Goal: Information Seeking & Learning: Check status

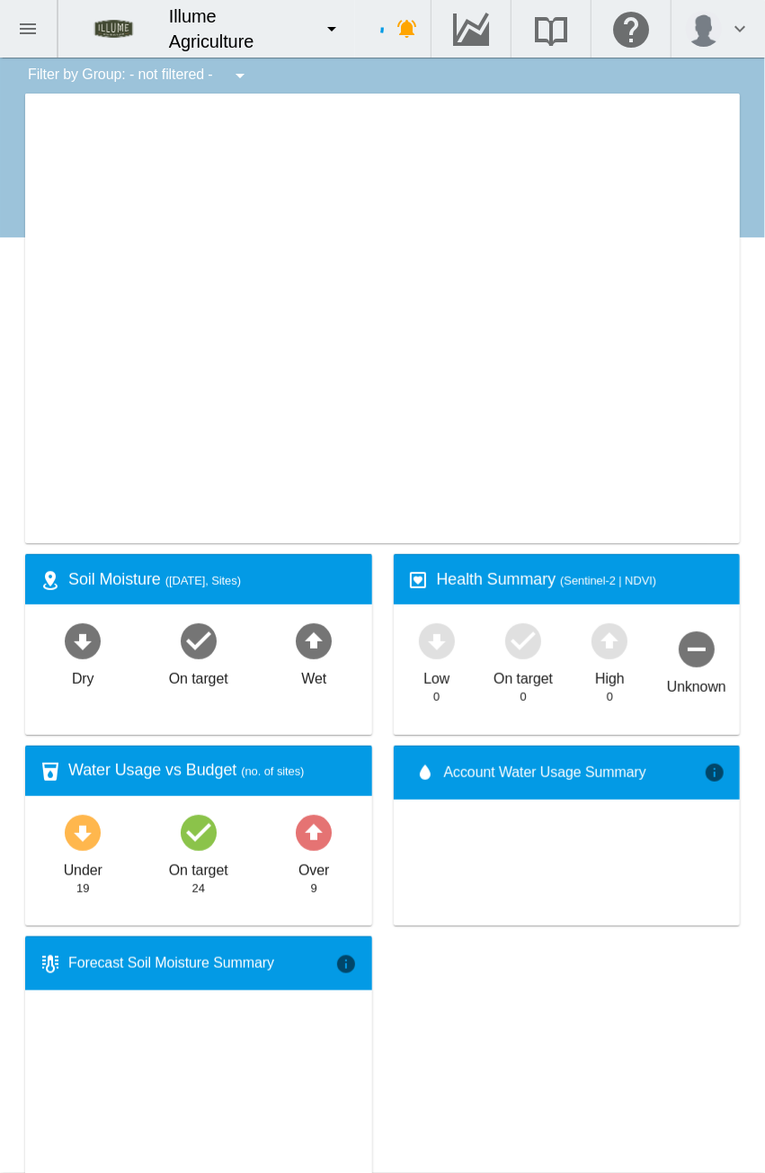
type input "**********"
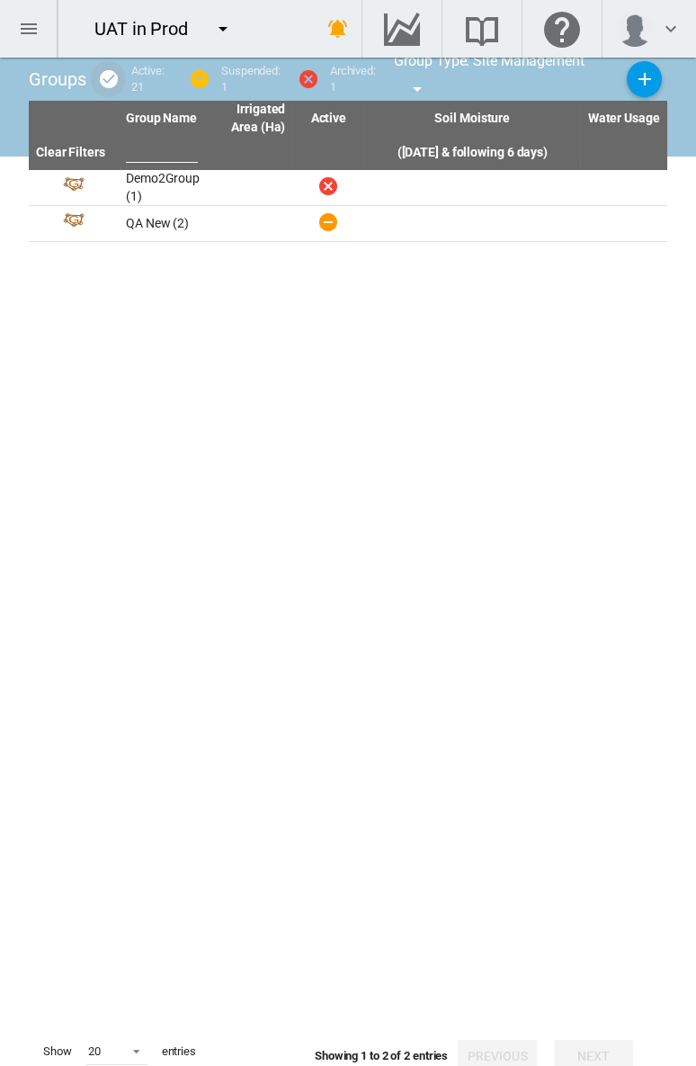
click at [193, 77] on md-icon "icon-minus-circle" at bounding box center [200, 79] width 22 height 22
click at [305, 80] on md-icon "icon-cancel" at bounding box center [309, 79] width 22 height 22
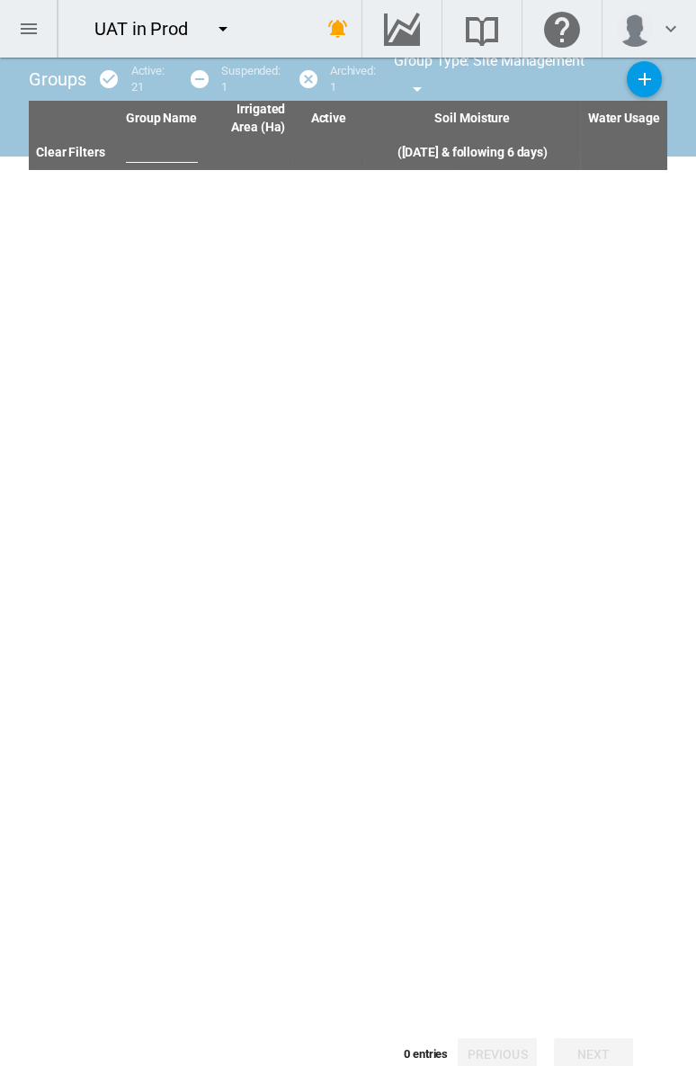
click at [413, 87] on md-icon "icon-menu-down" at bounding box center [417, 89] width 22 height 22
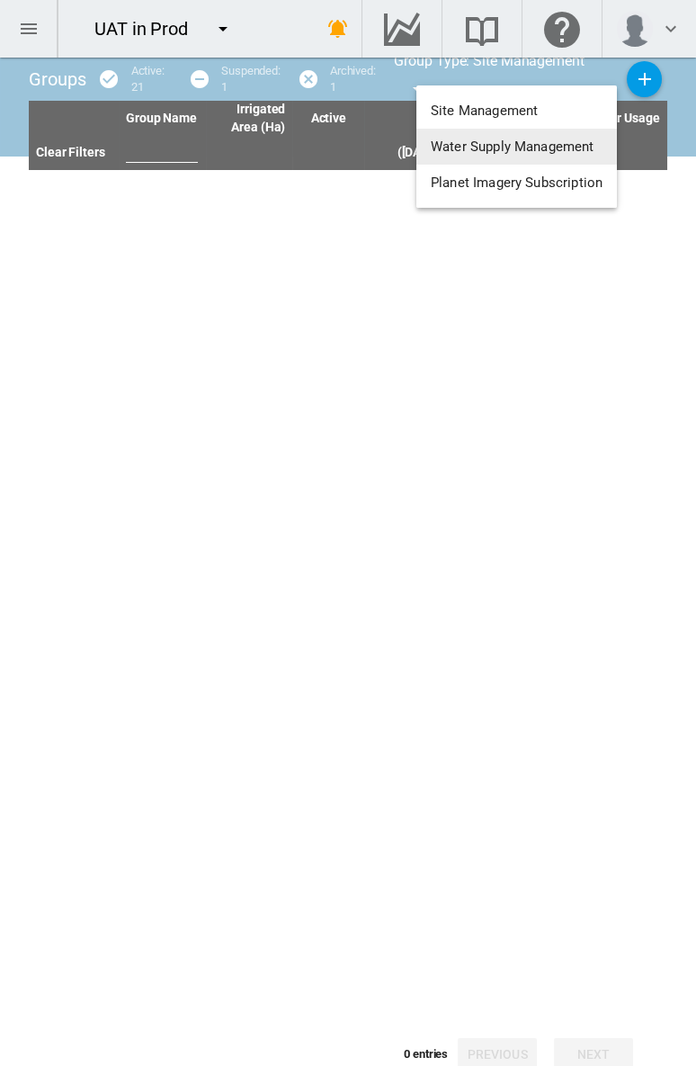
click at [427, 140] on button "Water Supply Management" at bounding box center [516, 147] width 201 height 36
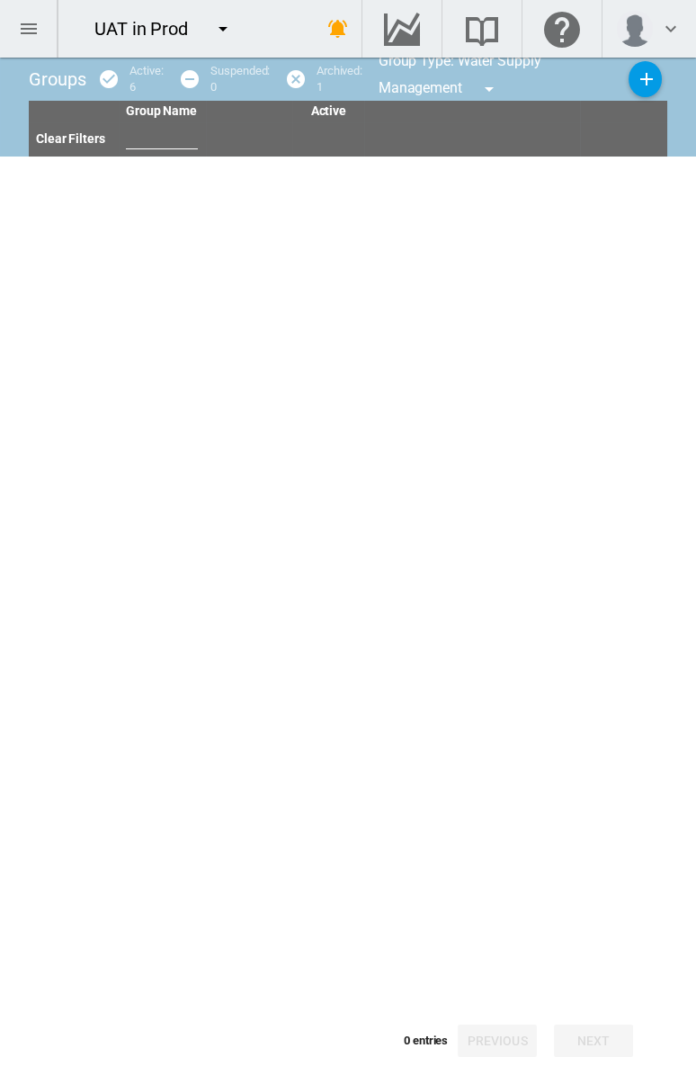
click at [114, 78] on md-icon "icon-checkbox-marked-circle" at bounding box center [109, 79] width 22 height 22
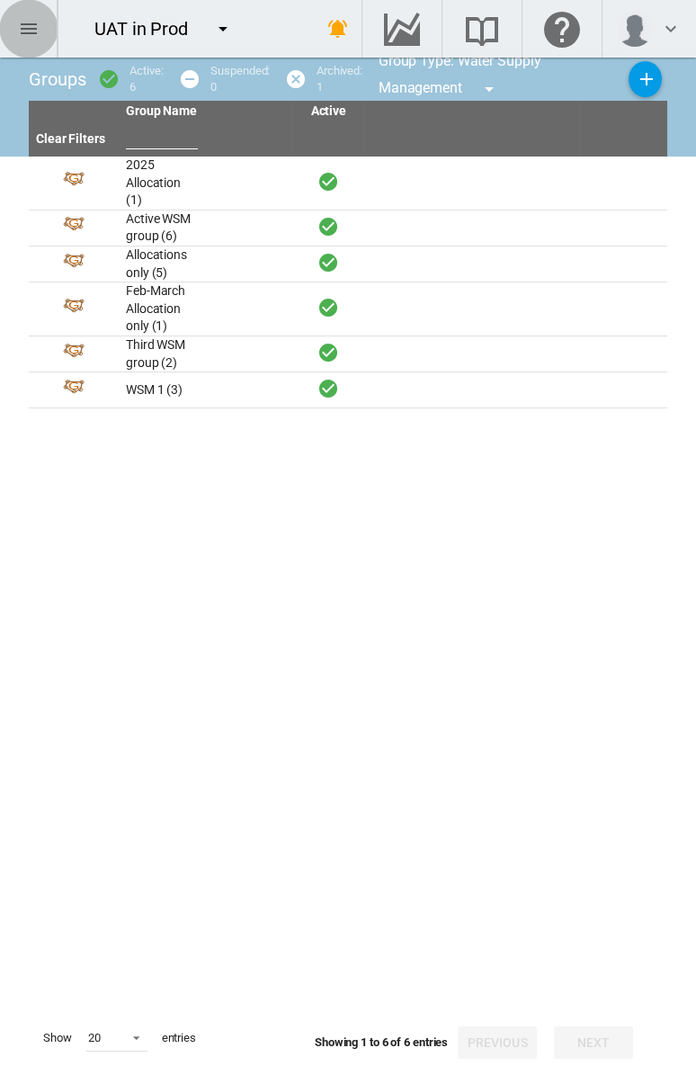
click at [41, 28] on button "button" at bounding box center [29, 29] width 58 height 58
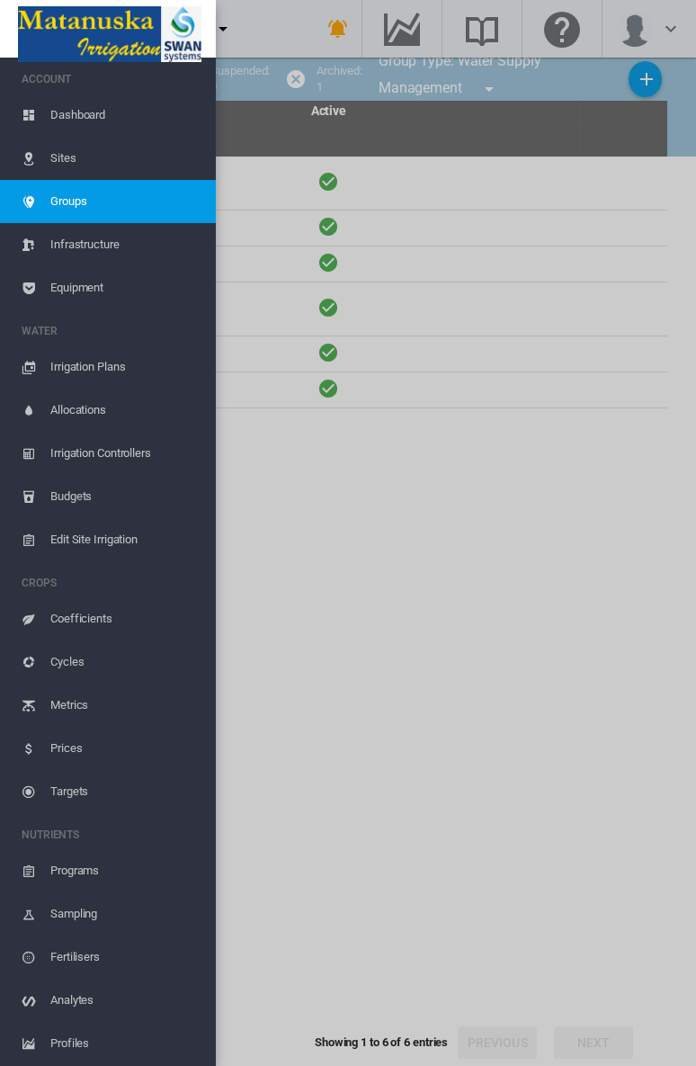
click at [78, 1039] on span "Profiles" at bounding box center [125, 1043] width 151 height 43
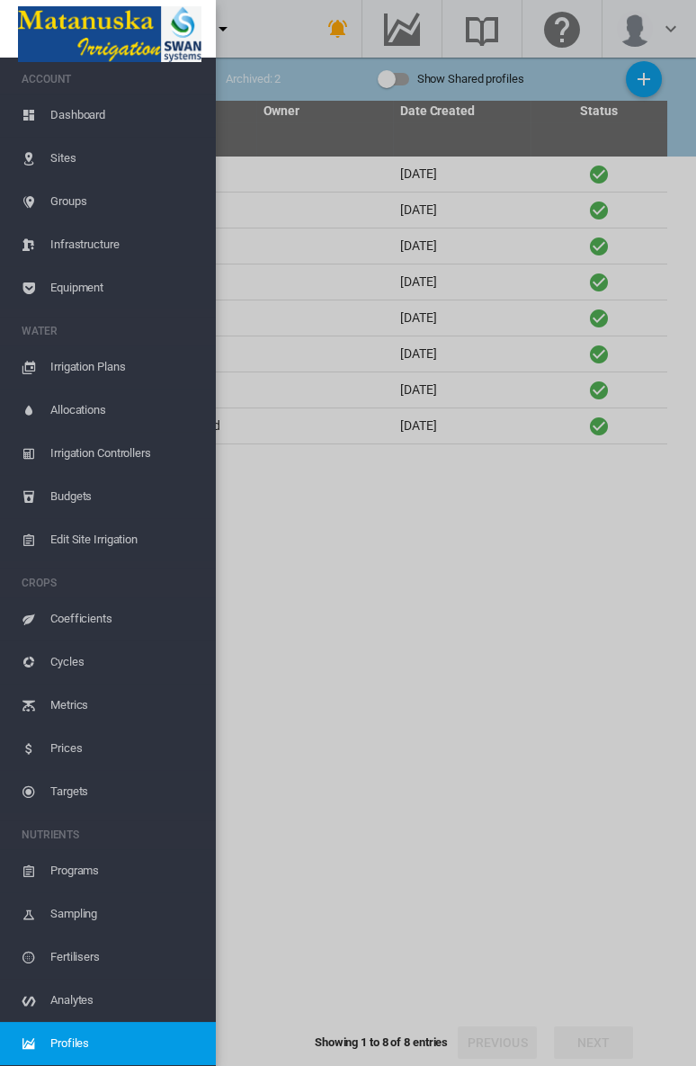
click at [283, 27] on md-backdrop at bounding box center [348, 533] width 696 height 1066
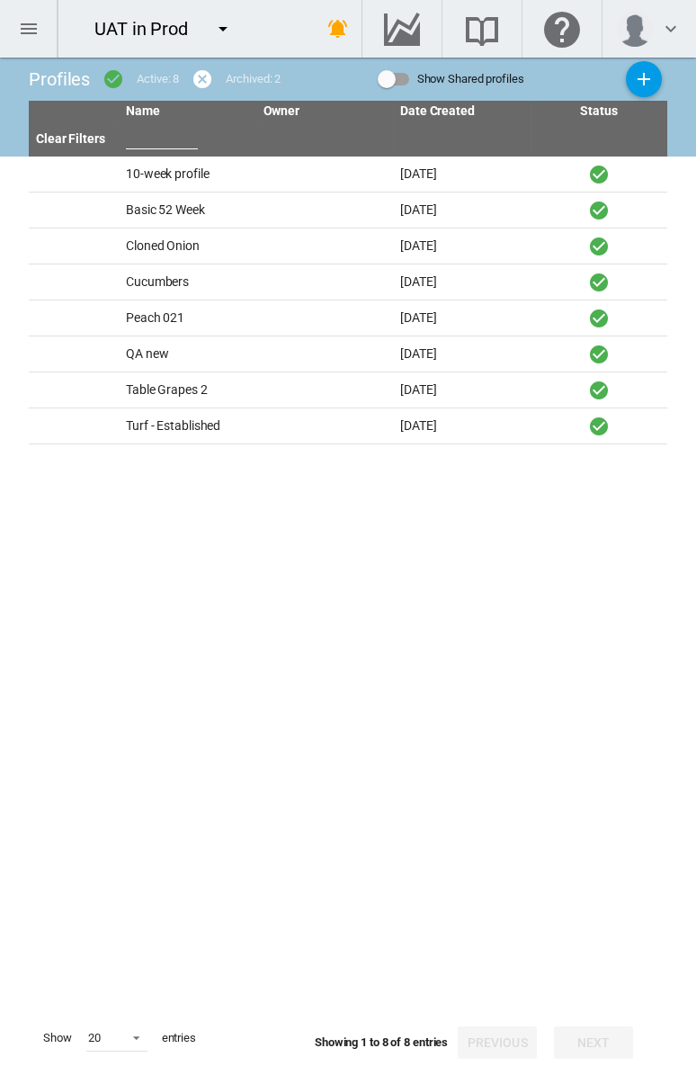
click at [206, 80] on md-icon "icon-cancel" at bounding box center [203, 79] width 22 height 22
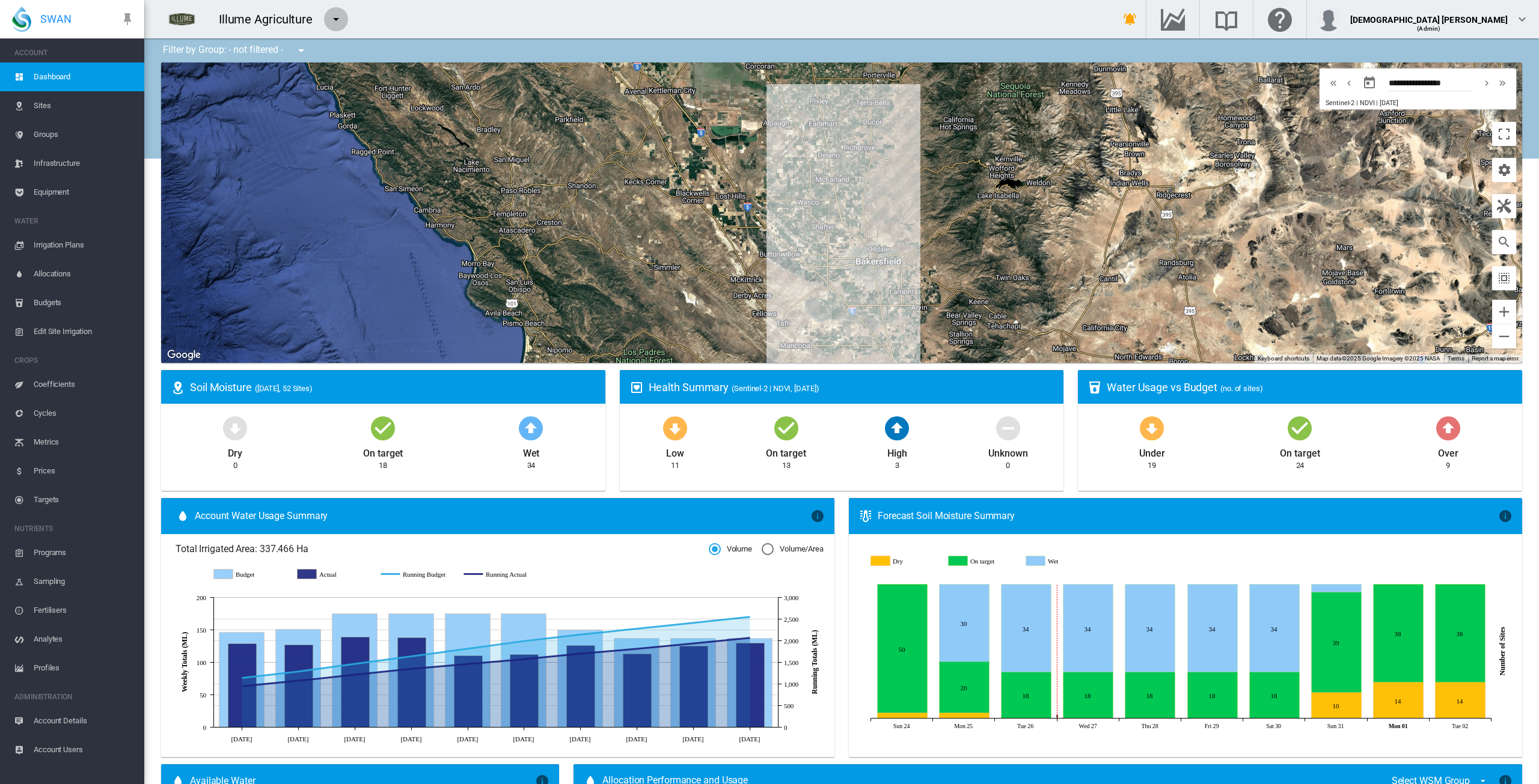
click at [332, 17] on md-icon "icon-menu-down" at bounding box center [336, 19] width 15 height 15
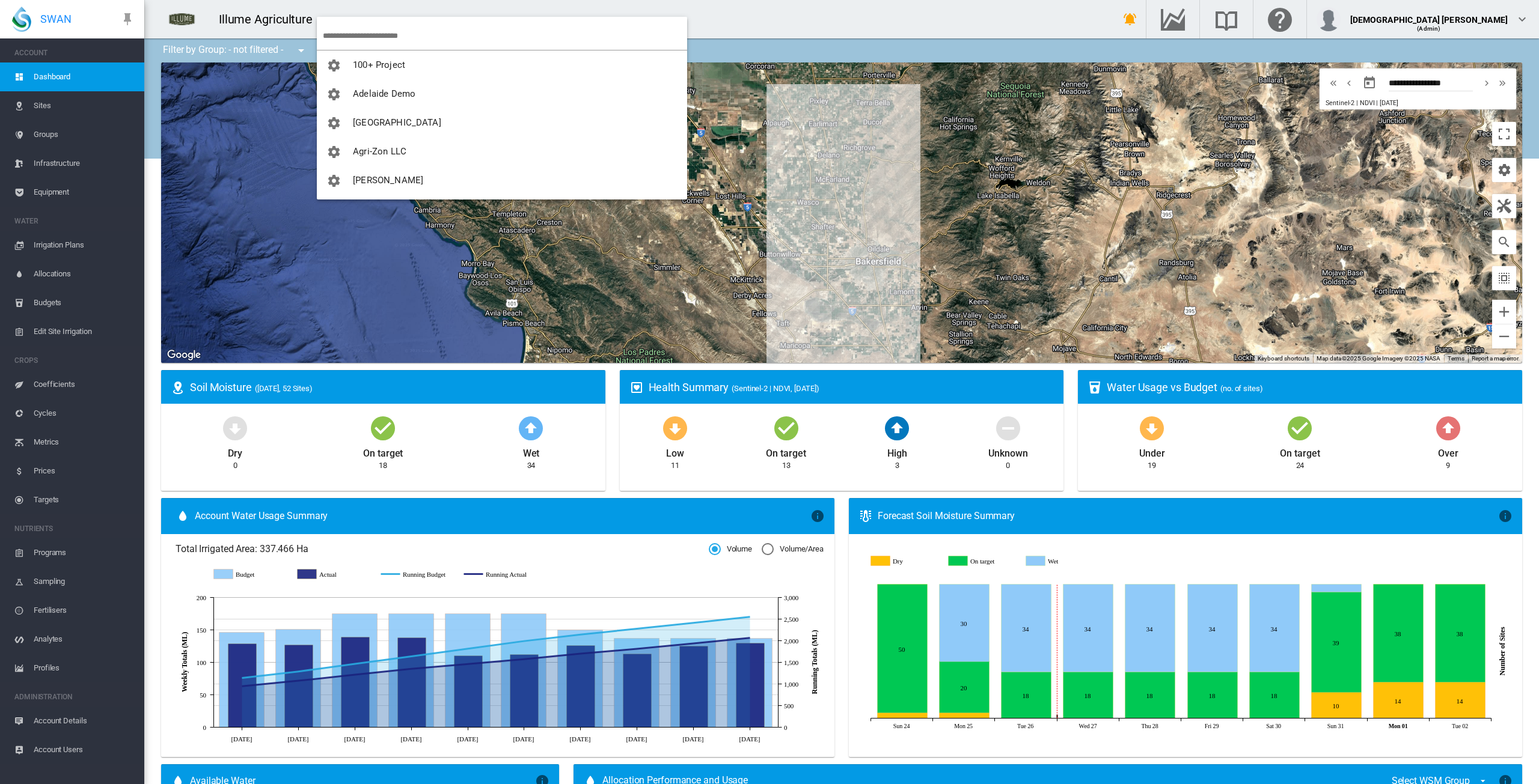
click at [378, 36] on input "search" at bounding box center [505, 35] width 364 height 28
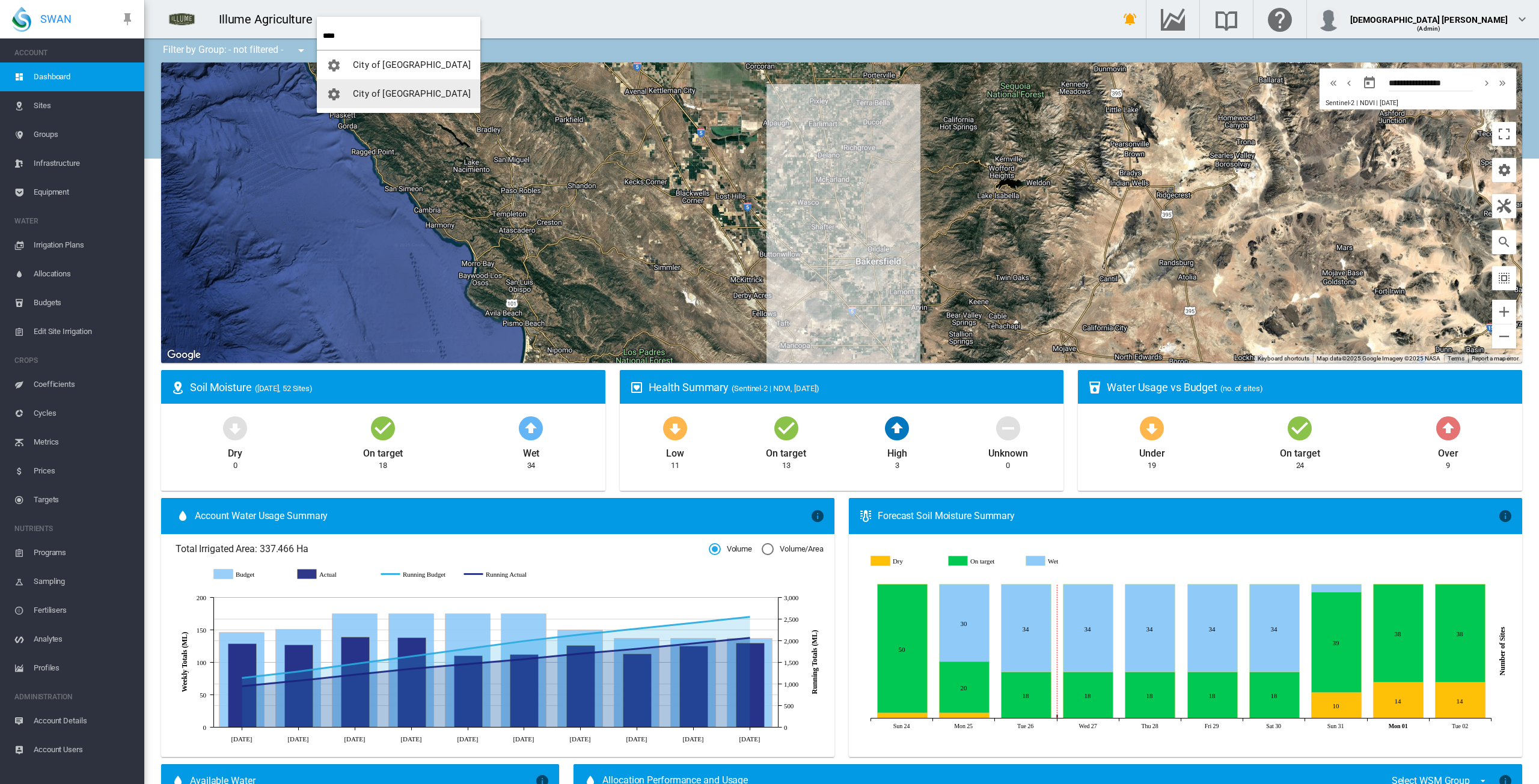
type input "****"
click at [362, 86] on button "City of [GEOGRAPHIC_DATA]" at bounding box center [398, 94] width 164 height 29
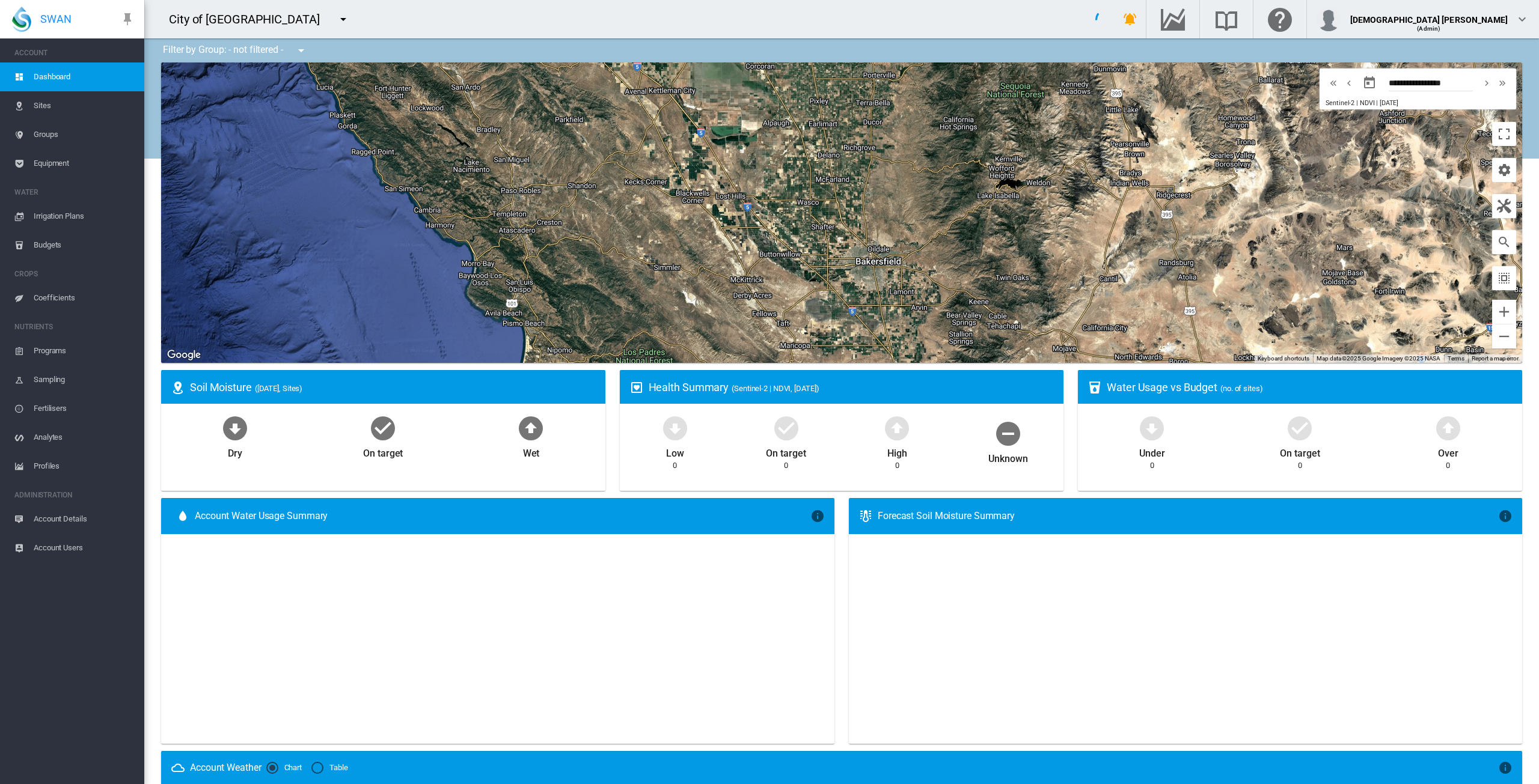
type input "**********"
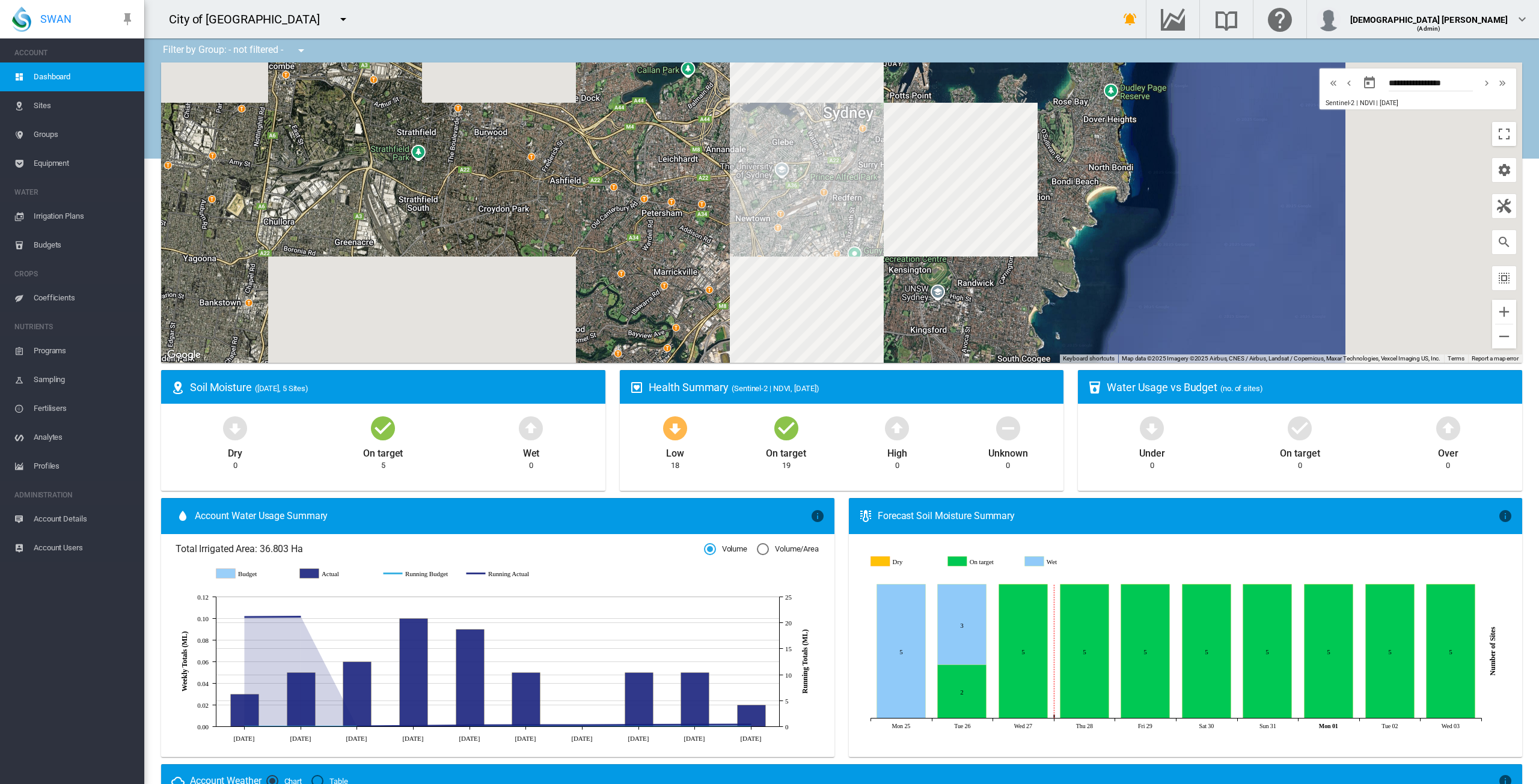
click at [55, 168] on span "Equipment" at bounding box center [84, 163] width 101 height 29
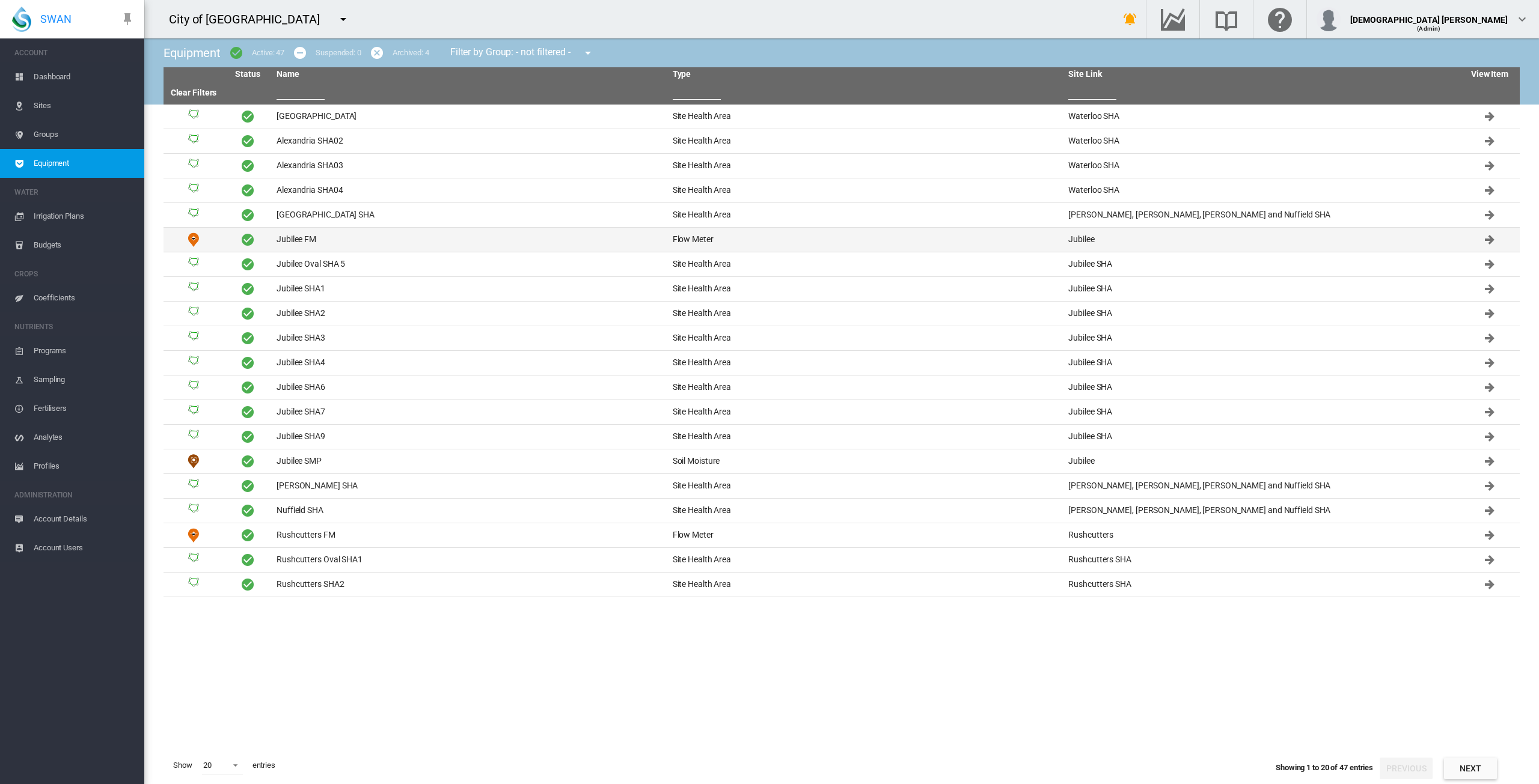
click at [365, 241] on td "Jubilee FM" at bounding box center [469, 240] width 396 height 24
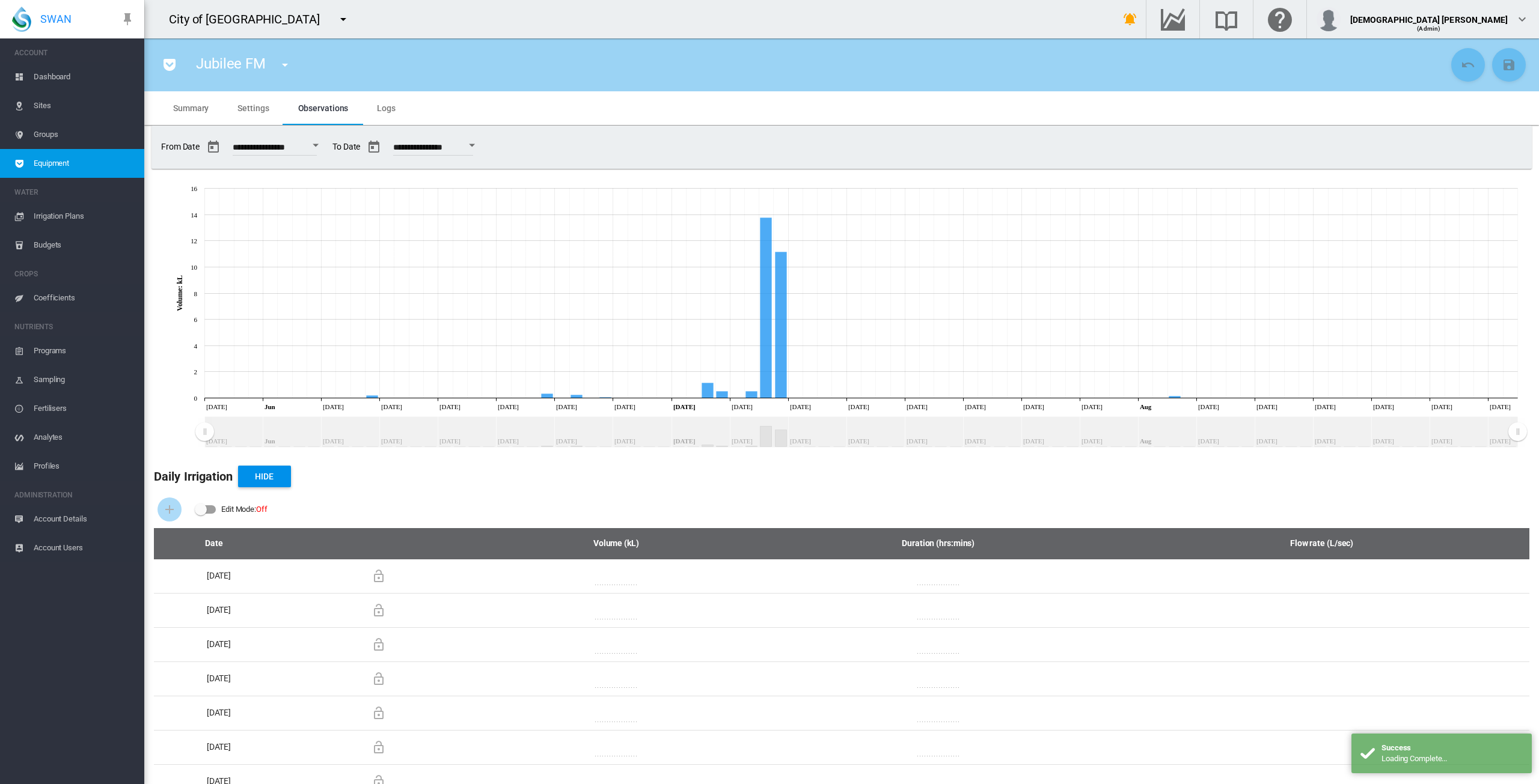
click at [319, 145] on div "Open calendar" at bounding box center [316, 146] width 6 height 3
click at [380, 318] on span "1" at bounding box center [380, 321] width 24 height 24
type input "**********"
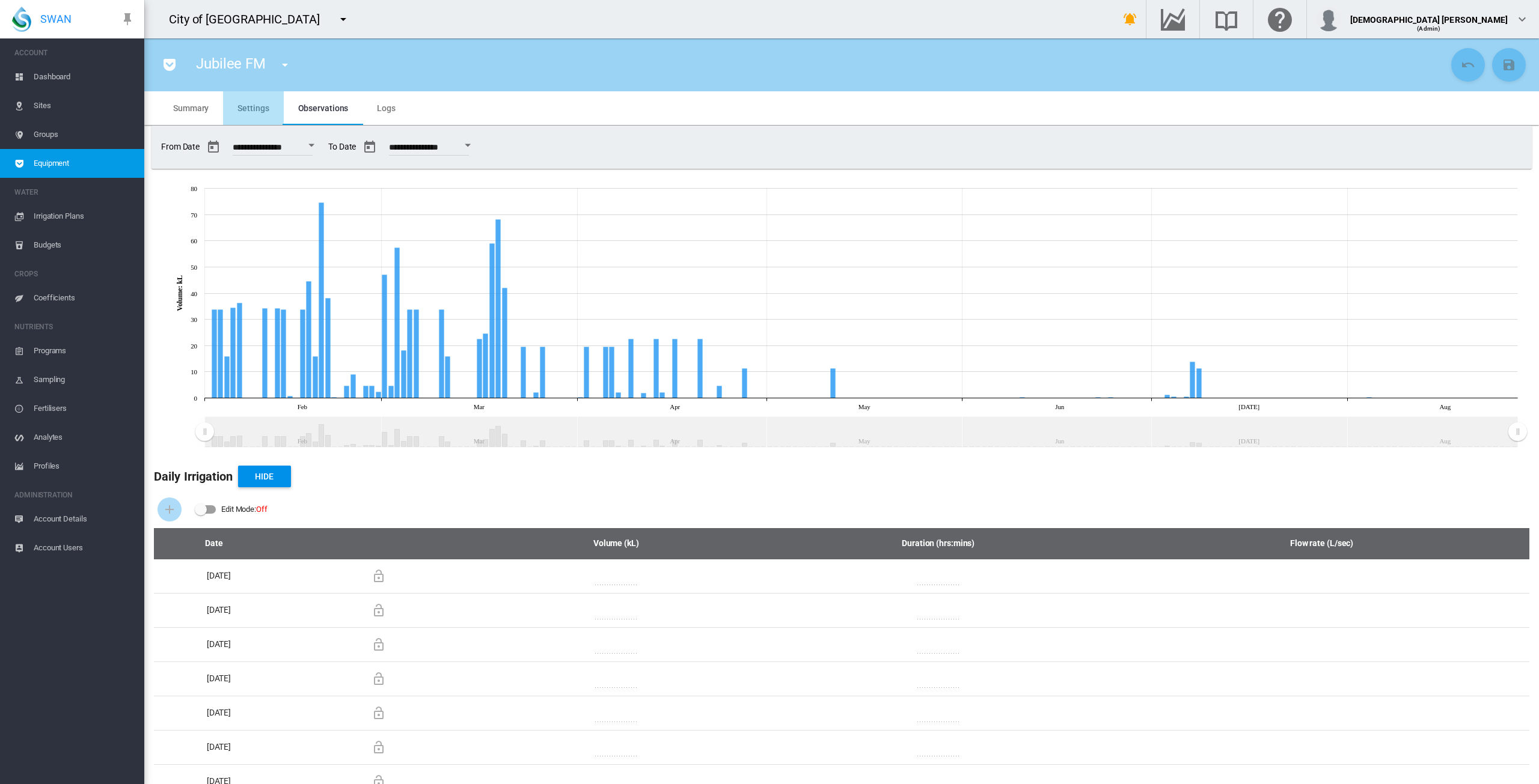
click at [243, 104] on span "Settings" at bounding box center [253, 108] width 31 height 9
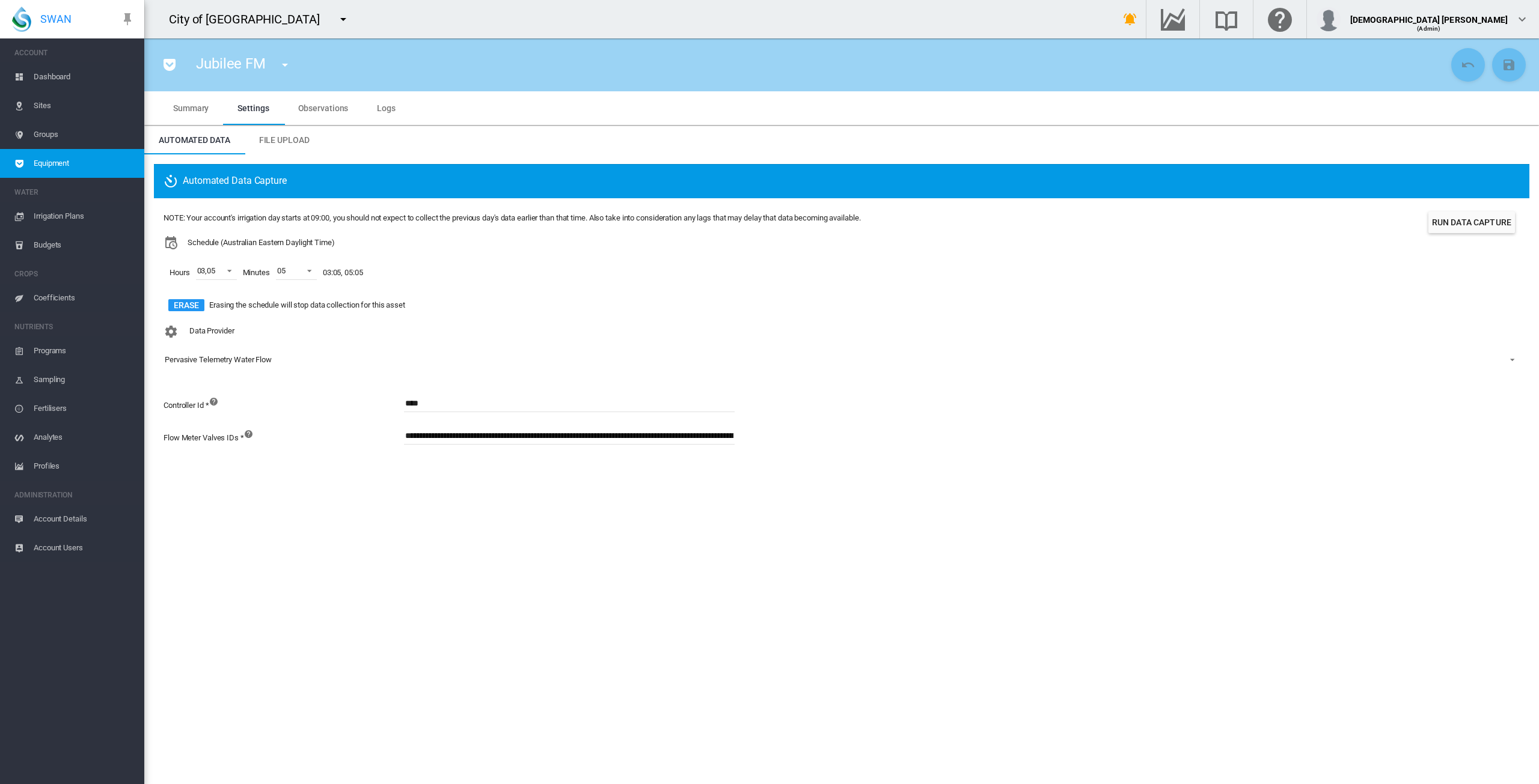
click at [110, 161] on span "Equipment" at bounding box center [84, 163] width 101 height 29
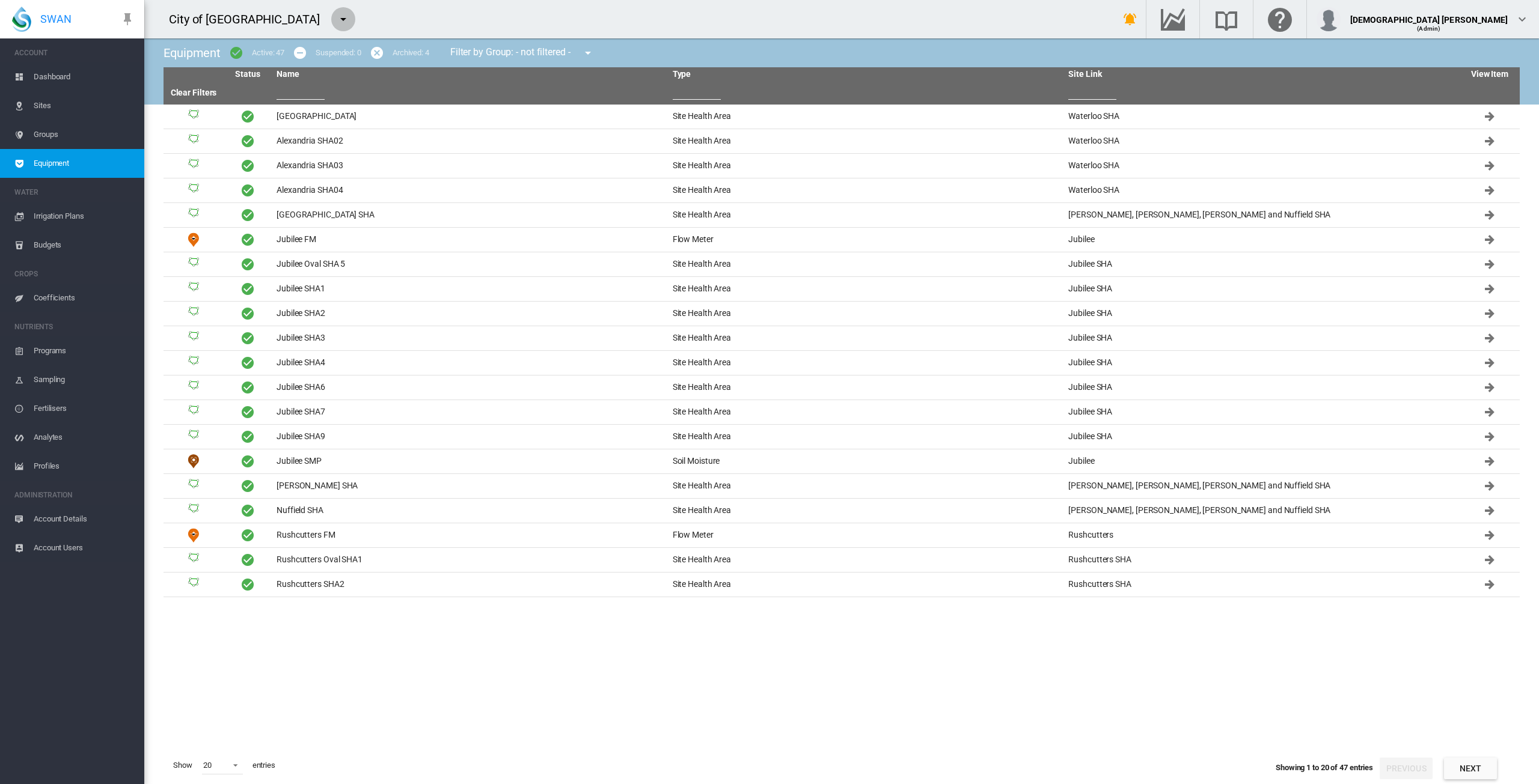
click at [336, 20] on md-icon "icon-menu-down" at bounding box center [344, 19] width 15 height 15
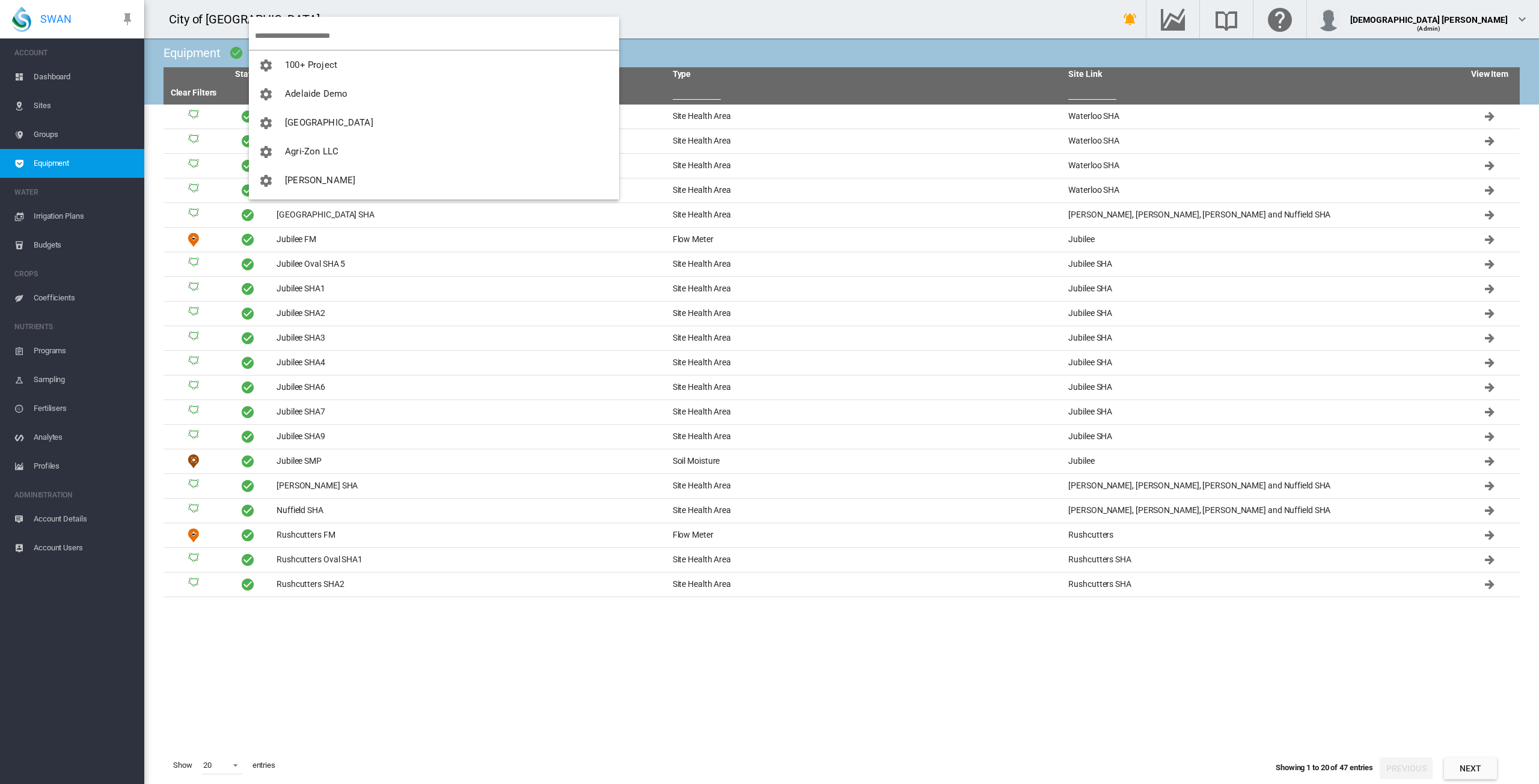
click at [277, 32] on input "search" at bounding box center [437, 35] width 364 height 28
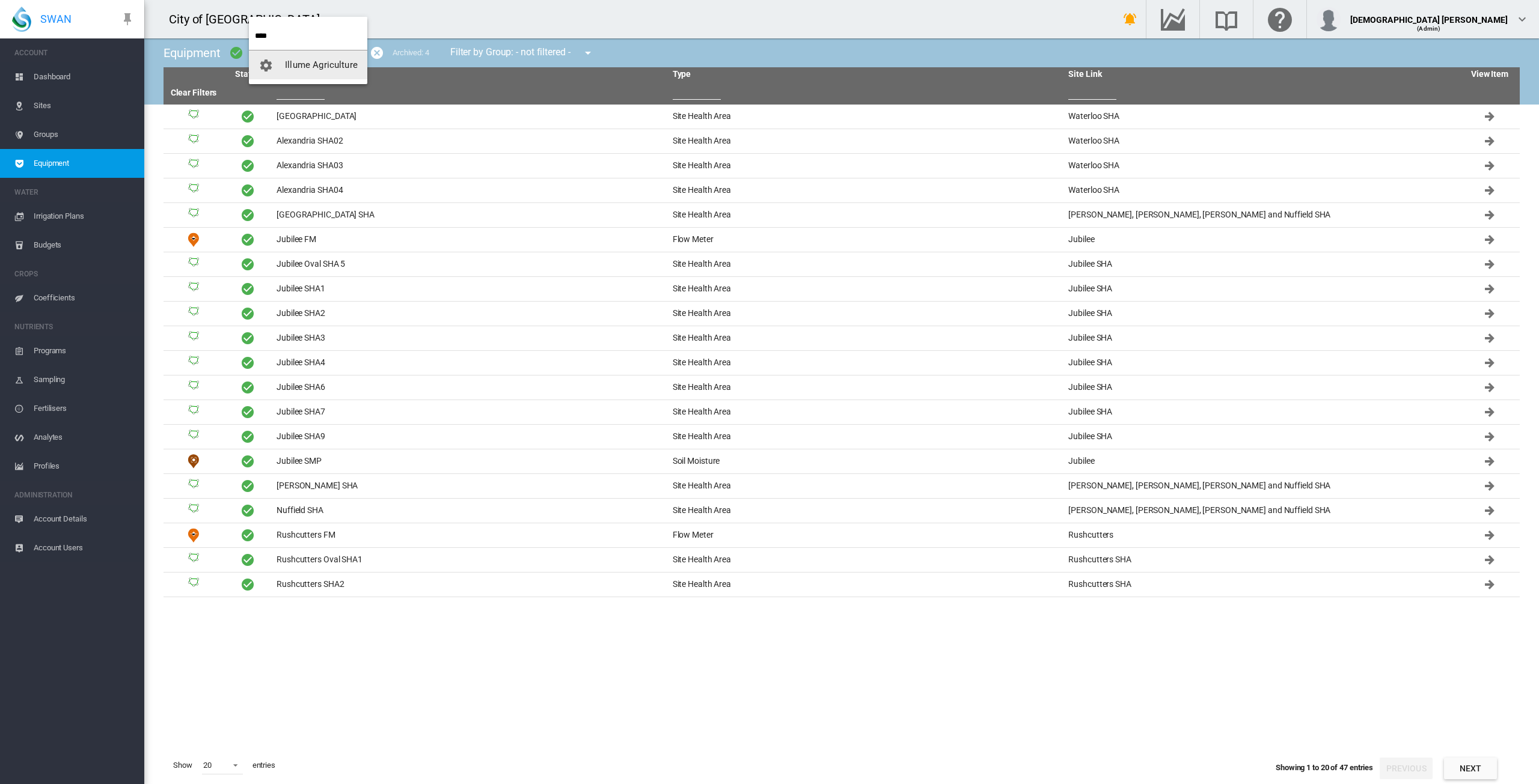
type input "****"
click at [305, 57] on button "Illume Agriculture" at bounding box center [308, 65] width 118 height 29
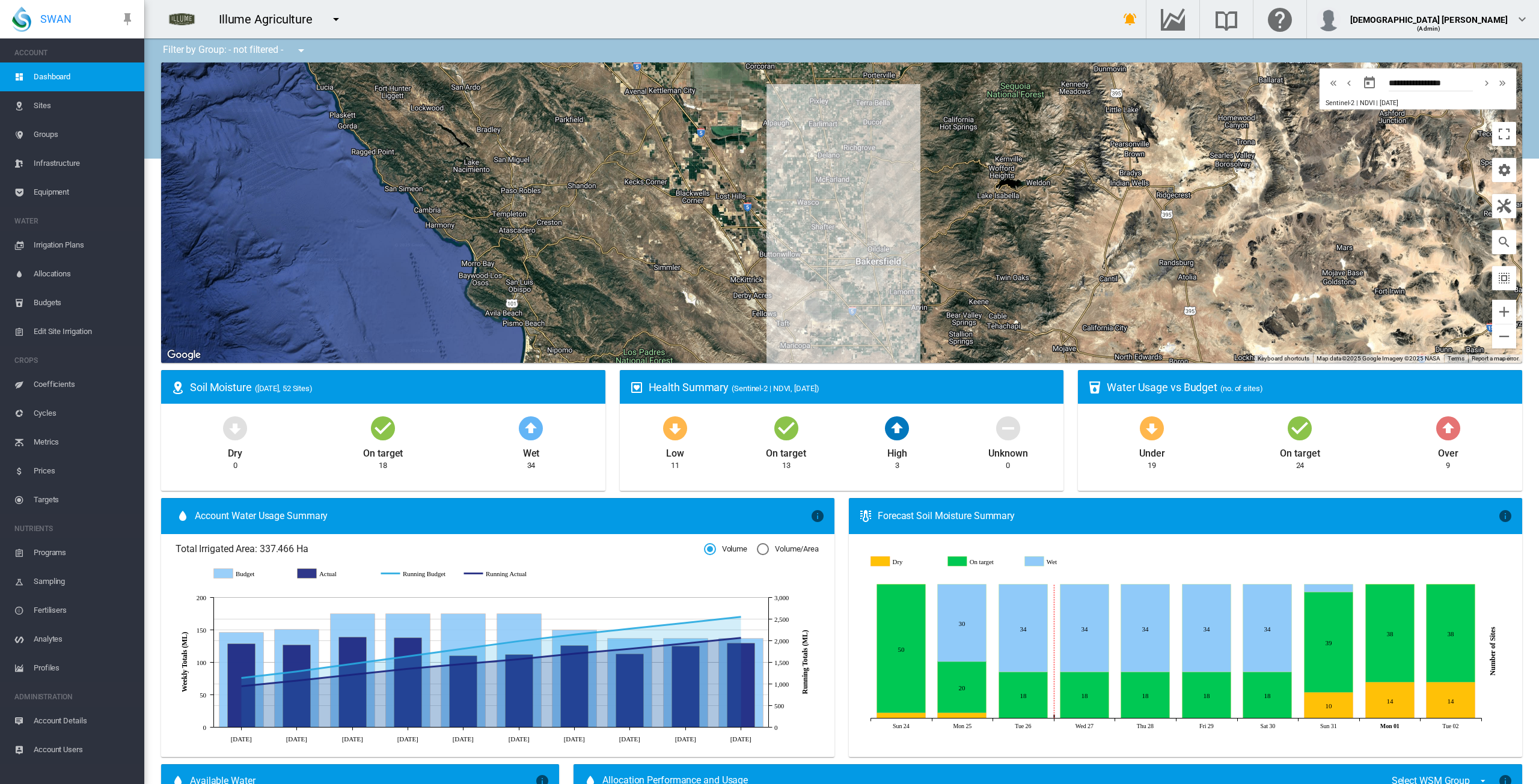
click at [59, 194] on span "Equipment" at bounding box center [84, 192] width 101 height 29
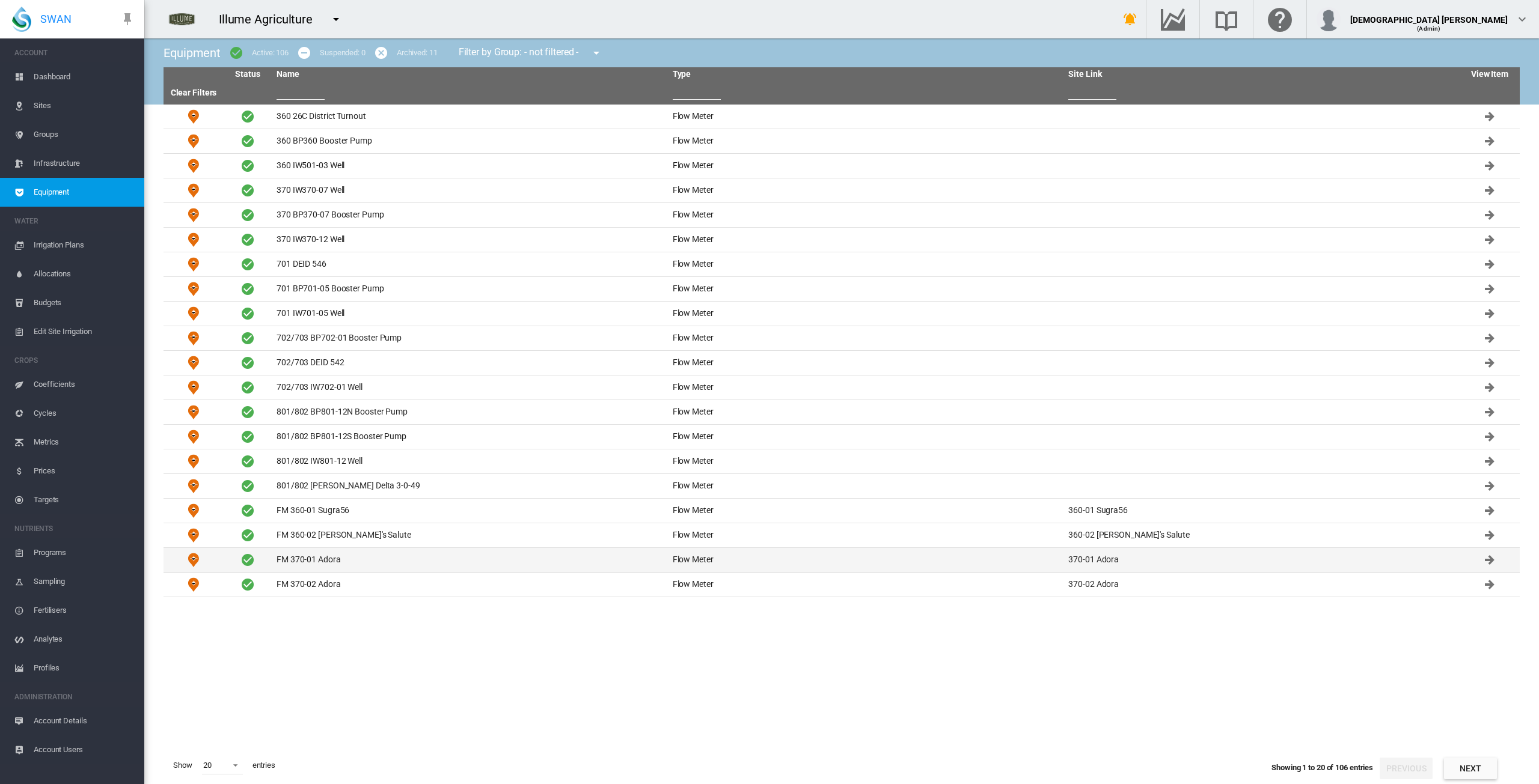
click at [293, 563] on td "FM 370-01 Adora" at bounding box center [469, 560] width 396 height 24
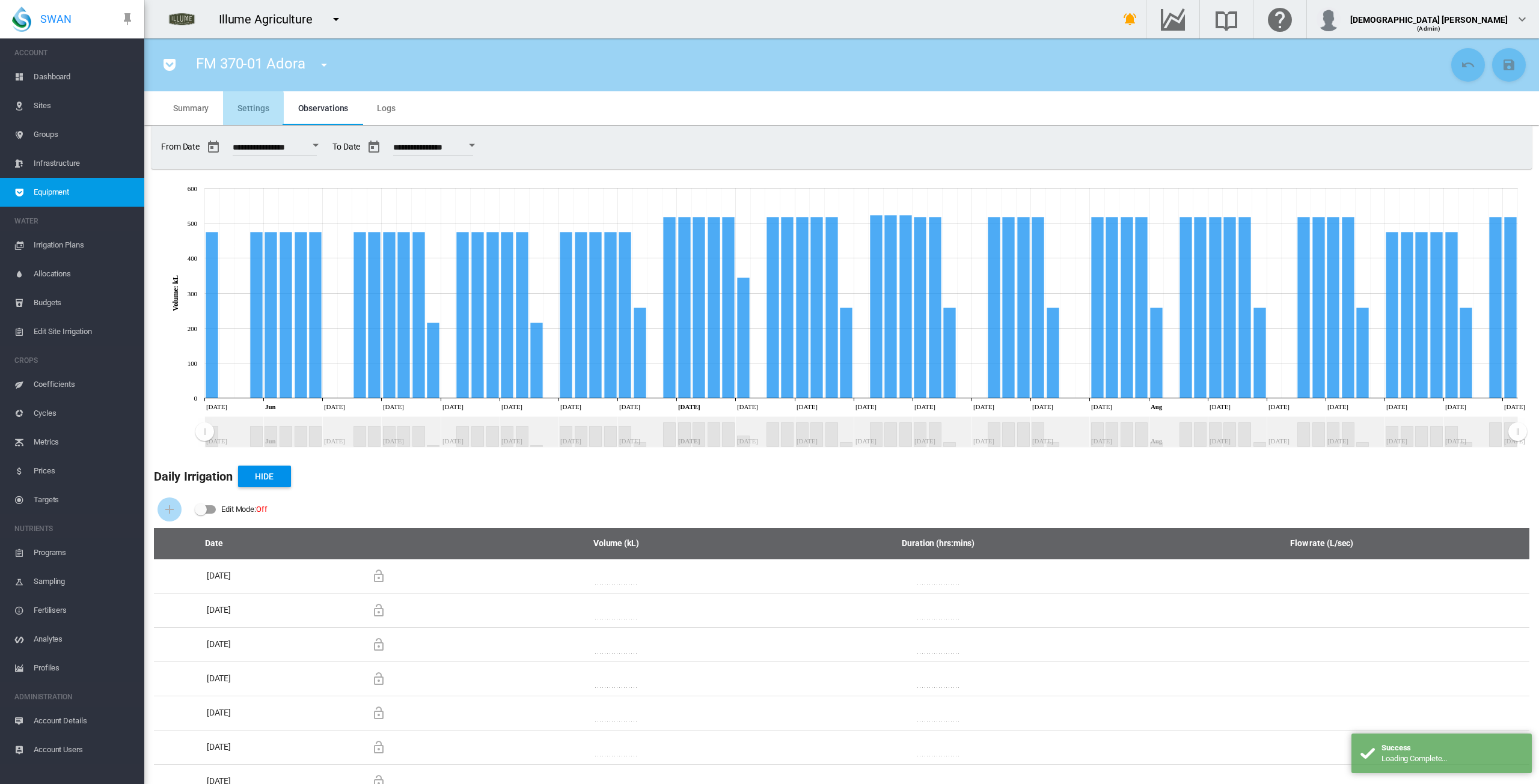
click at [251, 111] on span "Settings" at bounding box center [253, 108] width 31 height 9
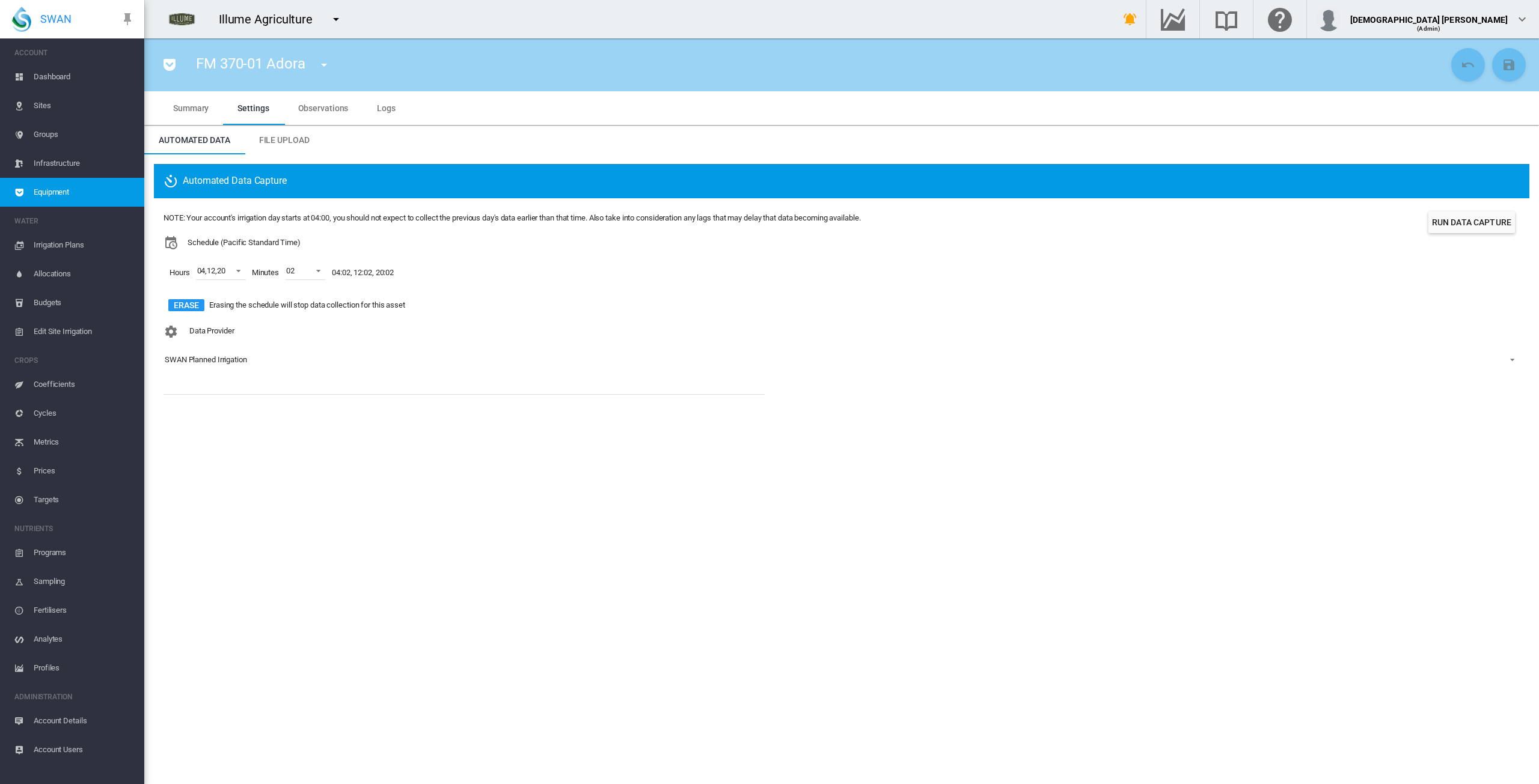
click at [170, 63] on md-icon "icon-pocket" at bounding box center [170, 65] width 15 height 15
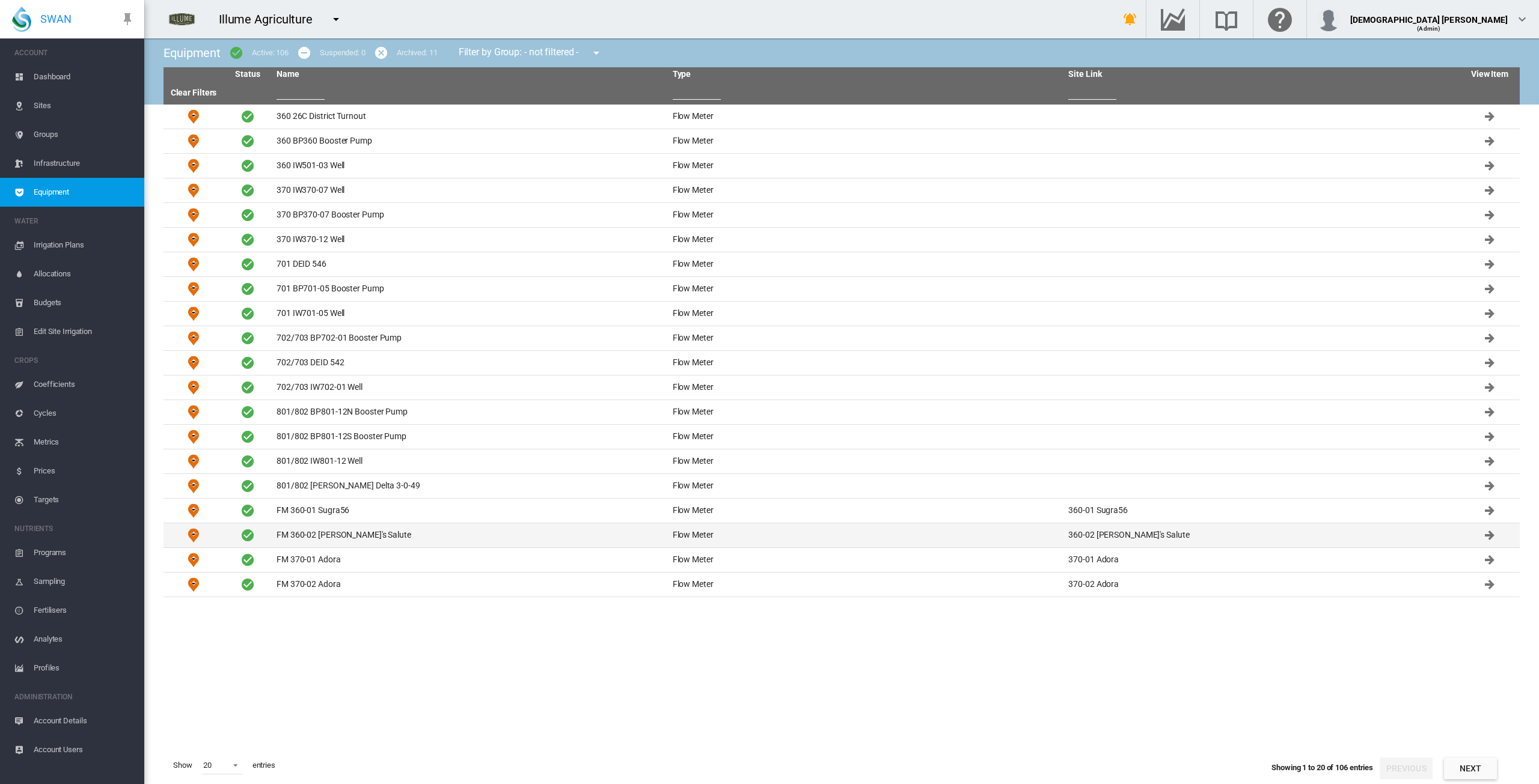
click at [429, 533] on td "FM 360-02 [PERSON_NAME]'s Salute" at bounding box center [469, 535] width 396 height 24
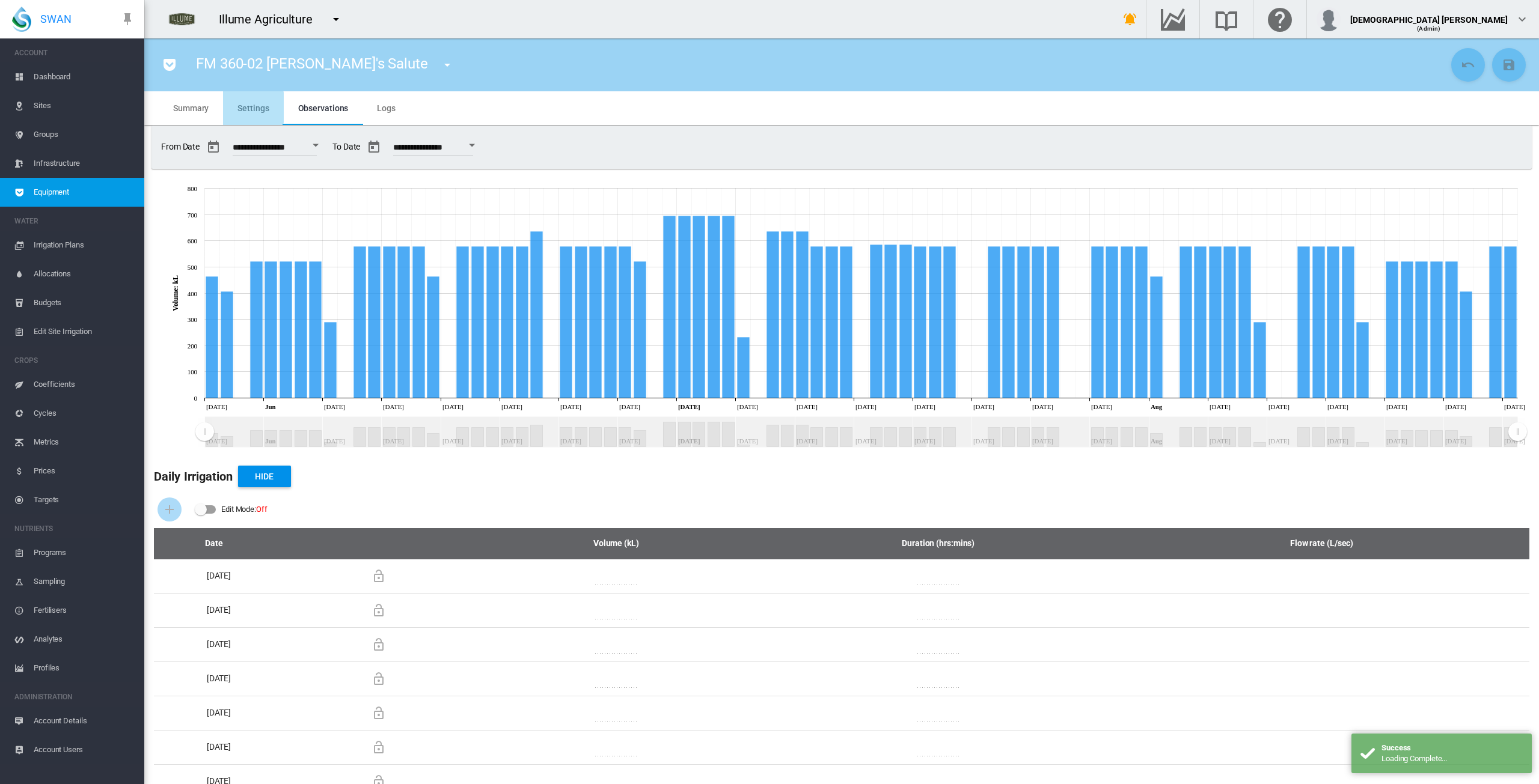
click at [250, 108] on span "Settings" at bounding box center [253, 108] width 31 height 9
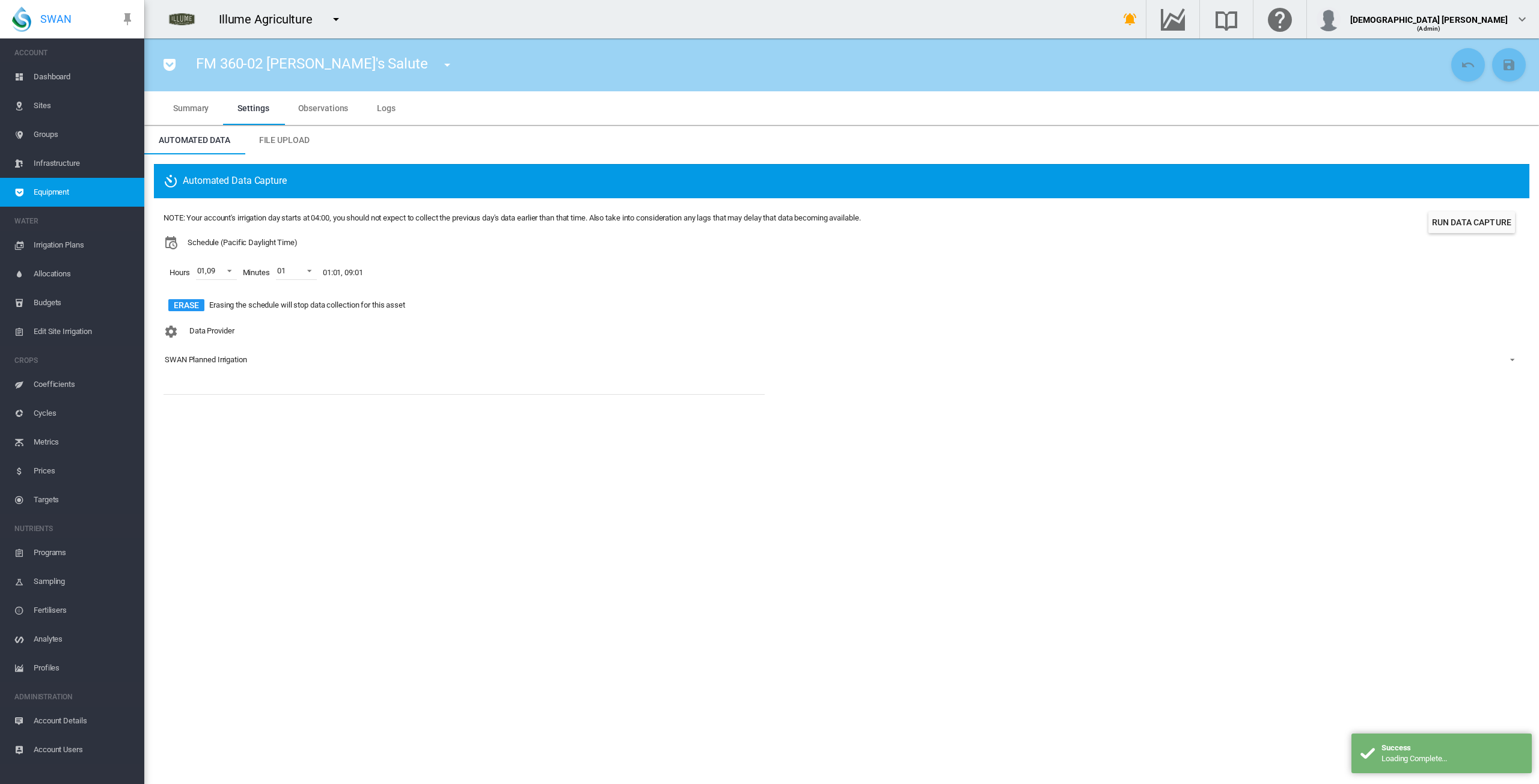
click at [176, 67] on md-icon "icon-pocket" at bounding box center [170, 65] width 15 height 15
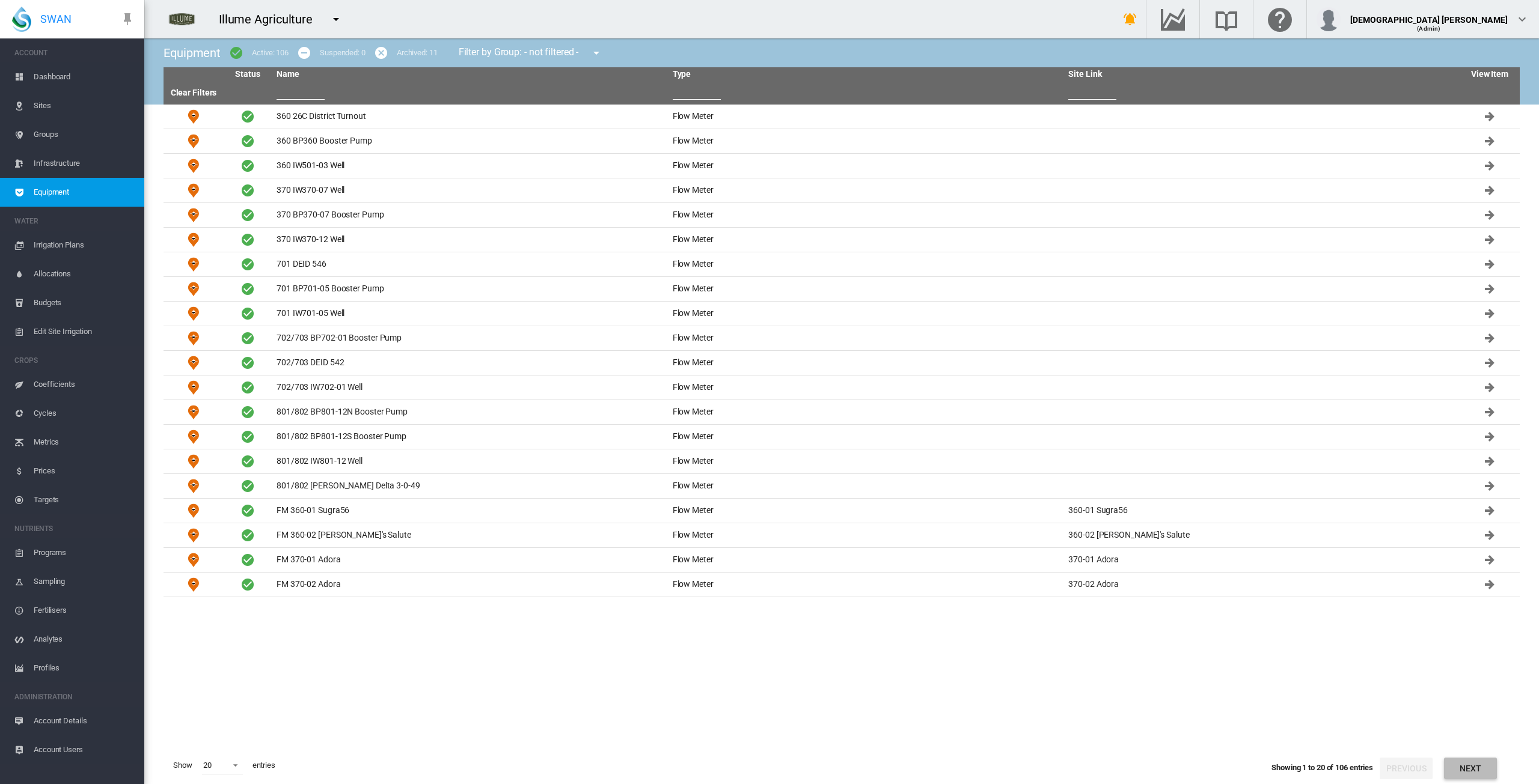
click at [511, 765] on button "Next" at bounding box center [1470, 769] width 53 height 21
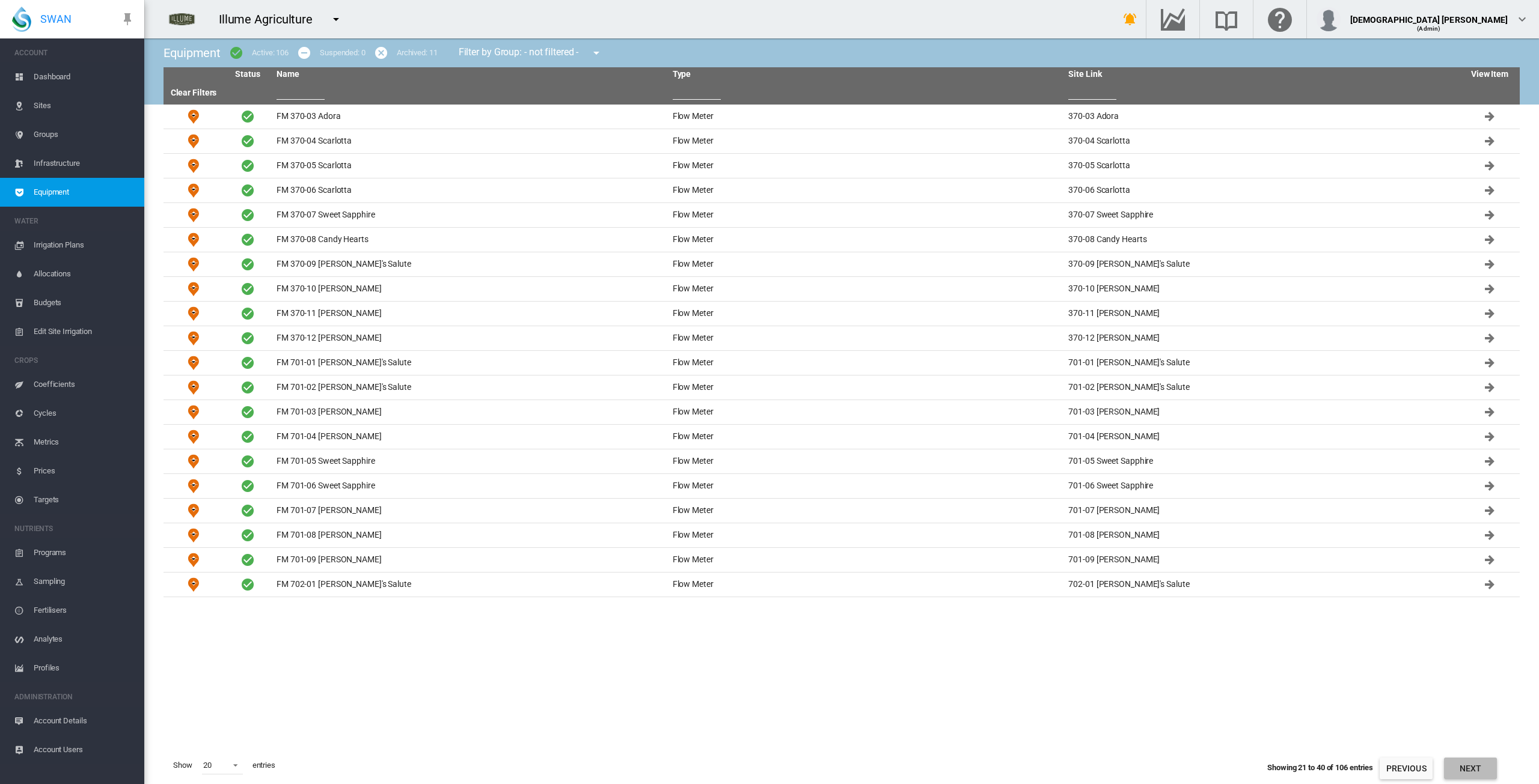
click at [511, 765] on button "Next" at bounding box center [1470, 769] width 53 height 21
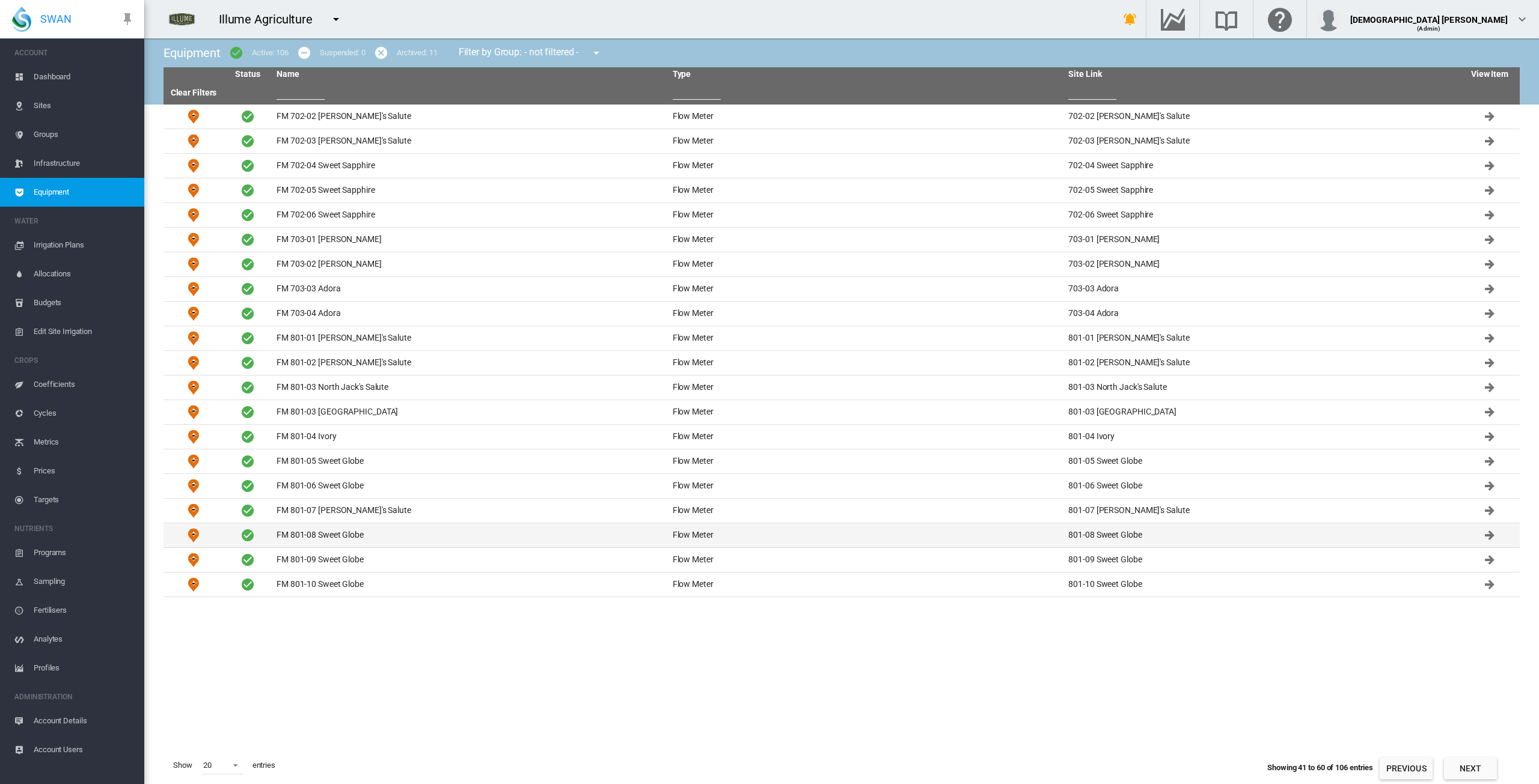
click at [350, 539] on td "FM 801-08 Sweet Globe" at bounding box center [469, 535] width 396 height 24
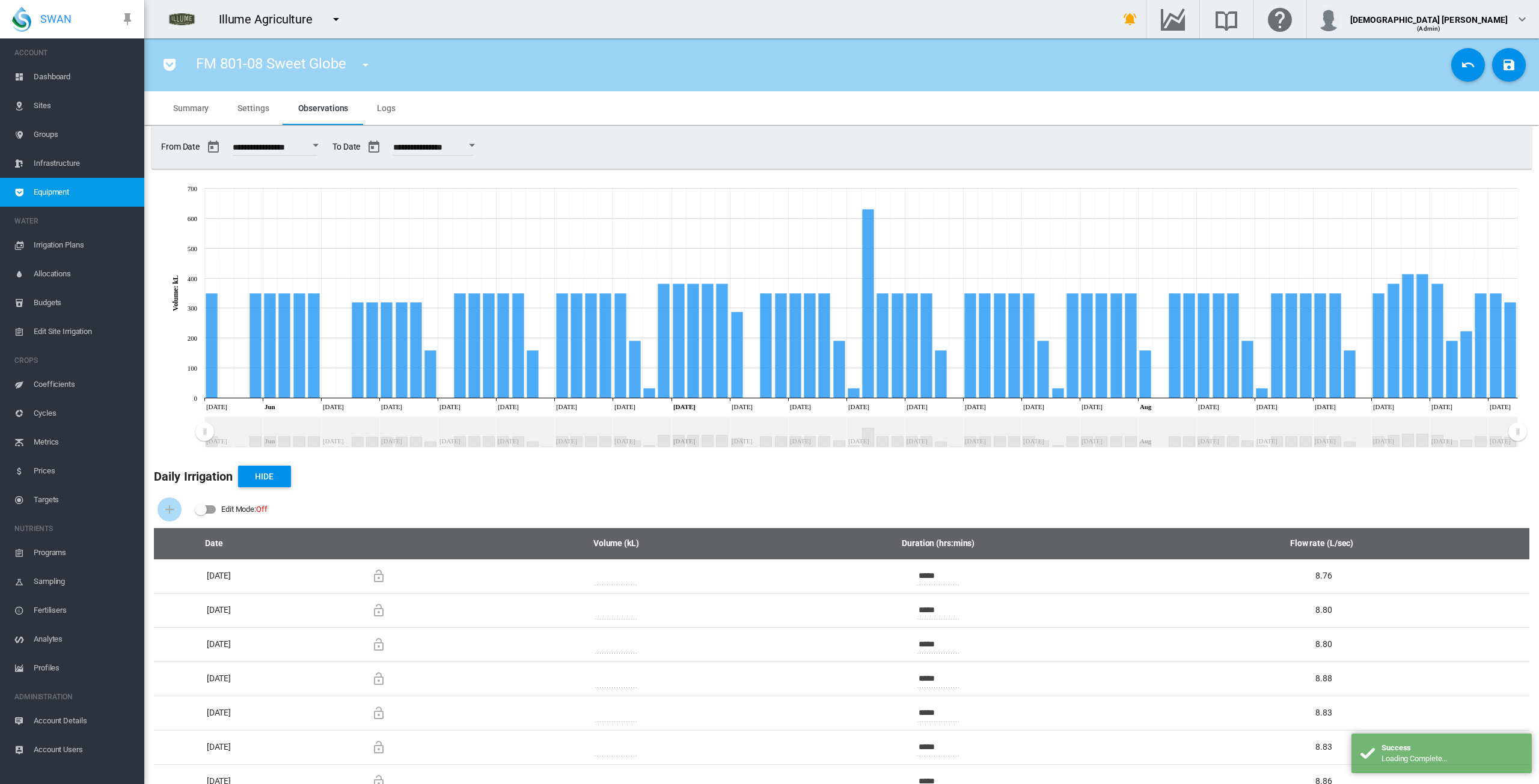
click at [247, 112] on span "Settings" at bounding box center [253, 108] width 31 height 9
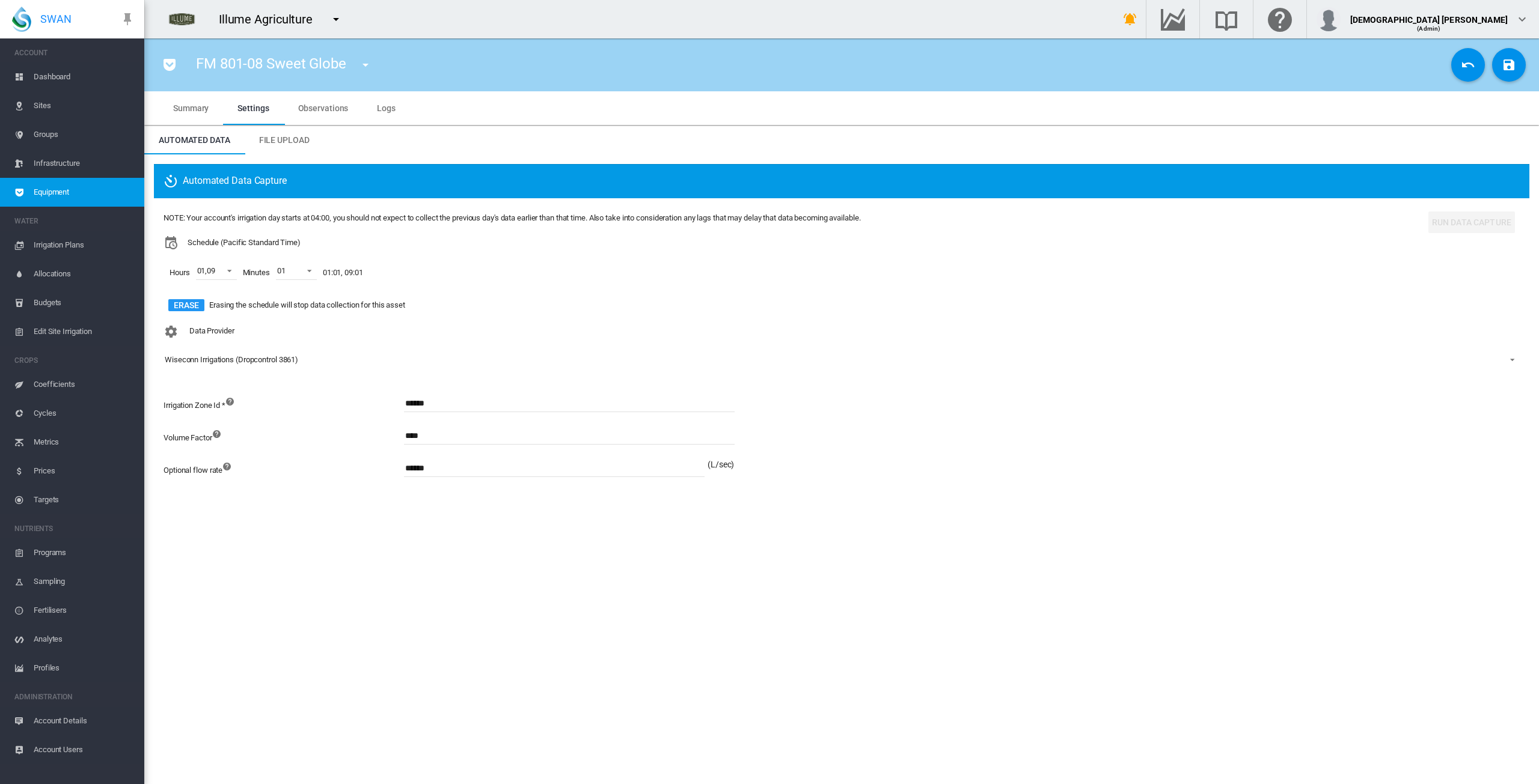
click at [328, 110] on span "Observations" at bounding box center [324, 108] width 51 height 9
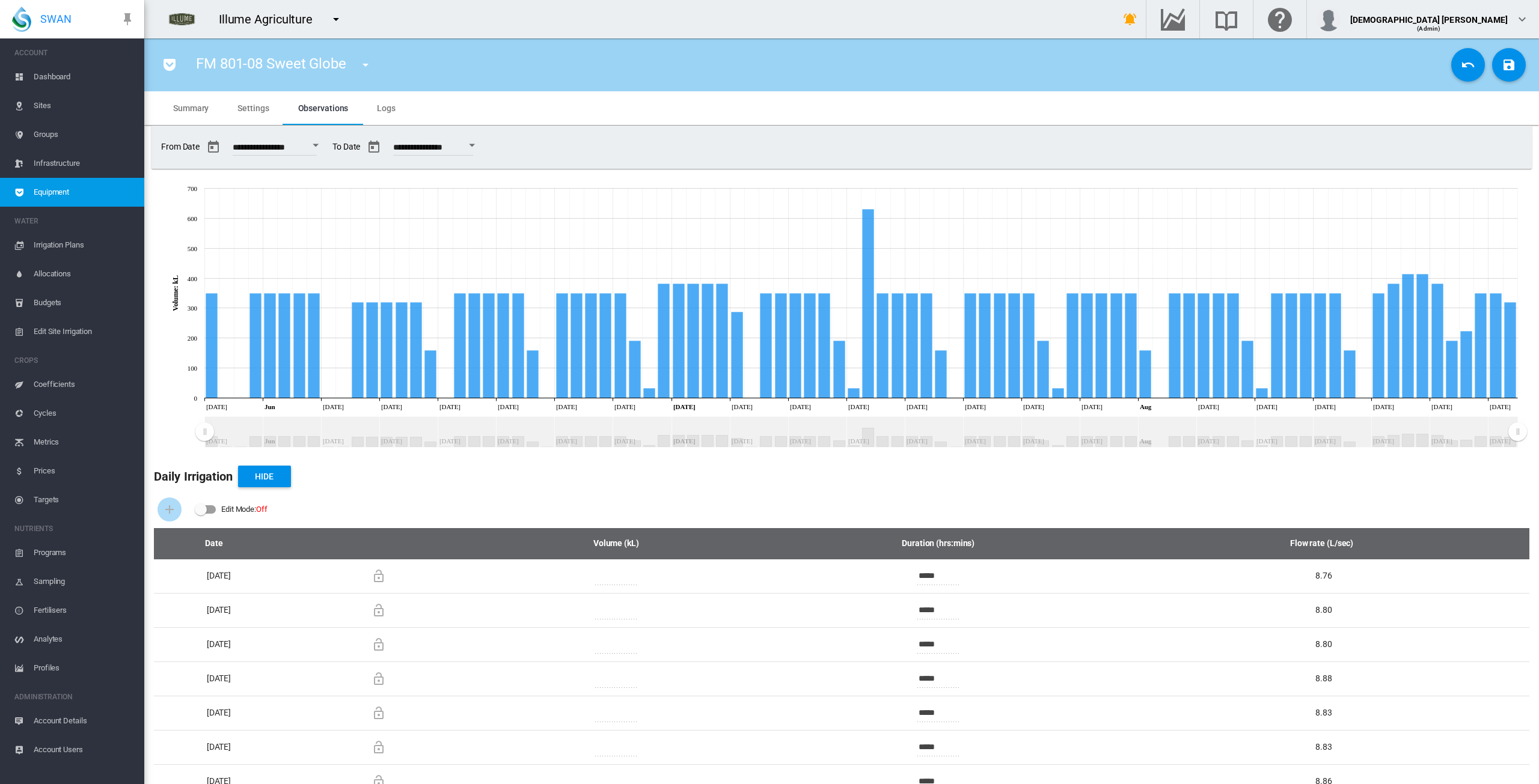
click at [511, 73] on button "Cancel Changes" at bounding box center [1468, 65] width 33 height 33
click at [324, 145] on button "Open calendar" at bounding box center [316, 145] width 21 height 21
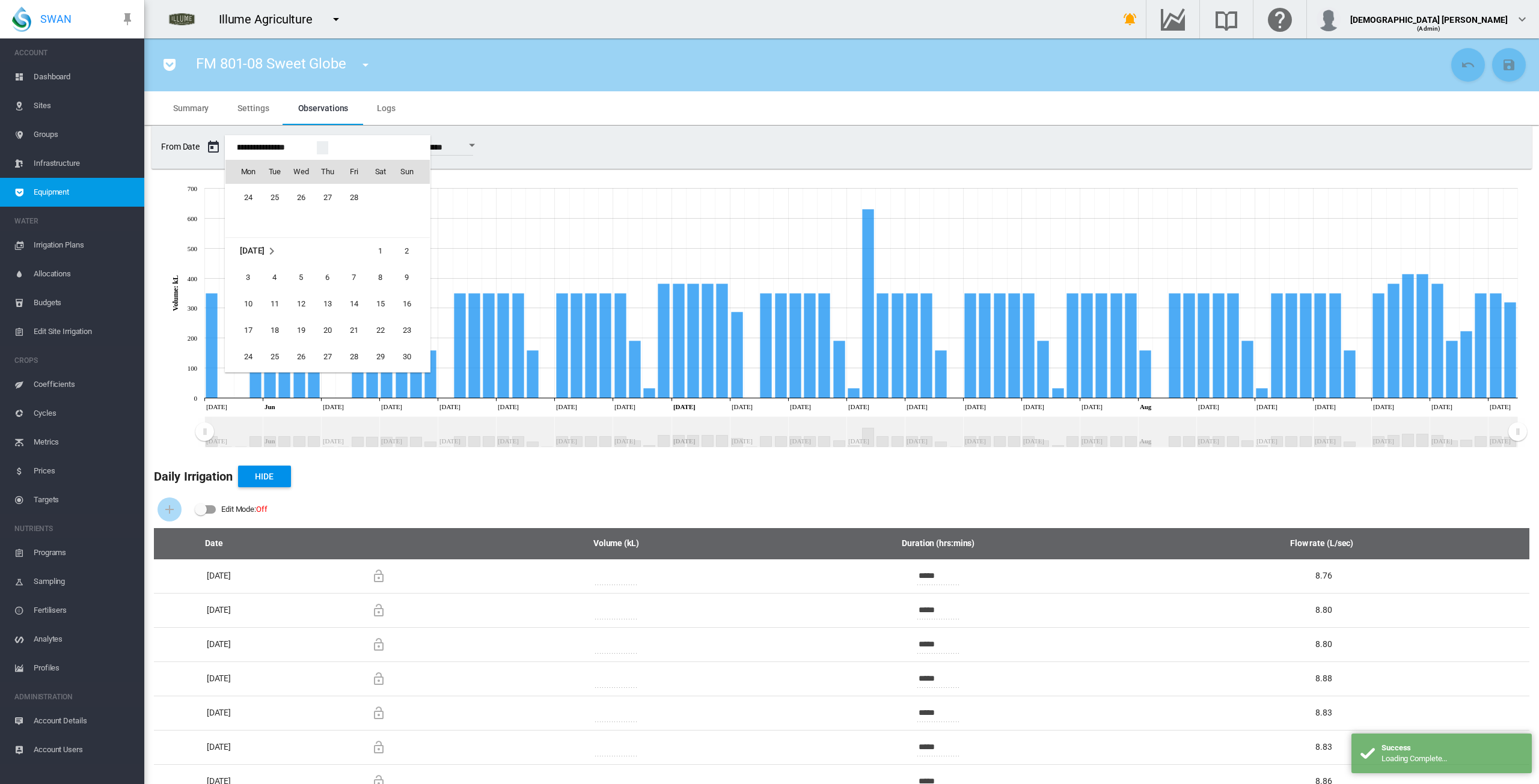
scroll to position [28825, 0]
click at [380, 200] on span "1" at bounding box center [380, 201] width 24 height 24
type input "**********"
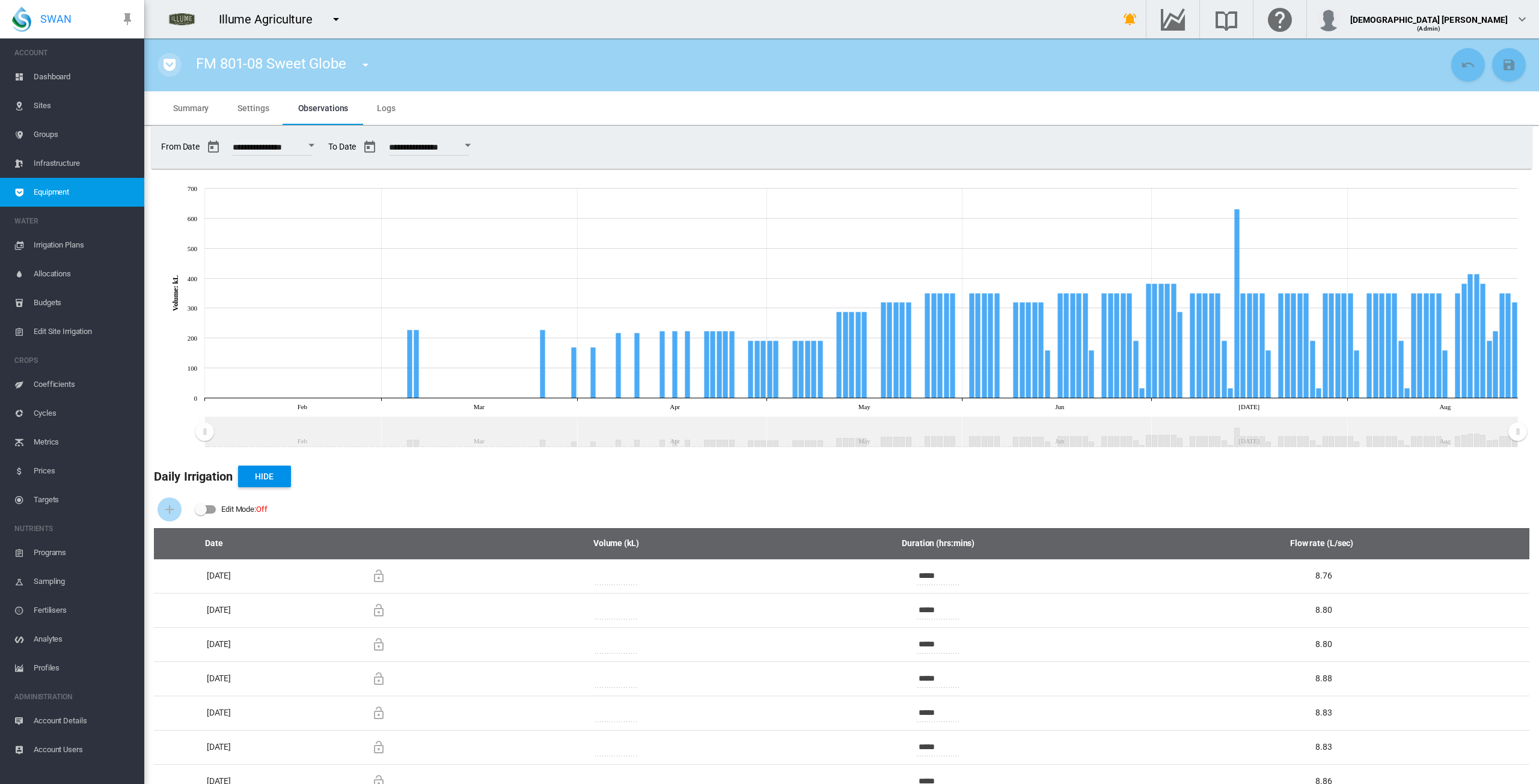
click at [169, 70] on md-icon "icon-pocket" at bounding box center [170, 65] width 15 height 15
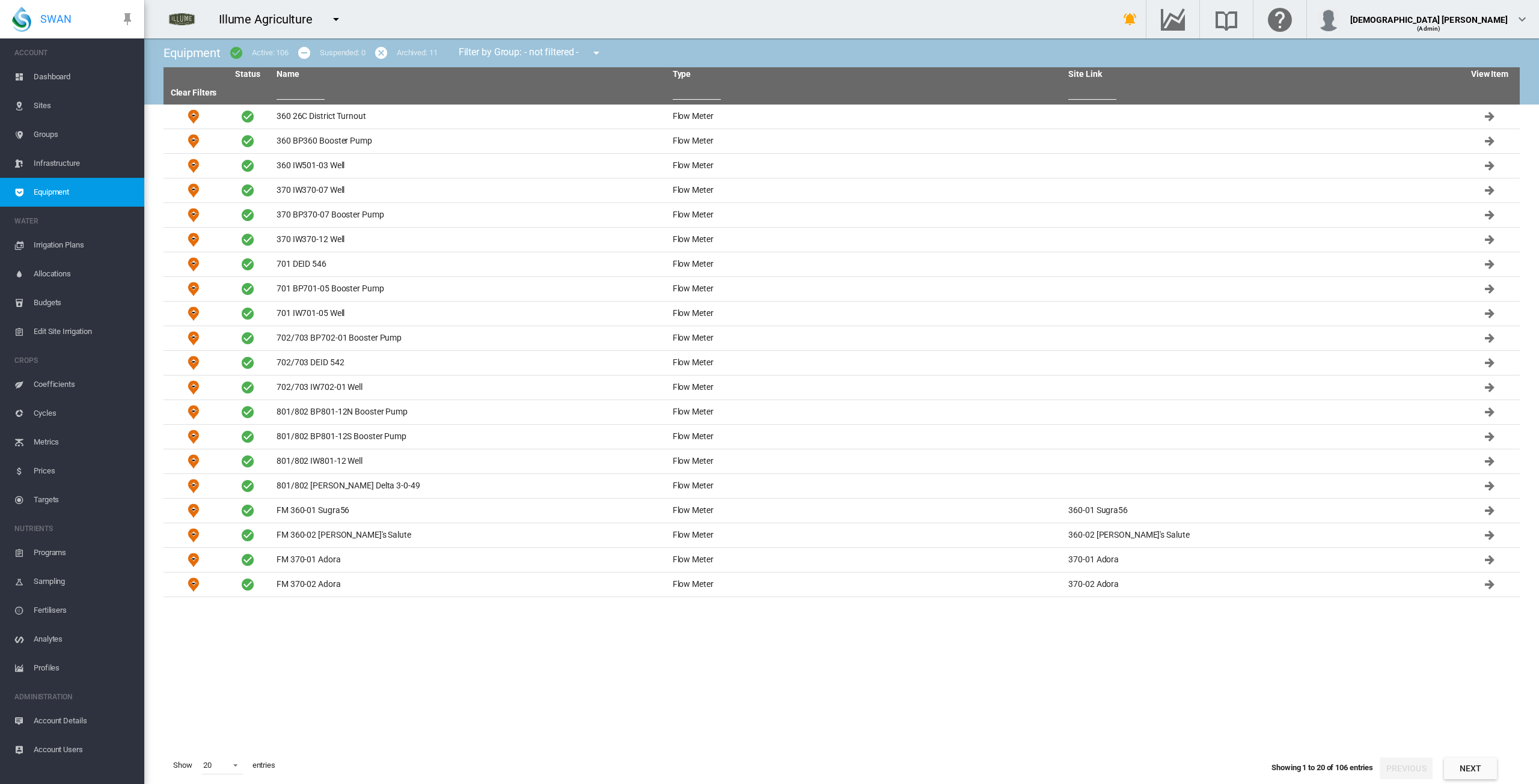
click at [511, 769] on button "Next" at bounding box center [1470, 769] width 53 height 21
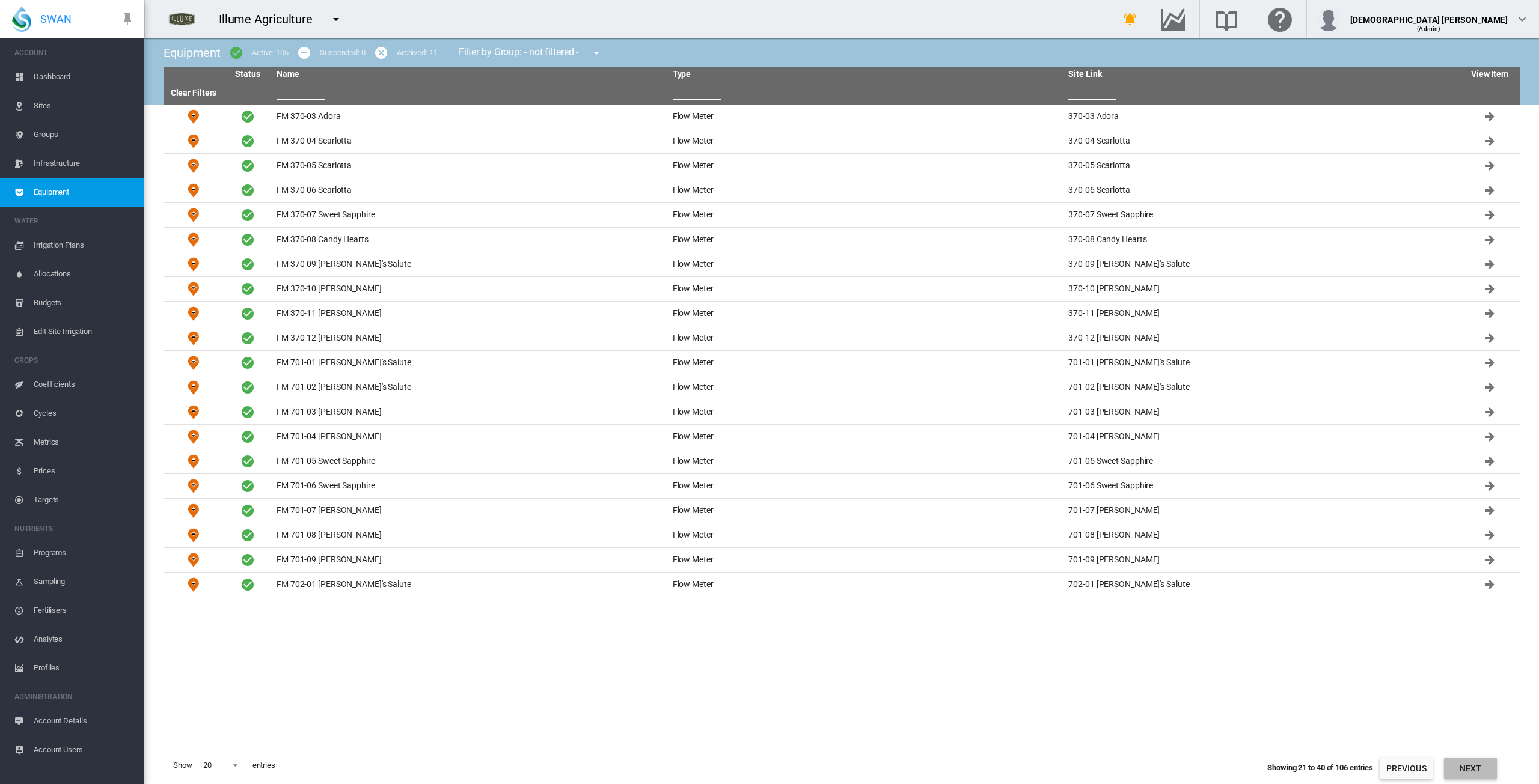
click at [511, 769] on button "Next" at bounding box center [1470, 769] width 53 height 21
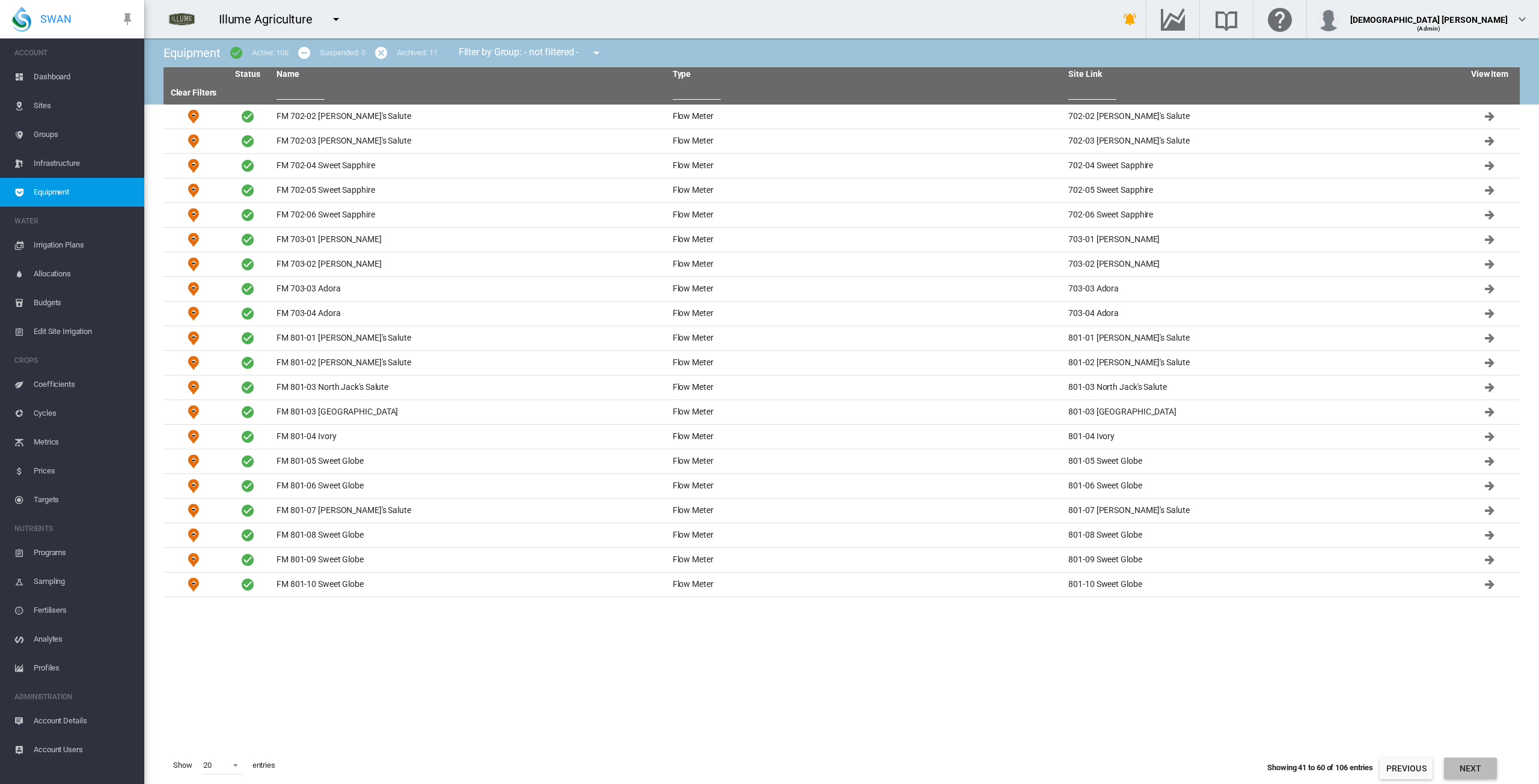
click at [511, 773] on button "Next" at bounding box center [1470, 769] width 53 height 21
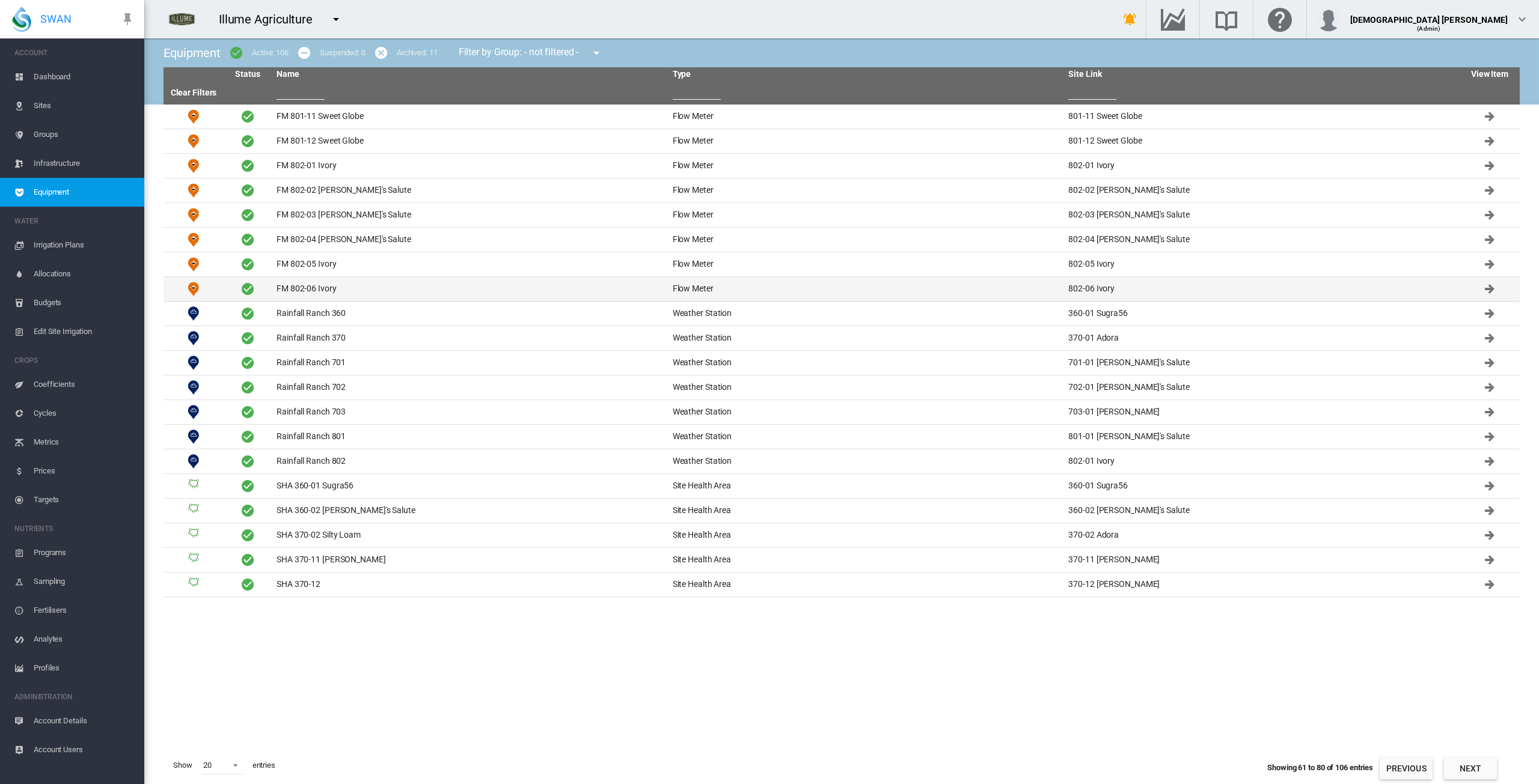
click at [313, 289] on td "FM 802-06 Ivory" at bounding box center [469, 289] width 396 height 24
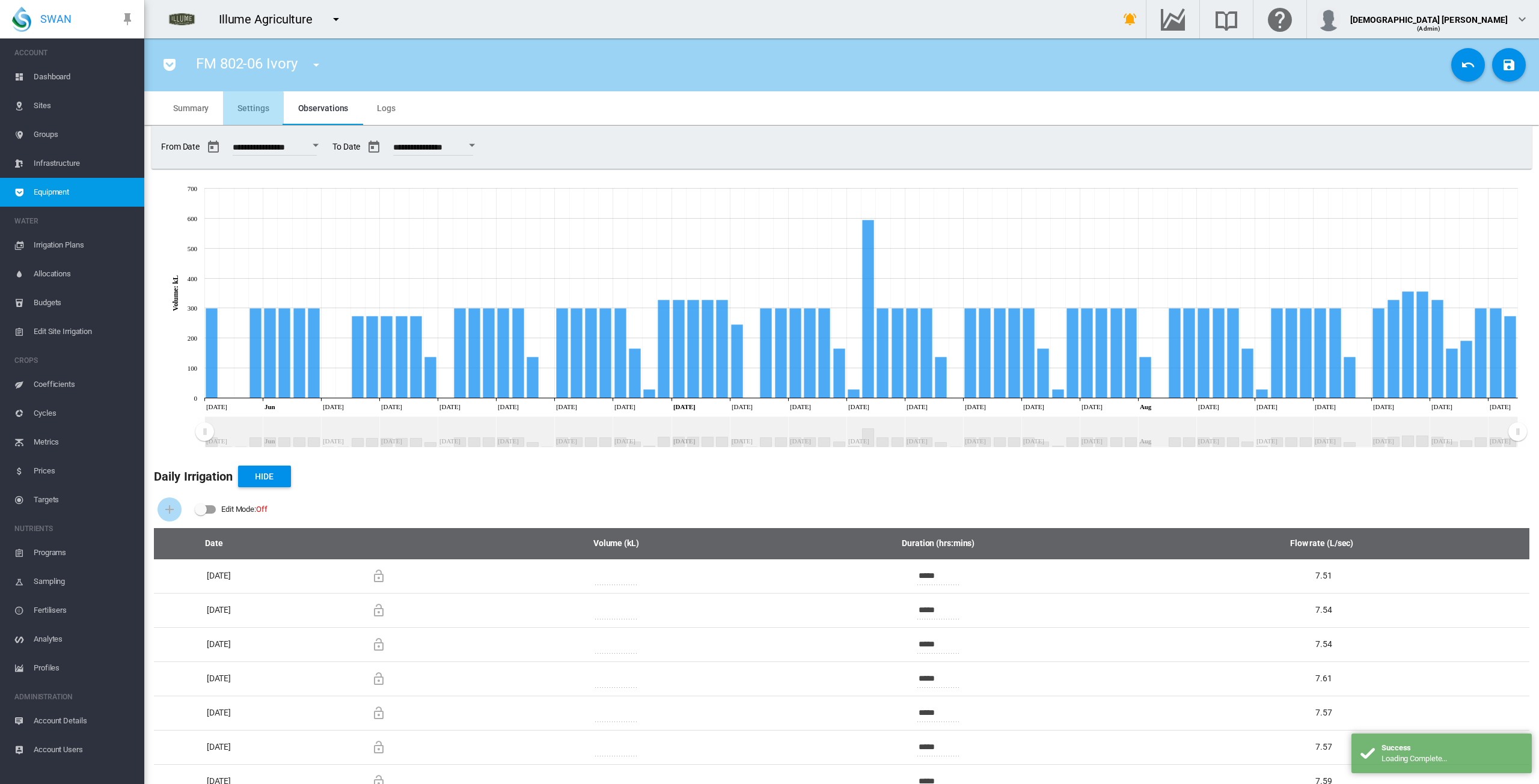
click at [249, 111] on span "Settings" at bounding box center [253, 108] width 31 height 9
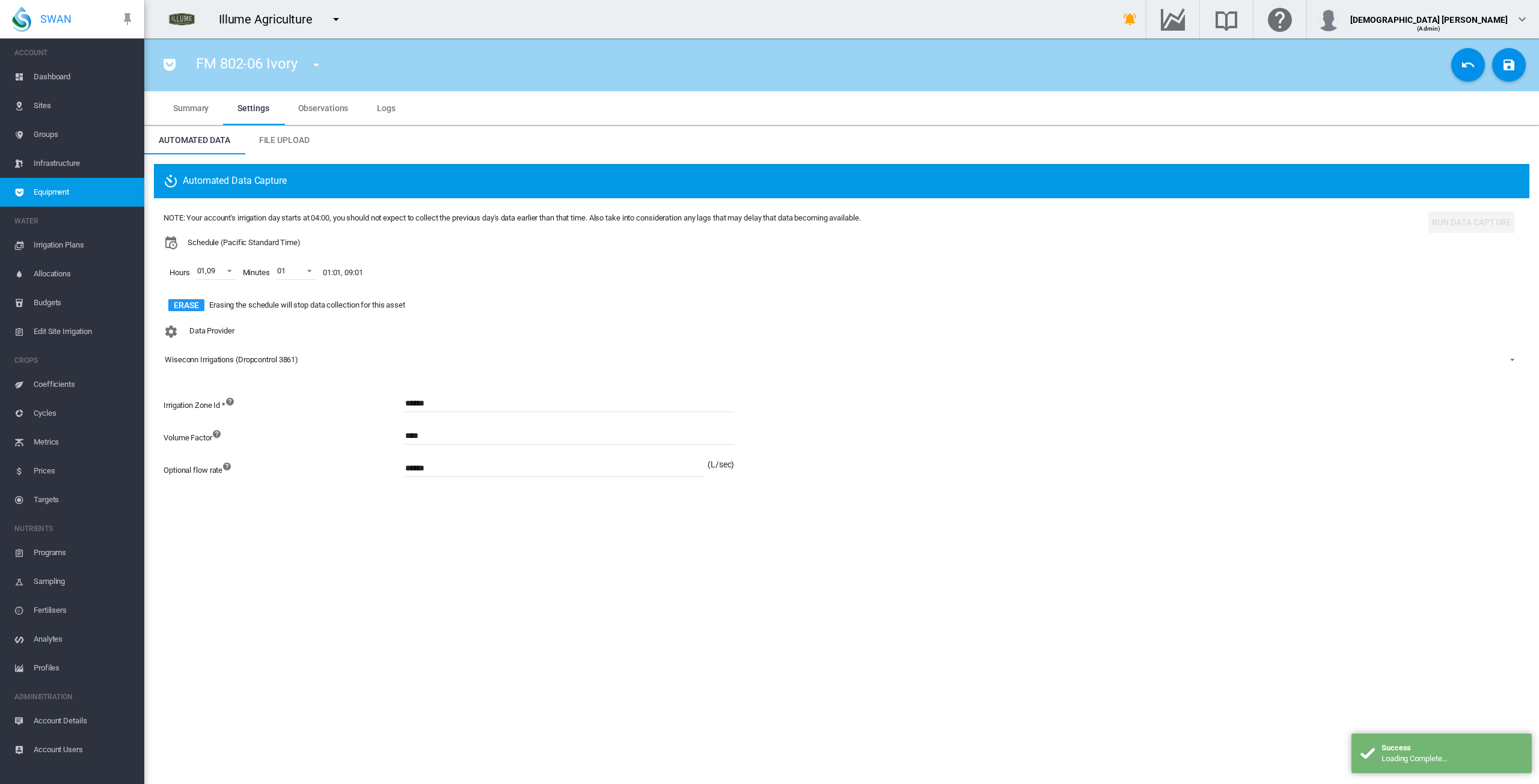
click at [318, 109] on span "Observations" at bounding box center [324, 108] width 51 height 9
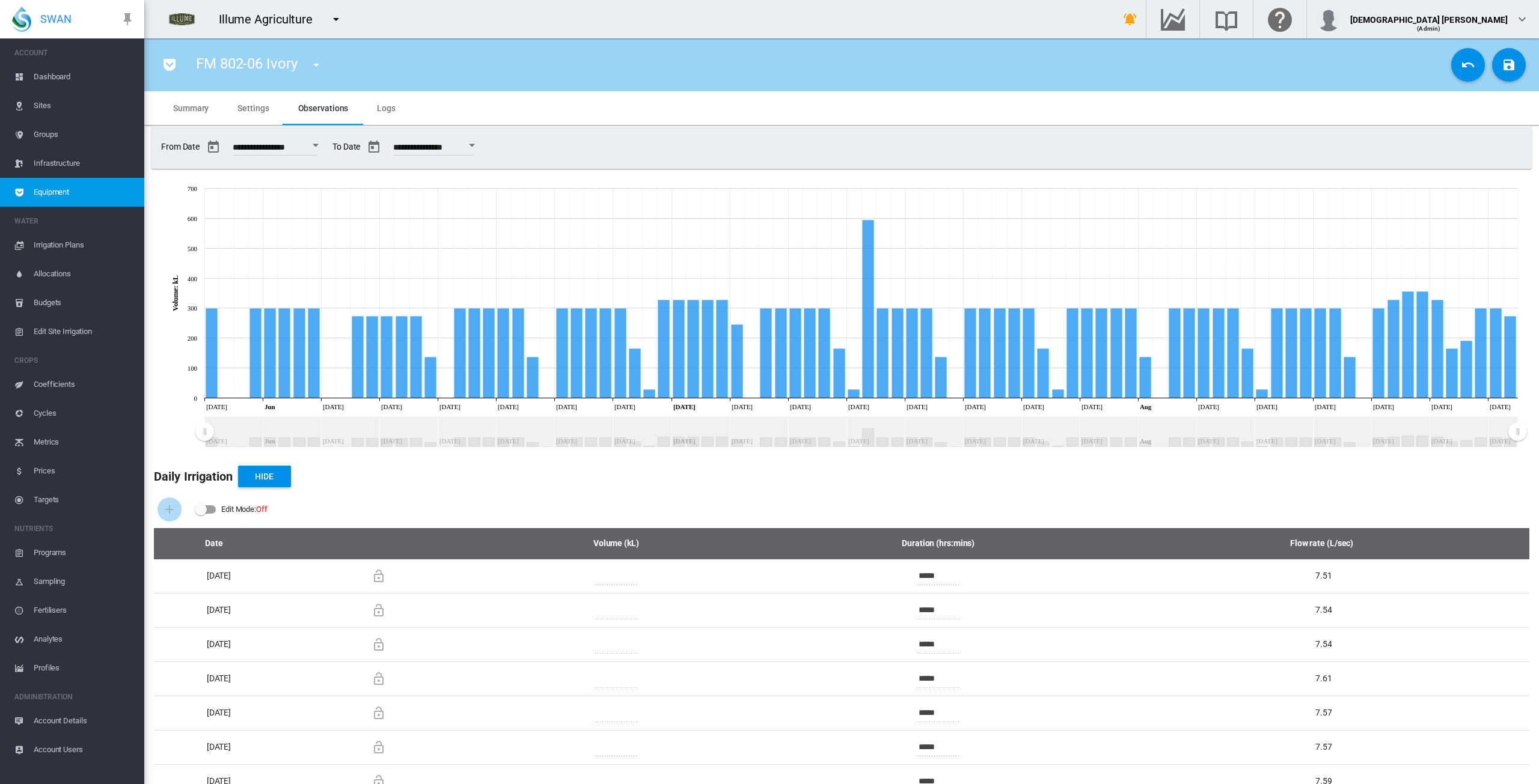
click at [326, 147] on button "Open calendar" at bounding box center [316, 145] width 21 height 21
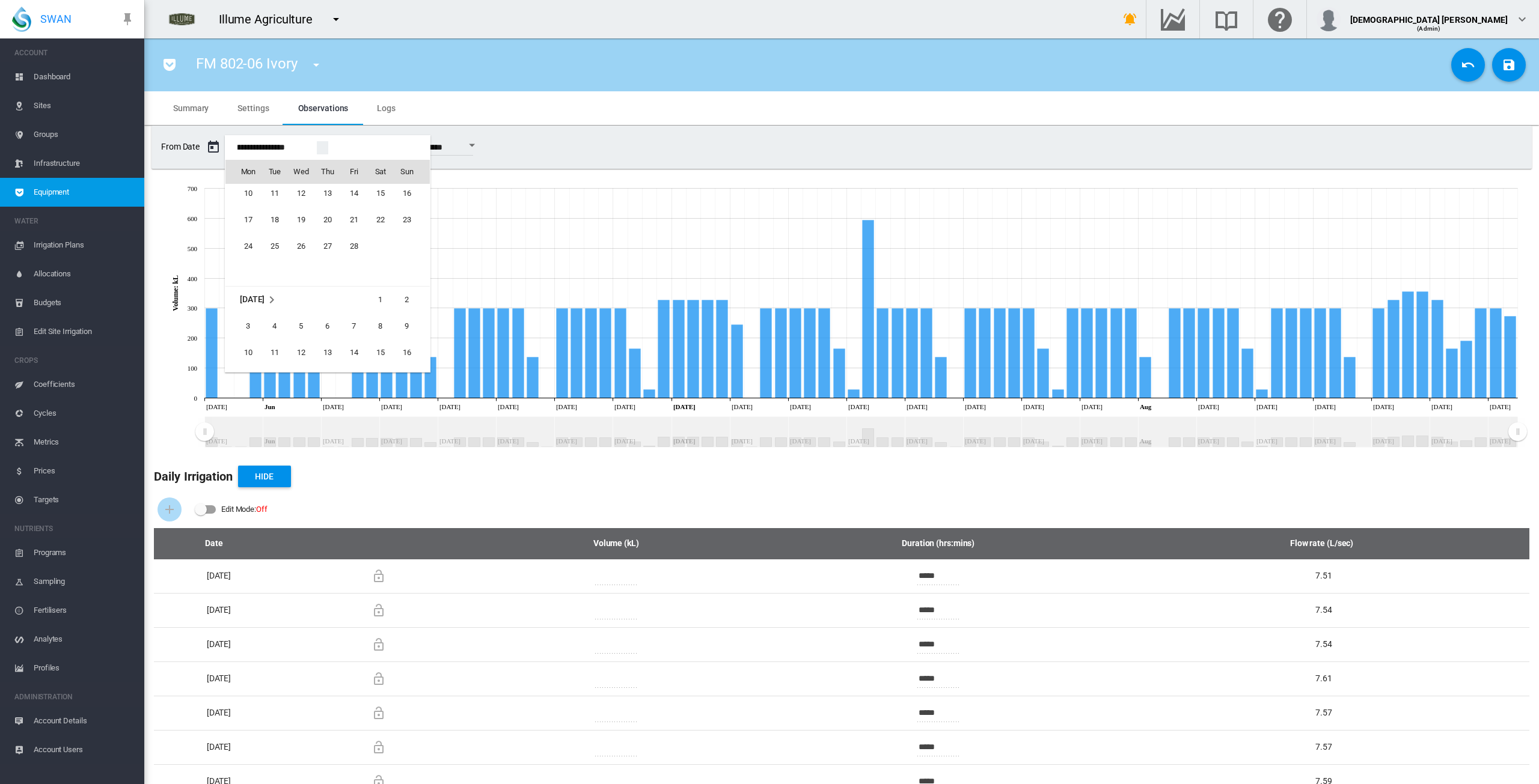
scroll to position [28765, 0]
click at [384, 259] on span "1" at bounding box center [380, 261] width 24 height 24
type input "**********"
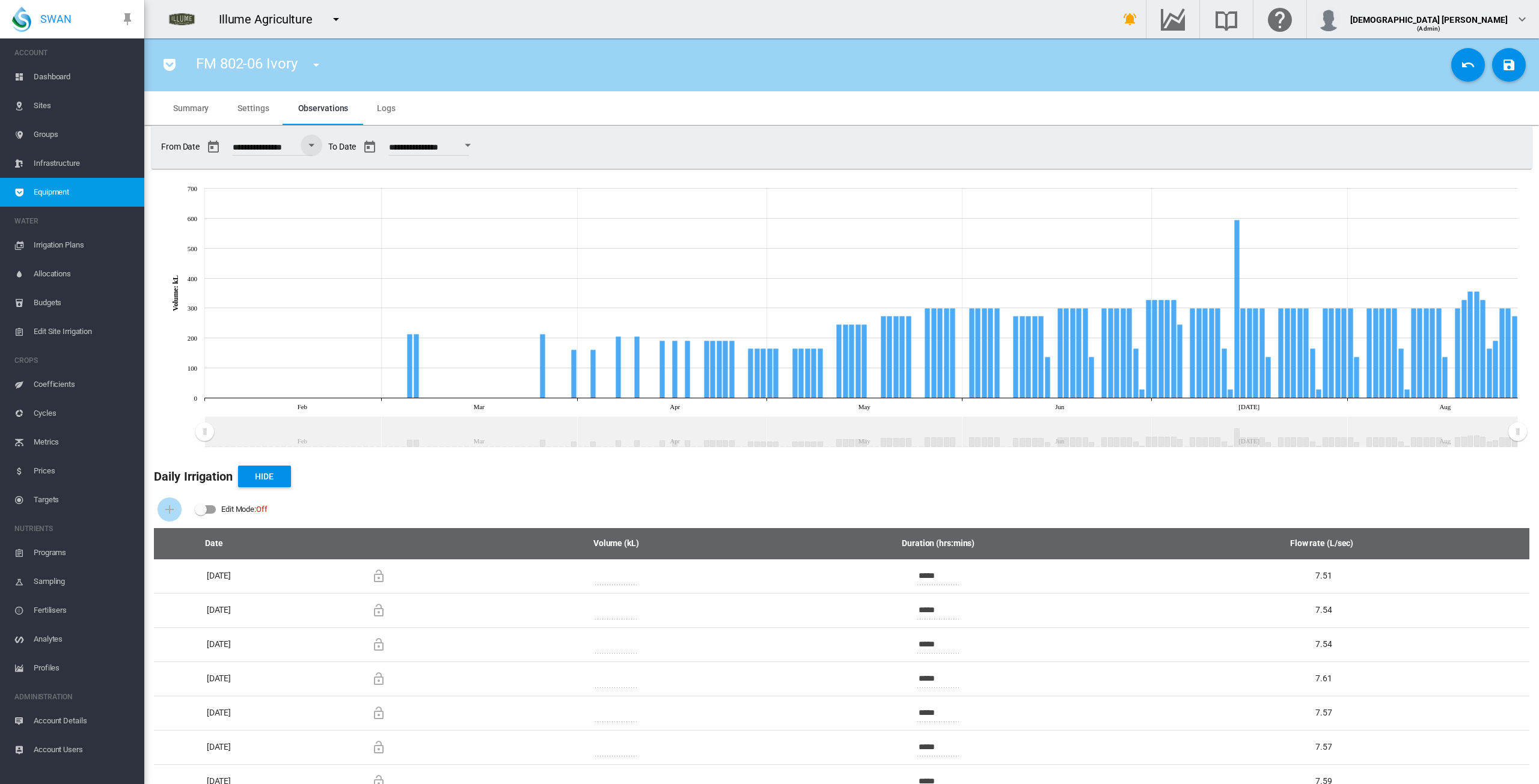
click at [107, 201] on span "Equipment" at bounding box center [84, 192] width 101 height 29
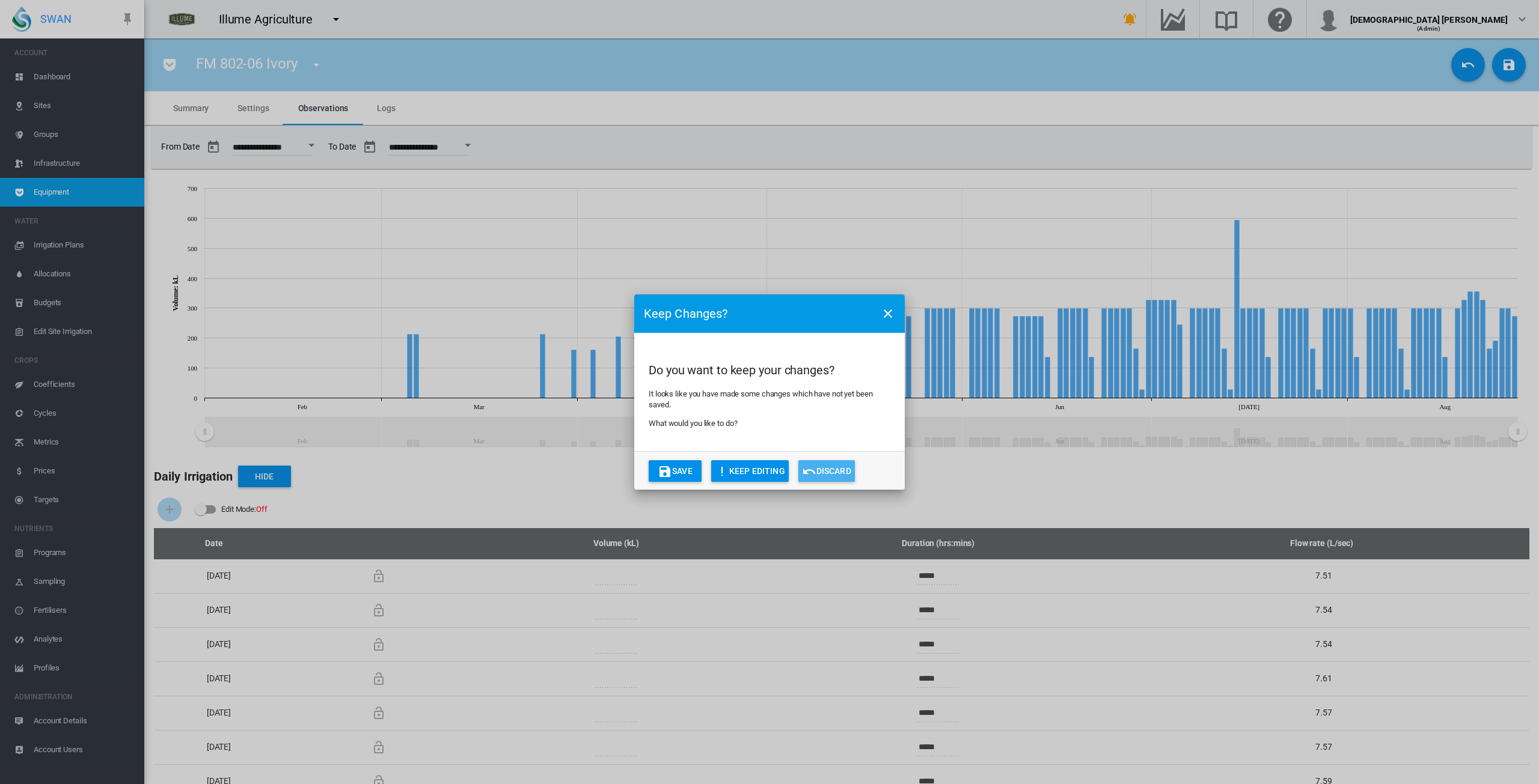
click at [511, 469] on button "Discard" at bounding box center [826, 471] width 57 height 21
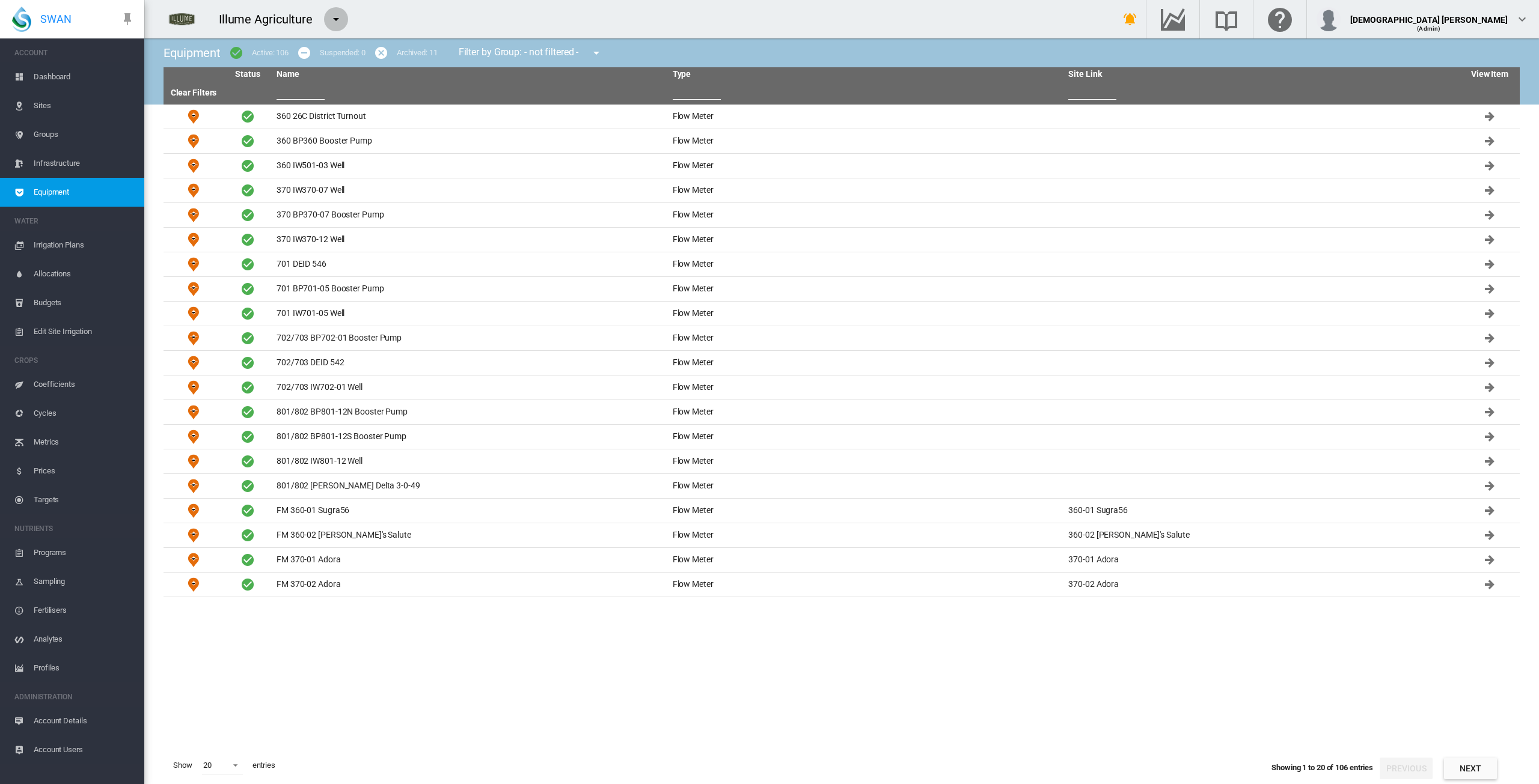
click at [334, 18] on md-icon "icon-menu-down" at bounding box center [336, 19] width 15 height 15
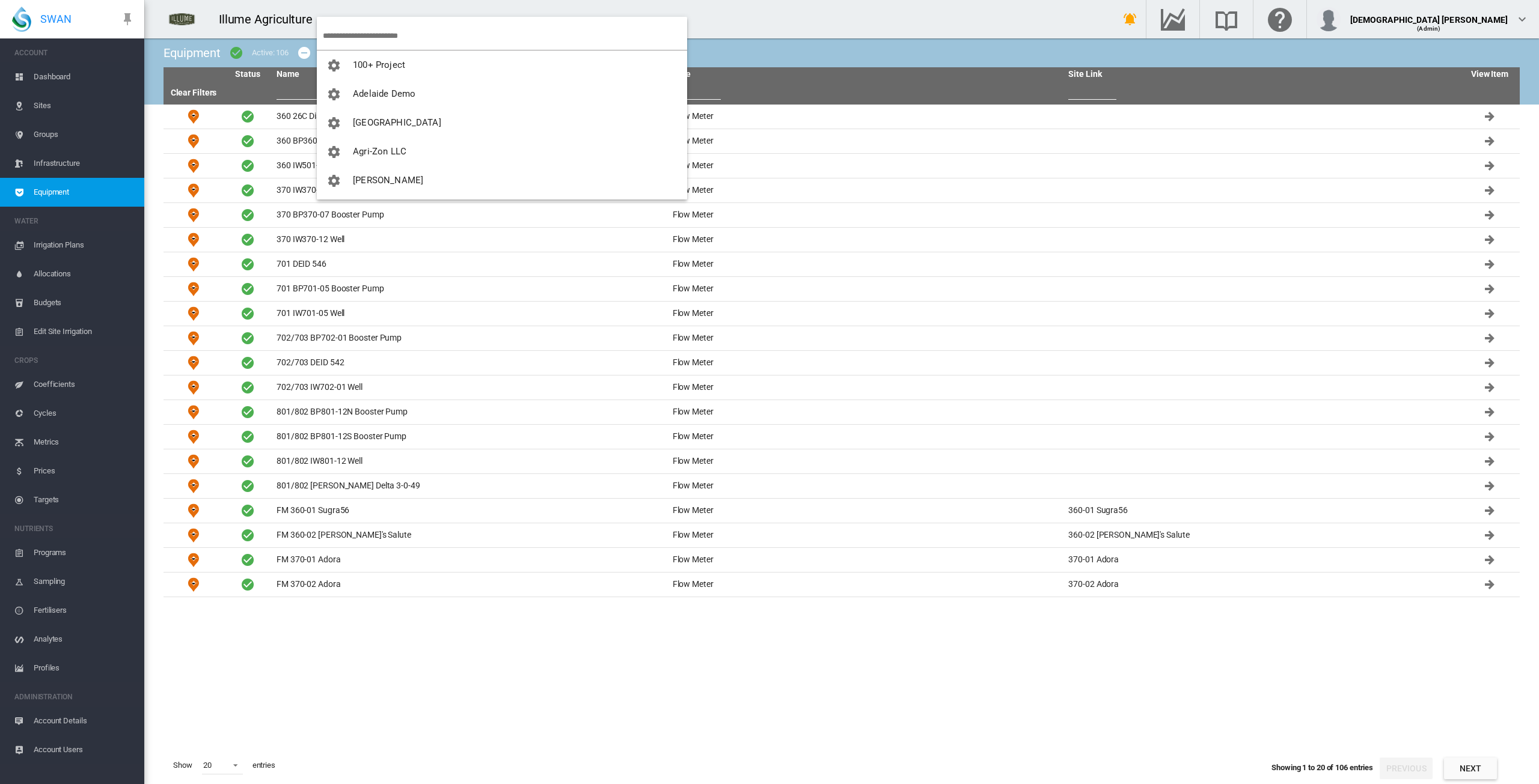
click at [340, 37] on input "search" at bounding box center [505, 35] width 364 height 28
click at [380, 174] on button "[PERSON_NAME]" at bounding box center [502, 180] width 370 height 29
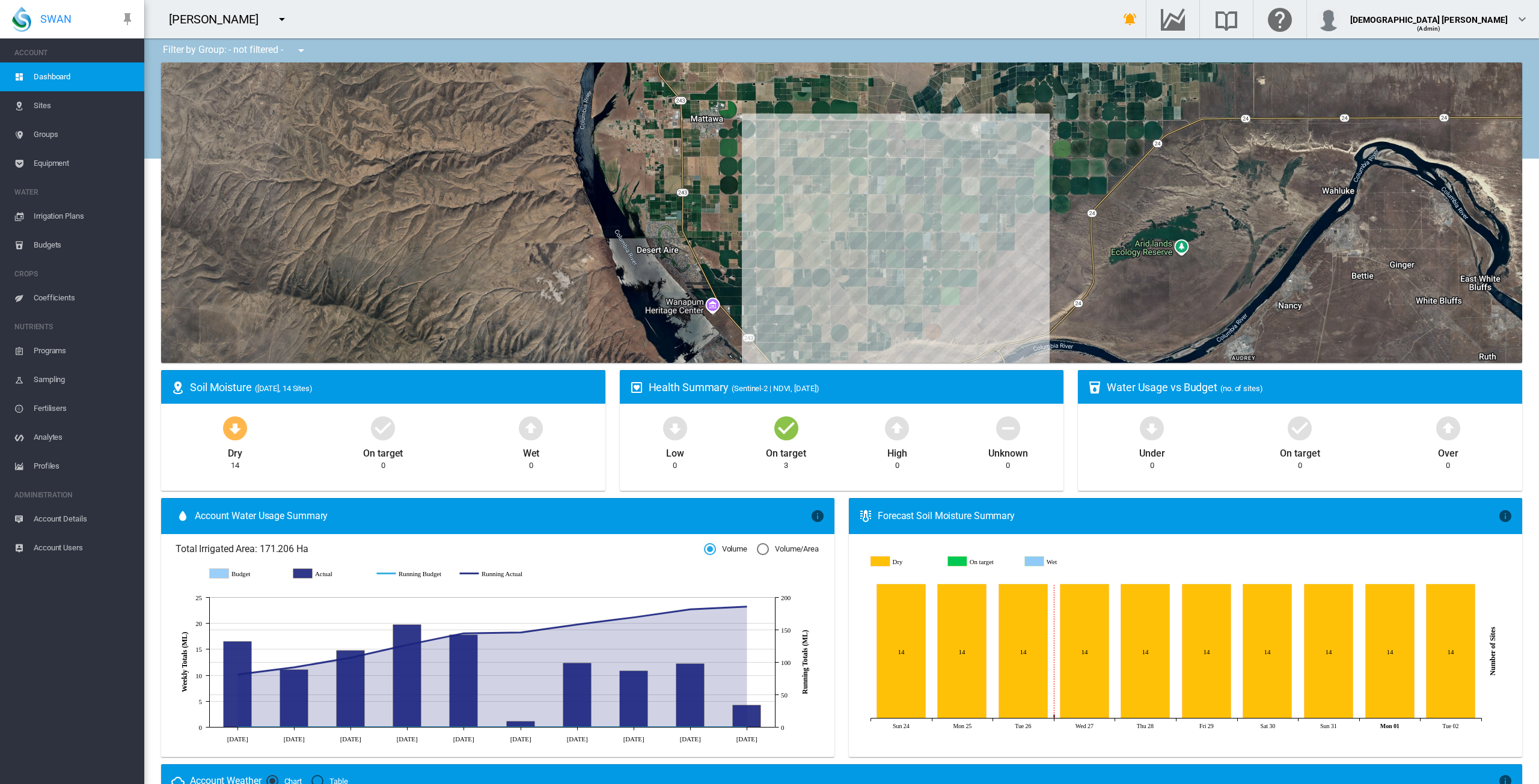
click at [37, 163] on span "Equipment" at bounding box center [84, 163] width 101 height 29
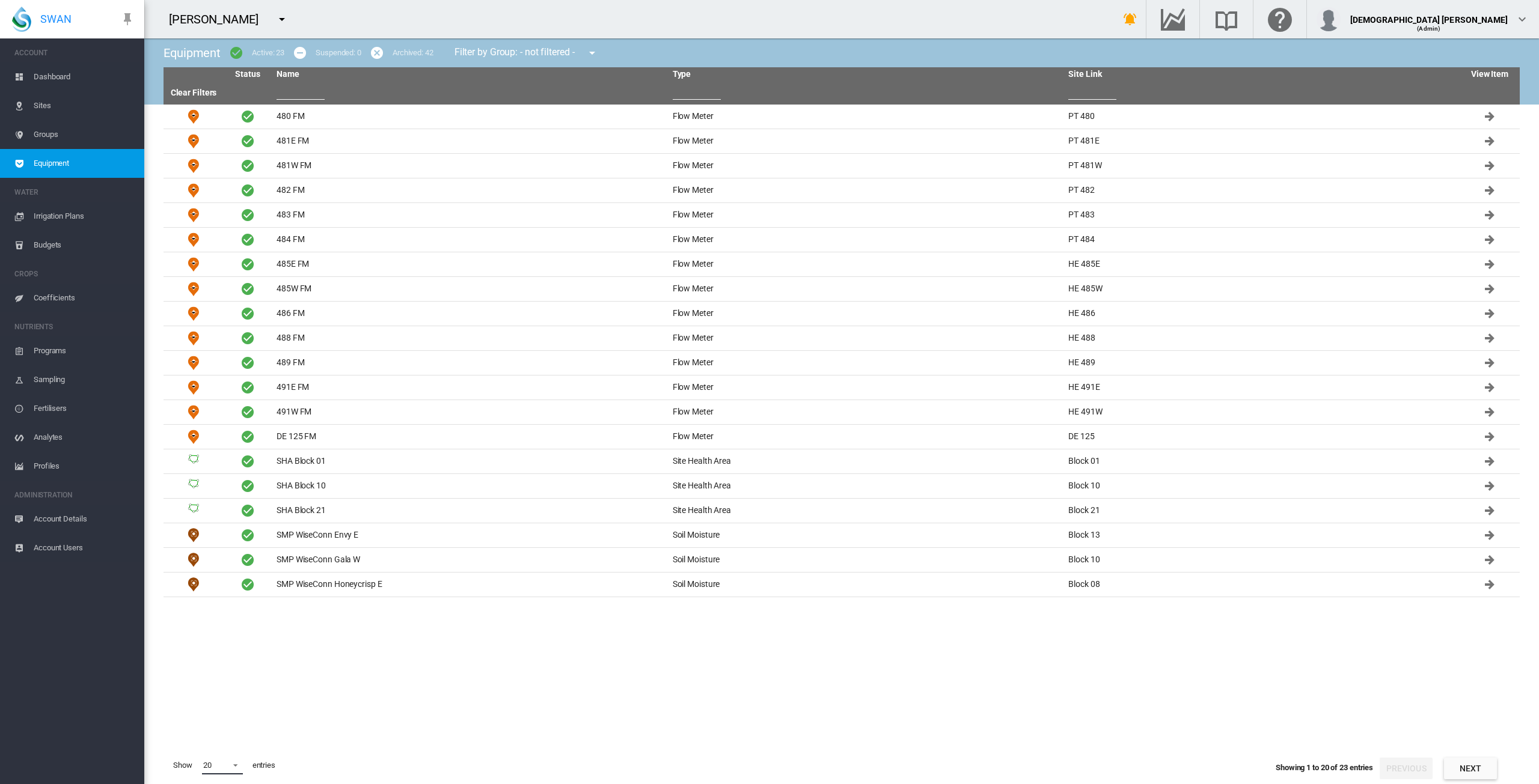
click at [221, 771] on span "20" at bounding box center [213, 766] width 19 height 11
click at [218, 730] on md-option "30" at bounding box center [234, 726] width 82 height 29
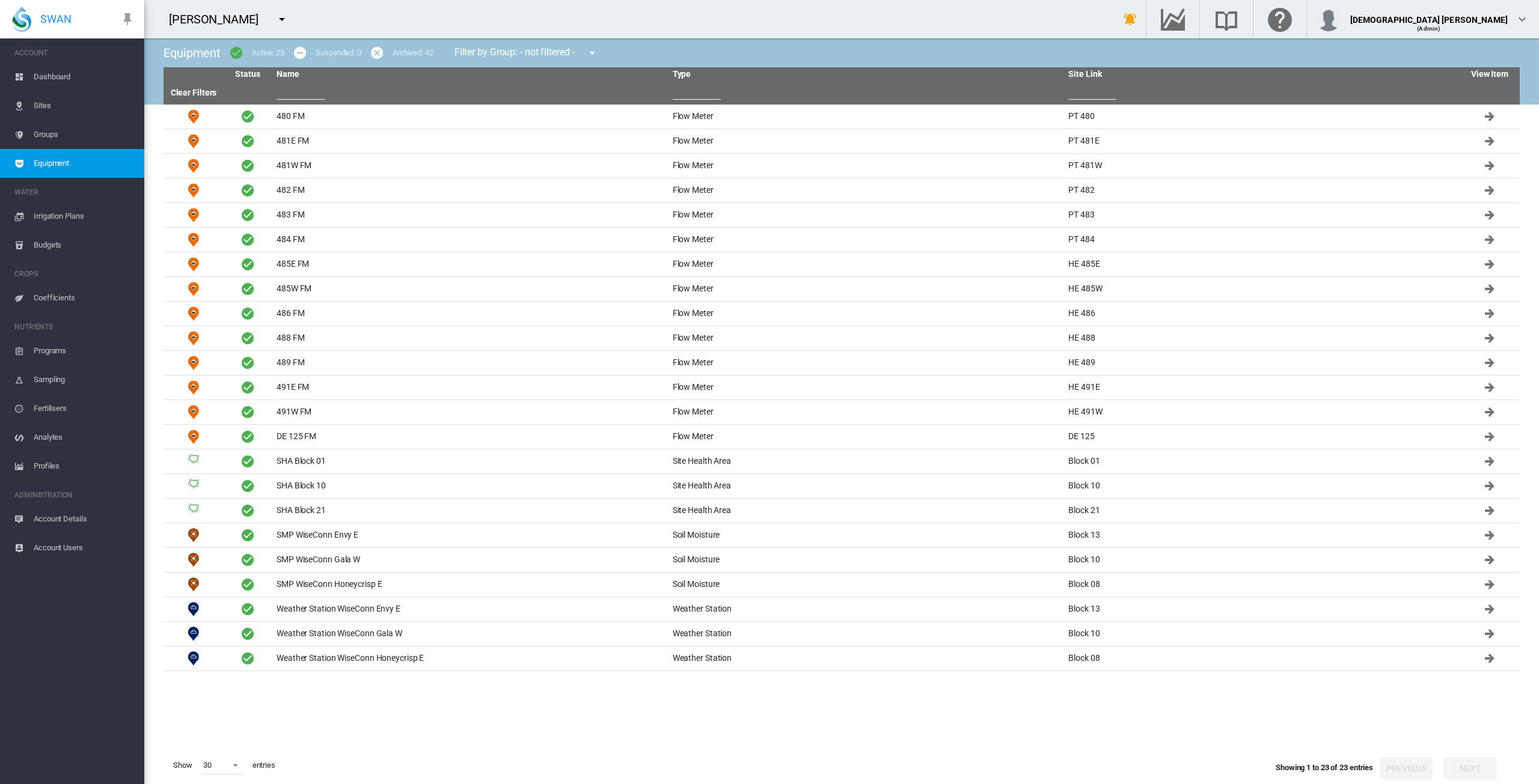
click at [421, 694] on tbody "480 FM Flow Meter PT 480 481E FM Flow Meter" at bounding box center [842, 425] width 1356 height 642
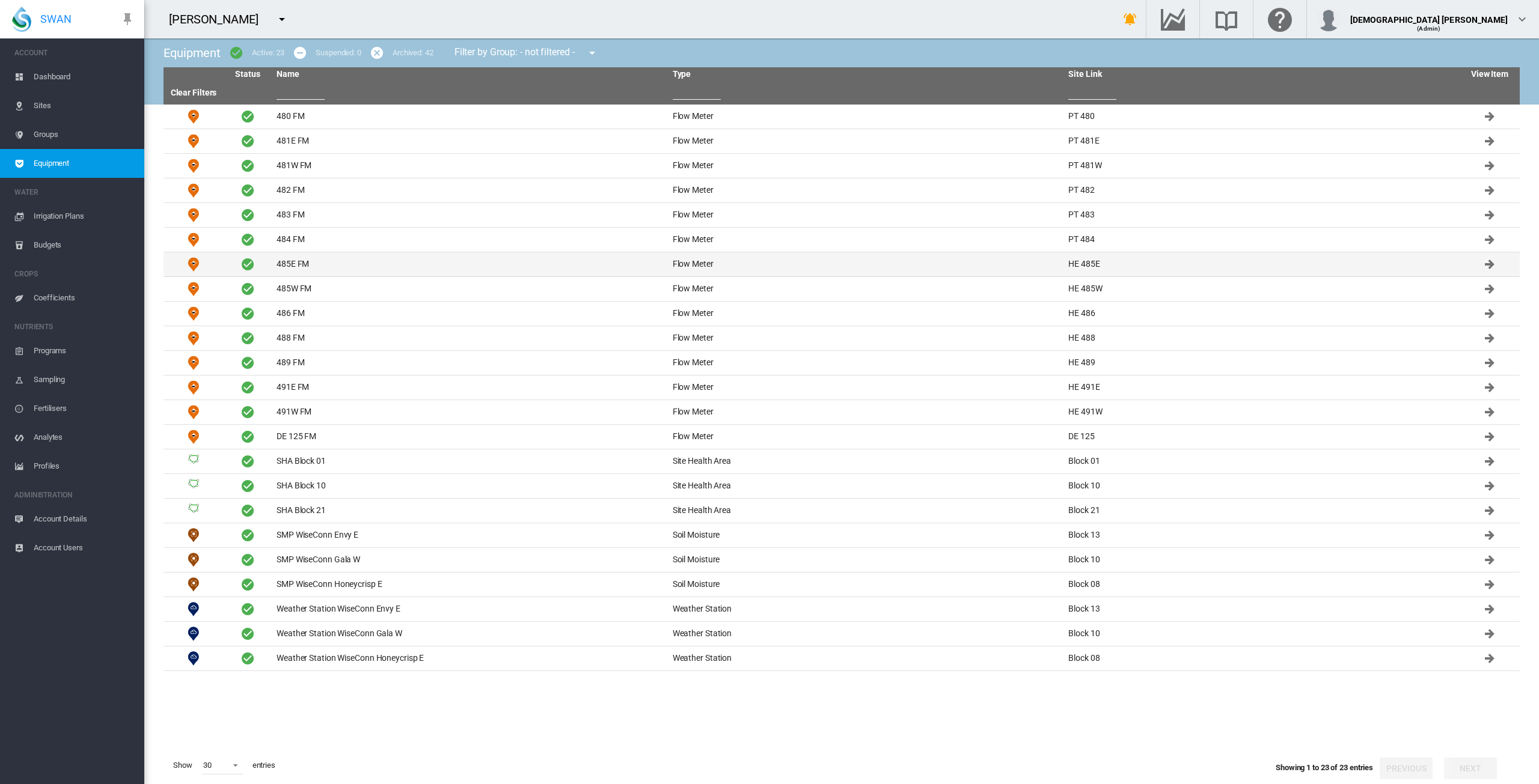
click at [304, 259] on td "485E FM" at bounding box center [469, 265] width 396 height 24
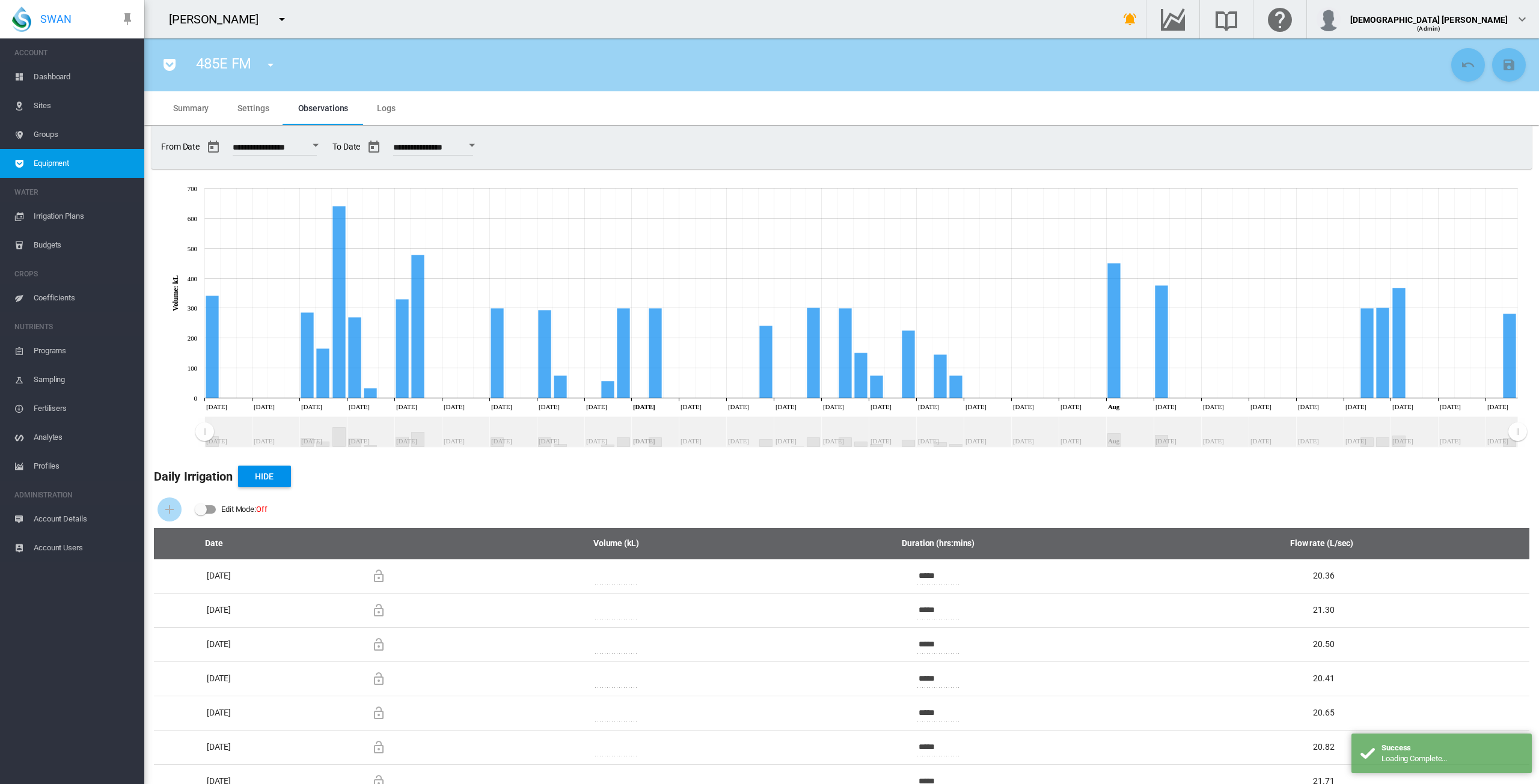
click at [247, 106] on span "Settings" at bounding box center [253, 108] width 31 height 9
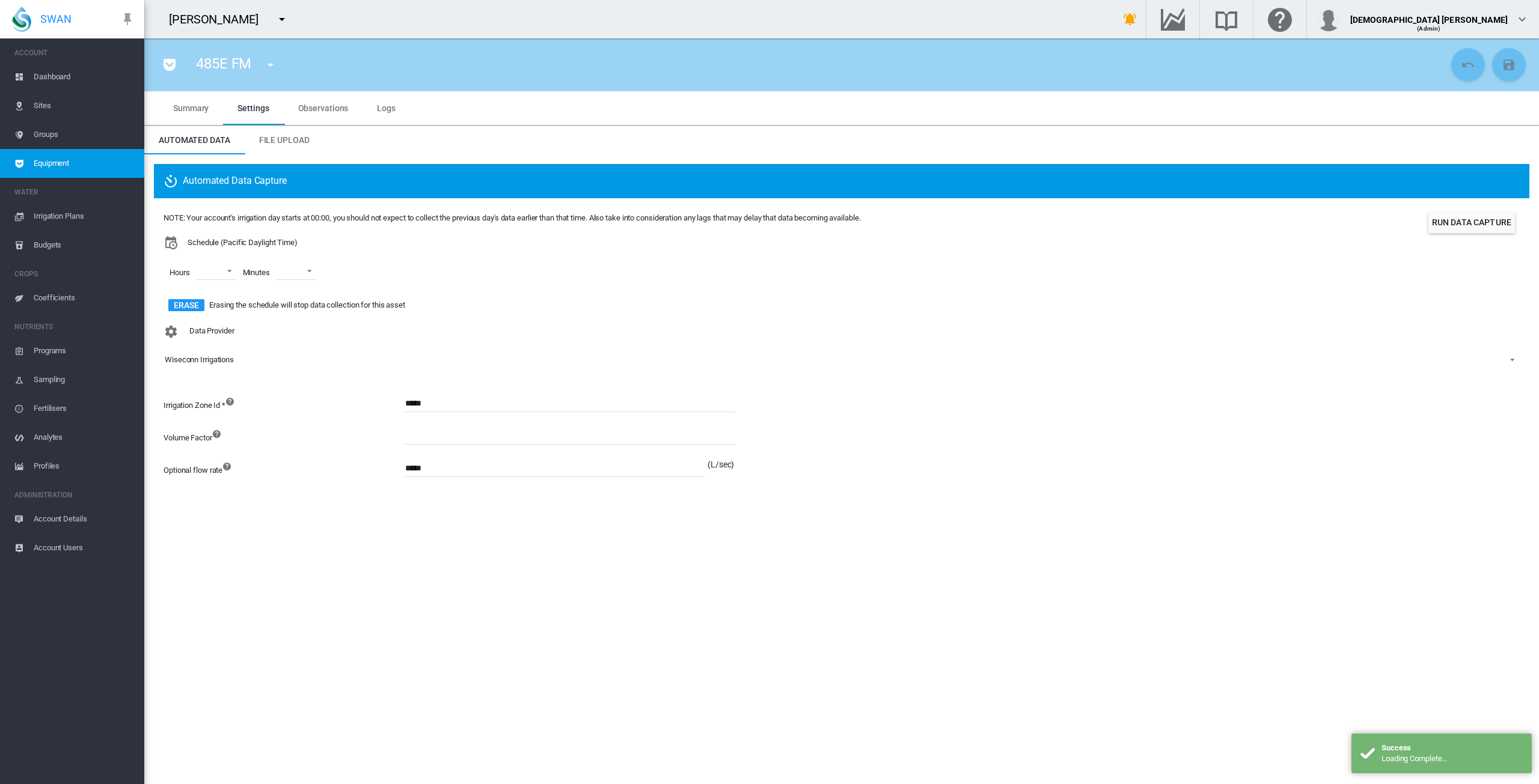
click at [310, 109] on span "Observations" at bounding box center [324, 108] width 51 height 9
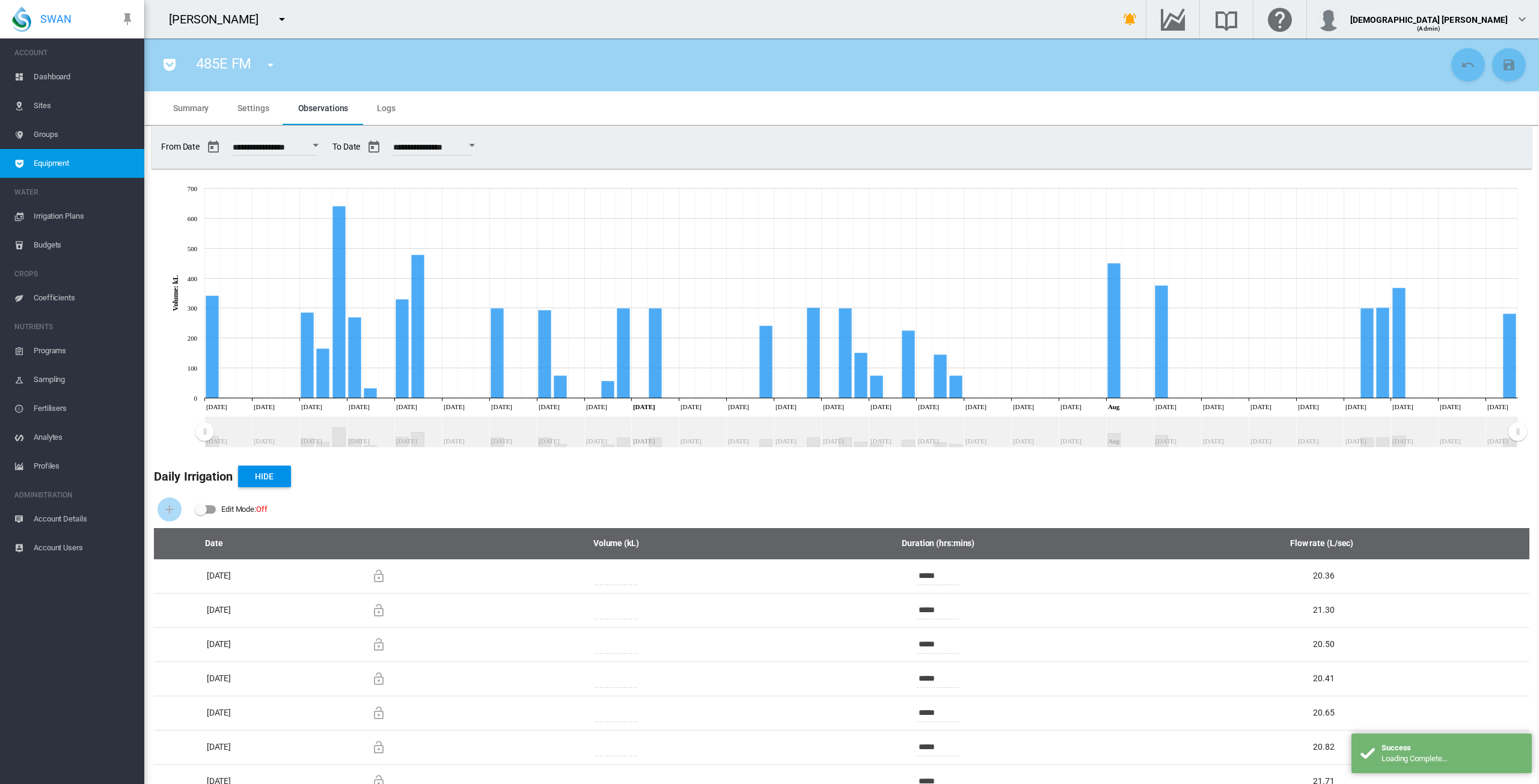
click at [326, 142] on button "Open calendar" at bounding box center [316, 145] width 21 height 21
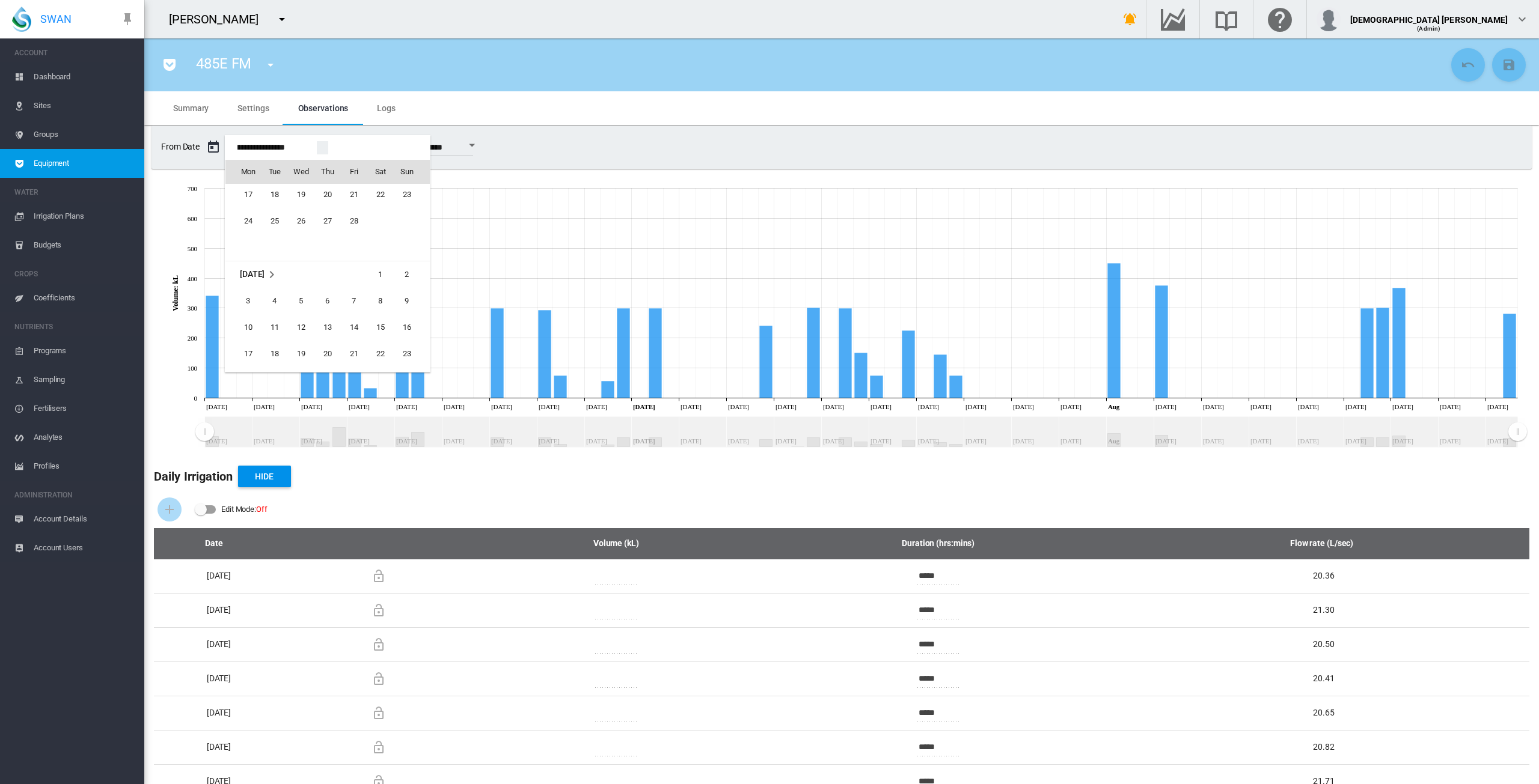
scroll to position [28885, 0]
click at [384, 294] on span "1" at bounding box center [380, 300] width 24 height 24
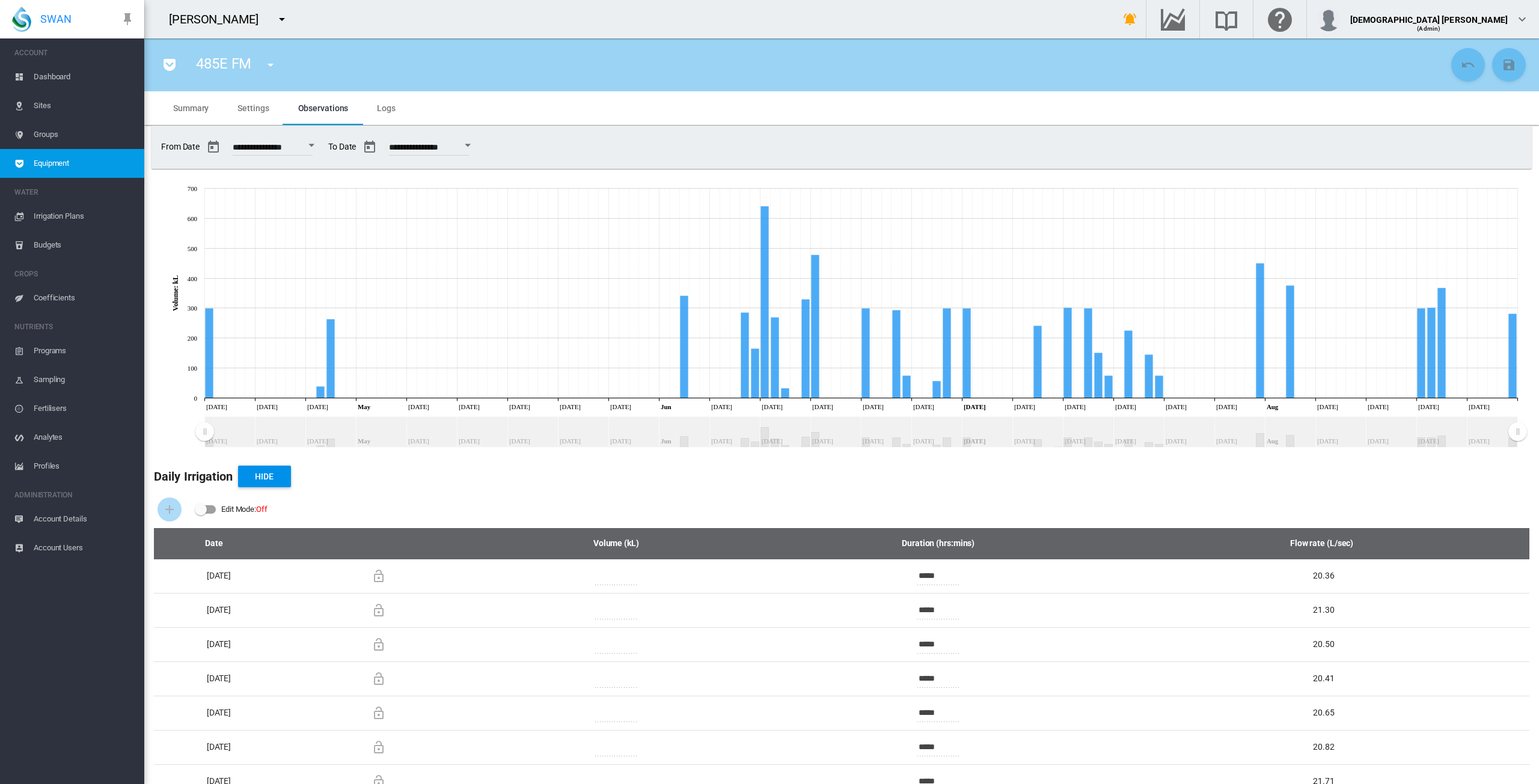
click at [322, 144] on button "Open calendar" at bounding box center [312, 145] width 21 height 21
click at [378, 278] on span "1" at bounding box center [380, 279] width 24 height 24
type input "**********"
click at [271, 69] on md-icon "icon-menu-down" at bounding box center [271, 65] width 15 height 15
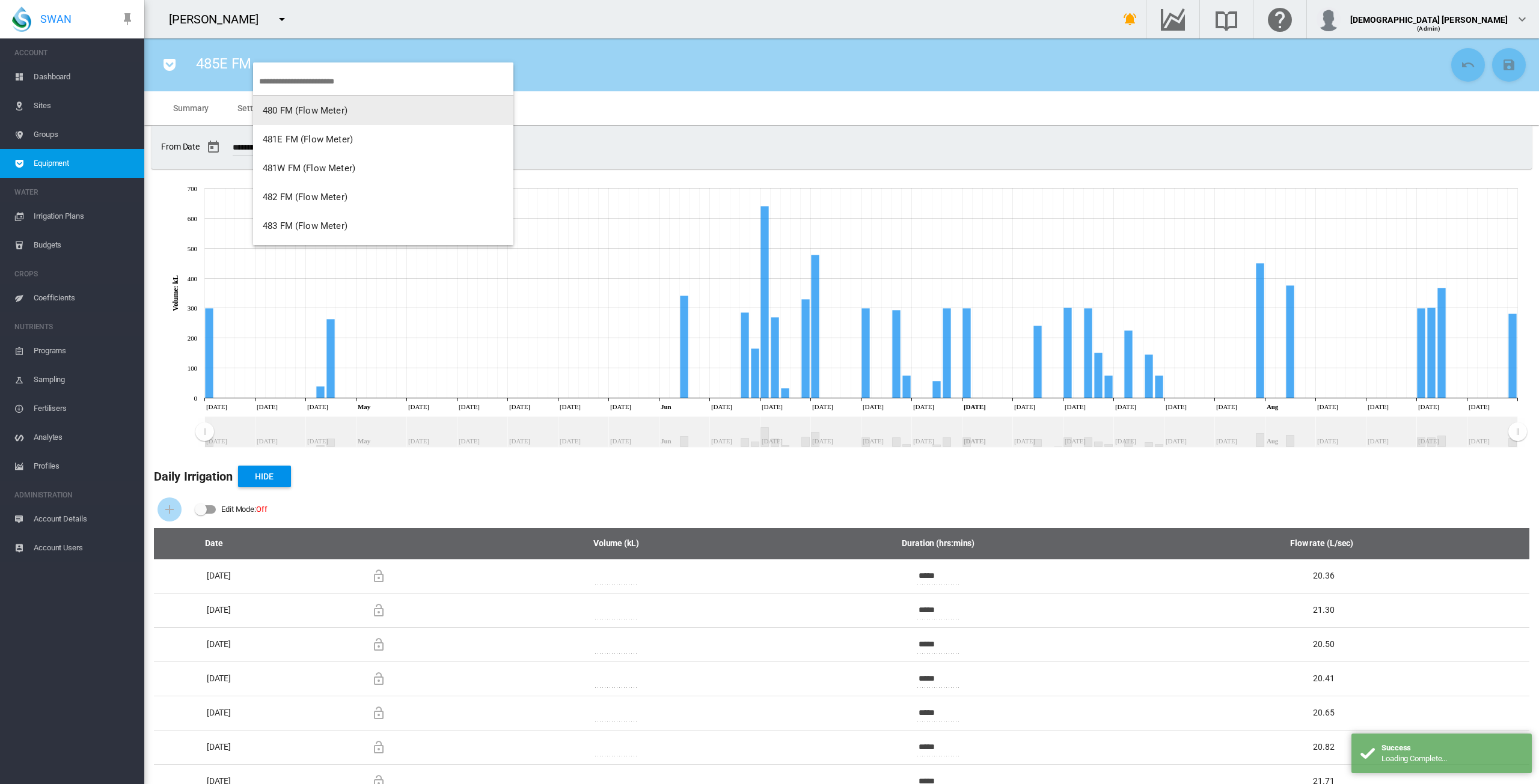
click at [286, 108] on span "480 FM (Flow Meter)" at bounding box center [305, 110] width 85 height 11
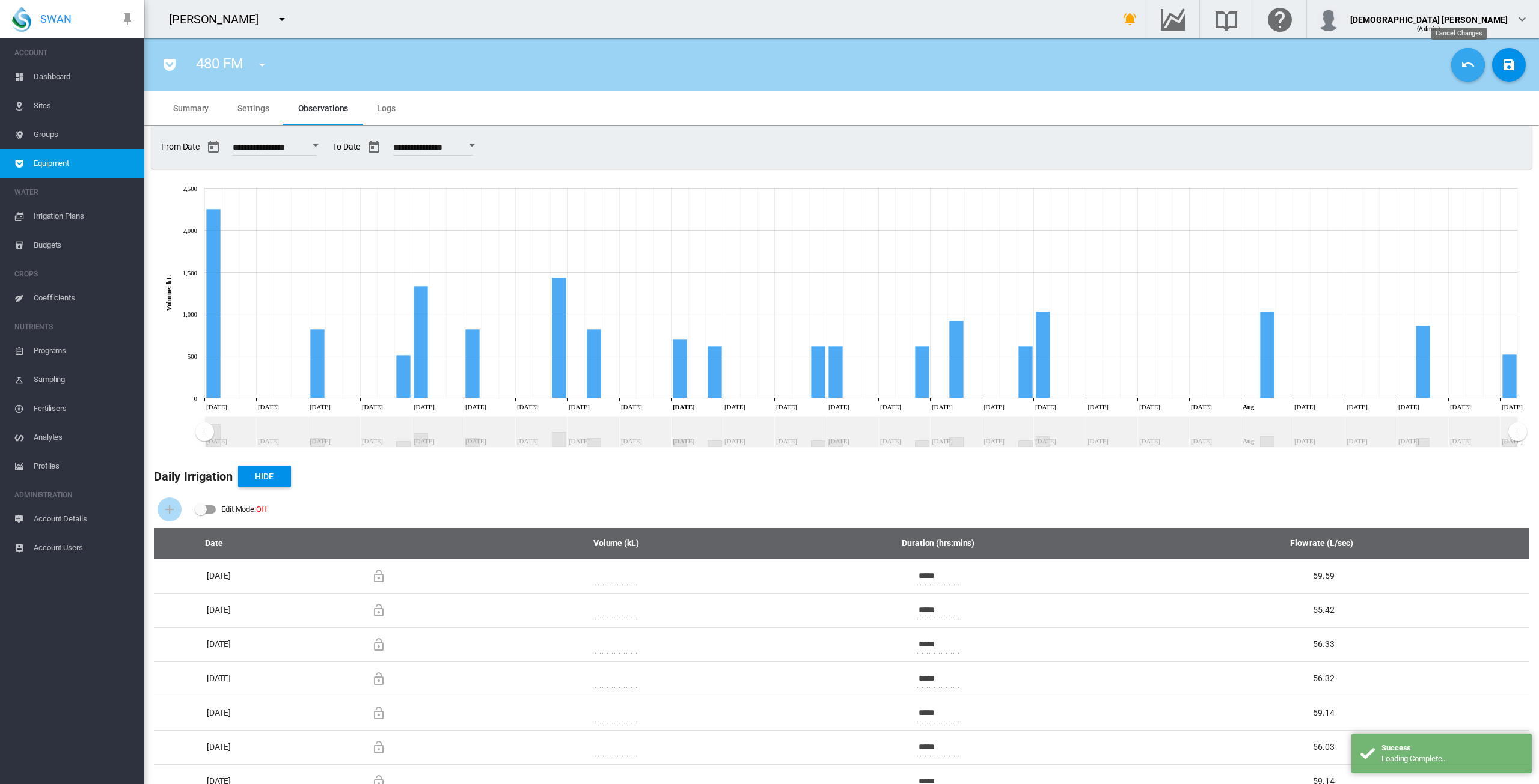
click at [1451, 62] on button "Cancel Changes" at bounding box center [1468, 65] width 33 height 33
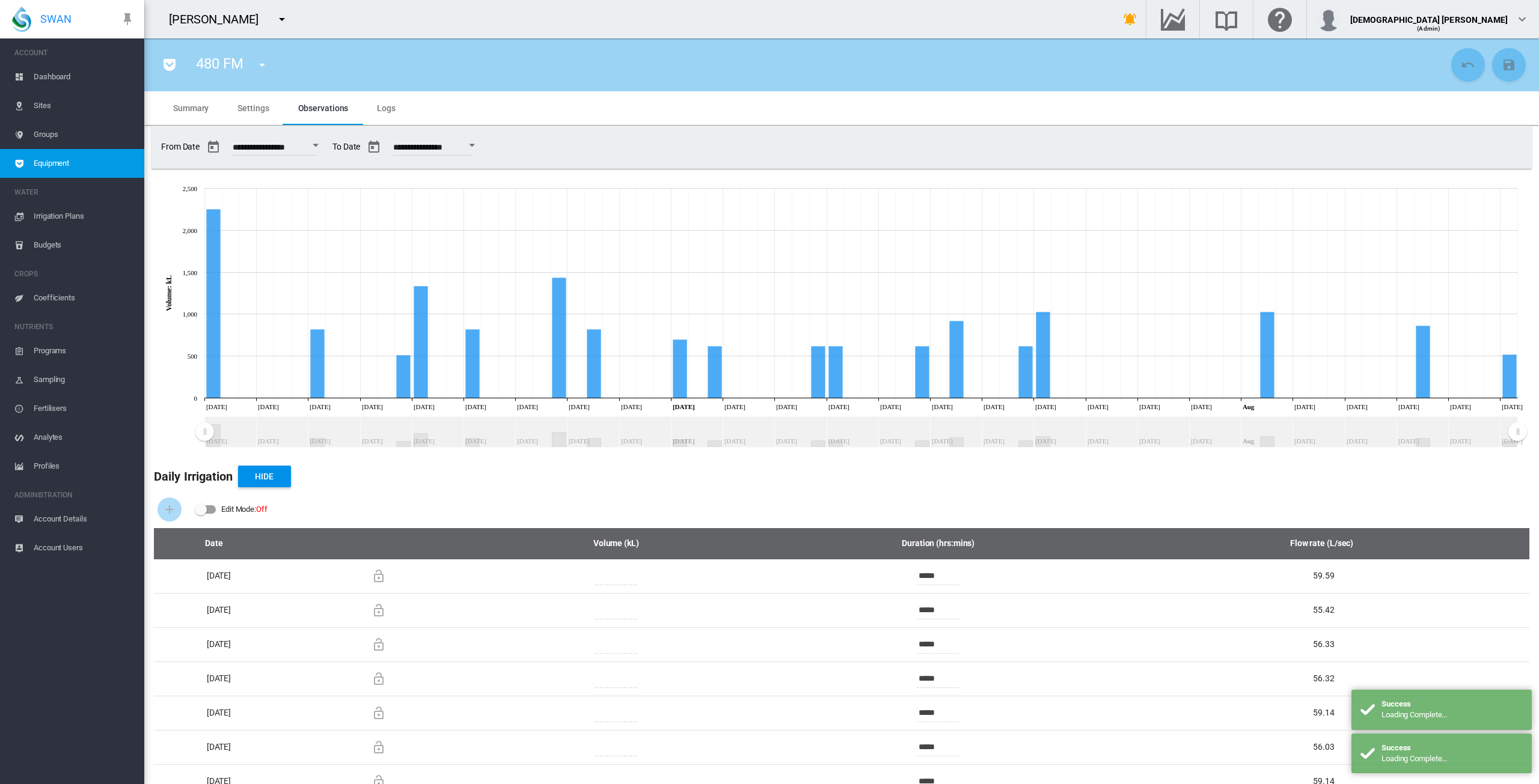
click at [324, 141] on button "Open calendar" at bounding box center [316, 145] width 21 height 21
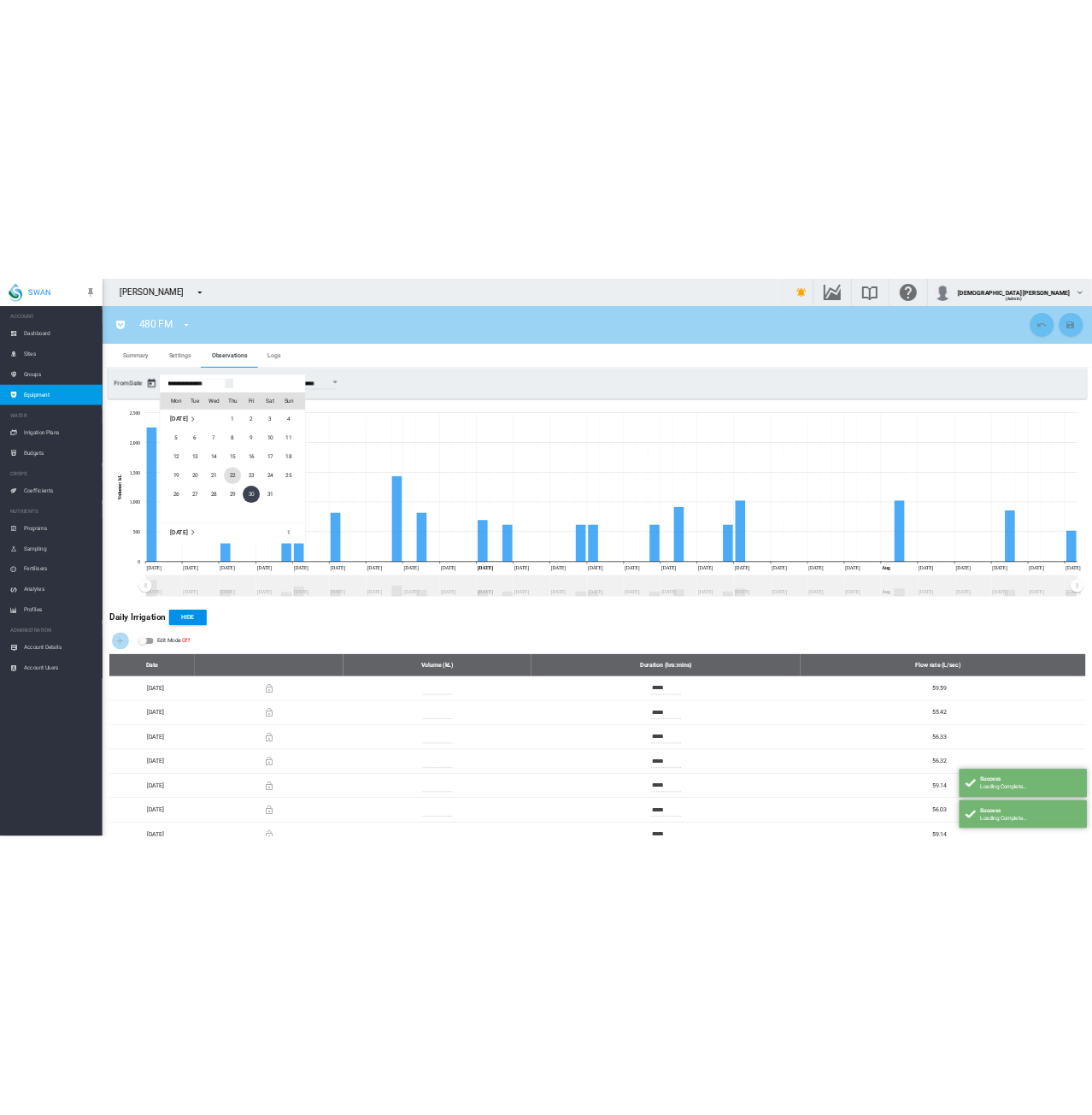
scroll to position [41080, 0]
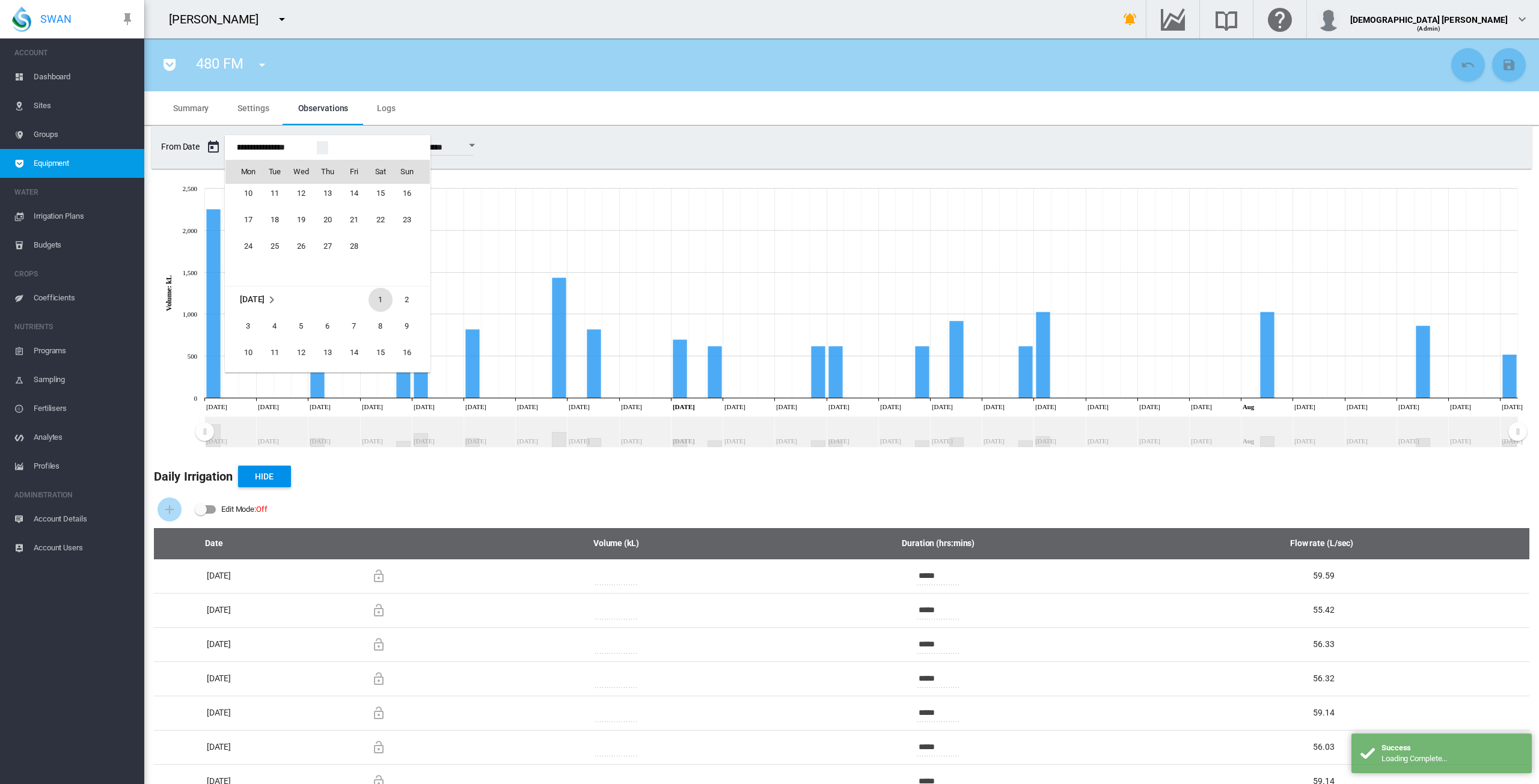
click at [375, 296] on span "1" at bounding box center [380, 300] width 24 height 24
type input "**********"
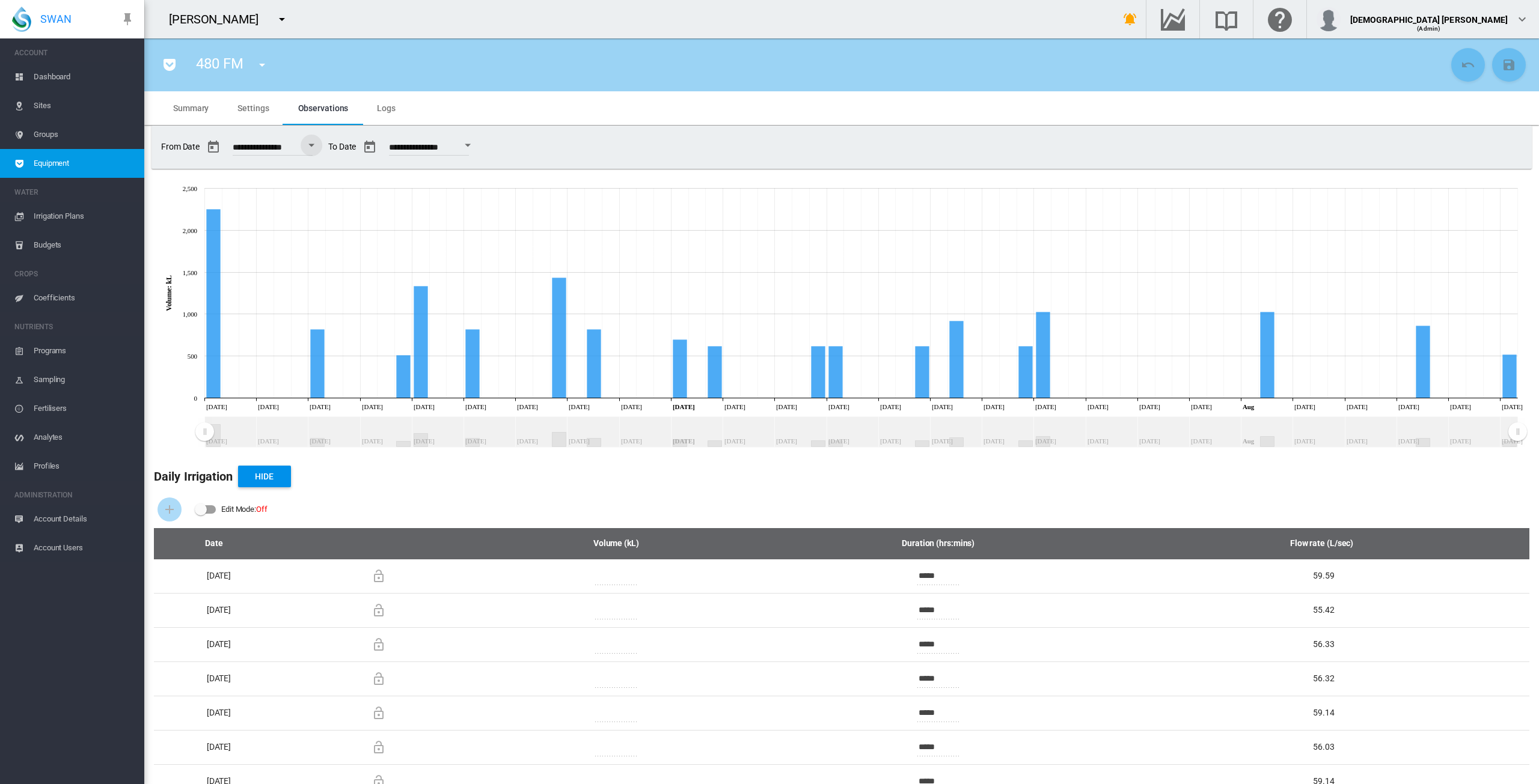
click at [64, 162] on span "Equipment" at bounding box center [84, 163] width 101 height 29
